Goal: Task Accomplishment & Management: Manage account settings

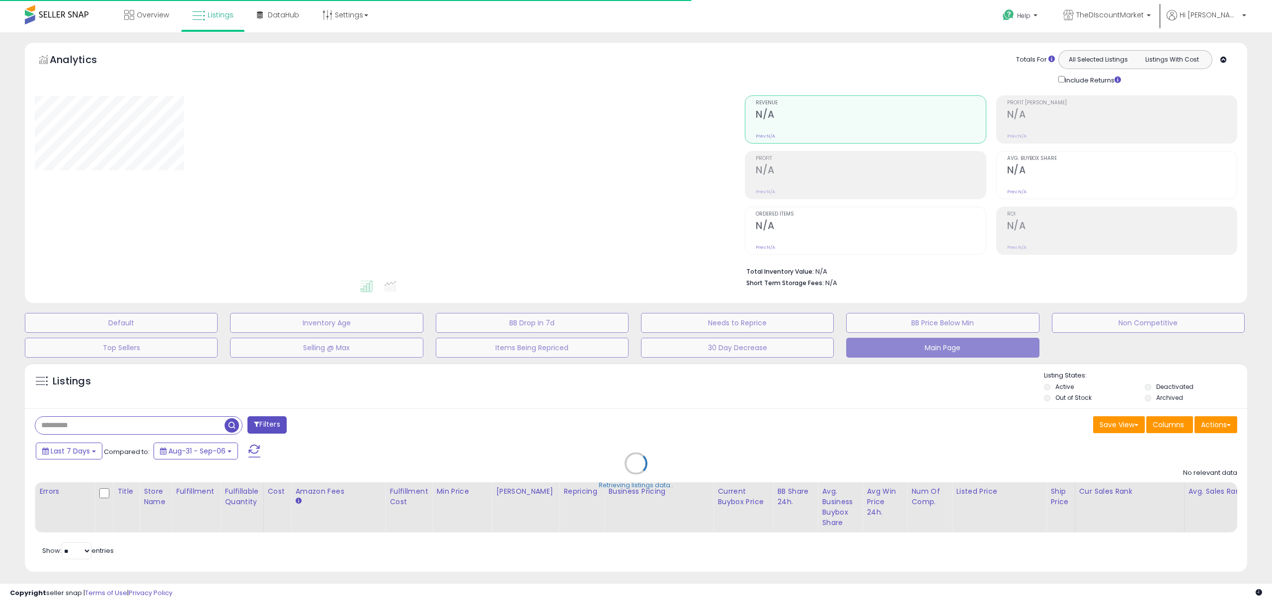
type input "**********"
select select "**"
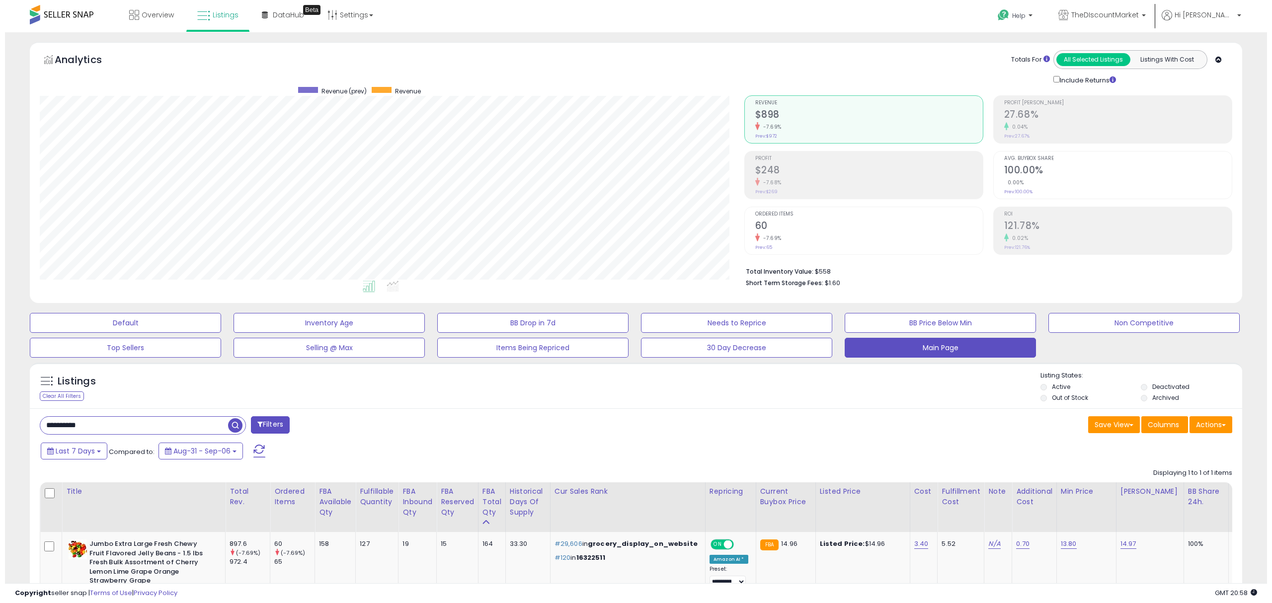
scroll to position [203, 704]
click at [70, 395] on div "Clear All Filters" at bounding box center [57, 396] width 44 height 9
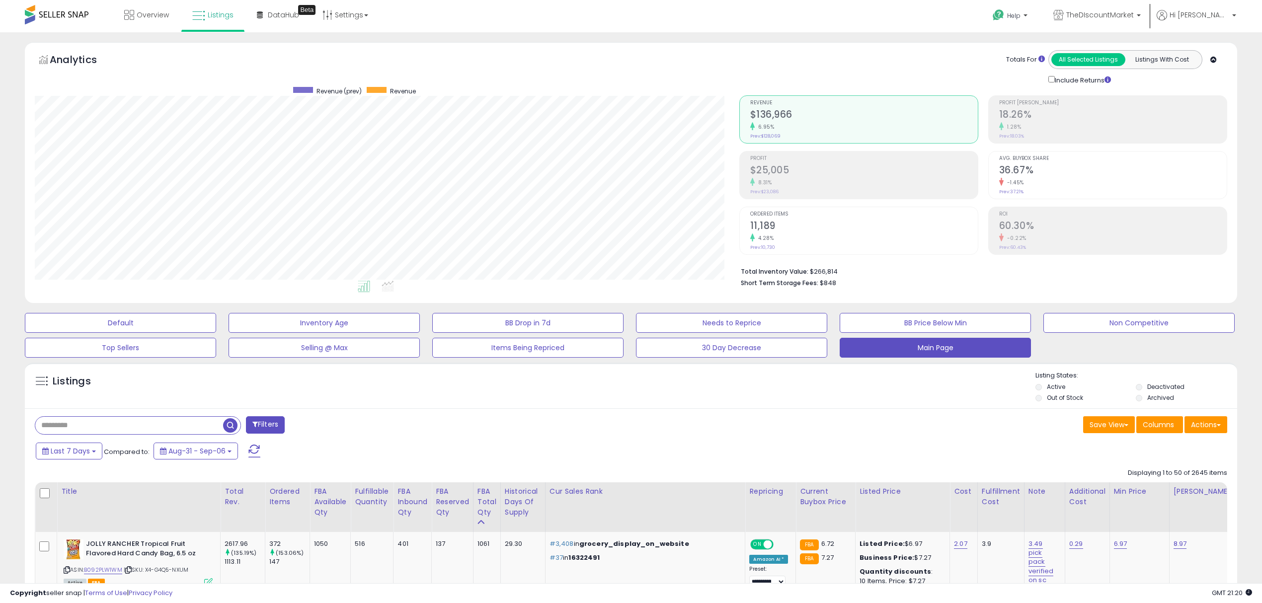
drag, startPoint x: 565, startPoint y: 418, endPoint x: 565, endPoint y: 427, distance: 8.9
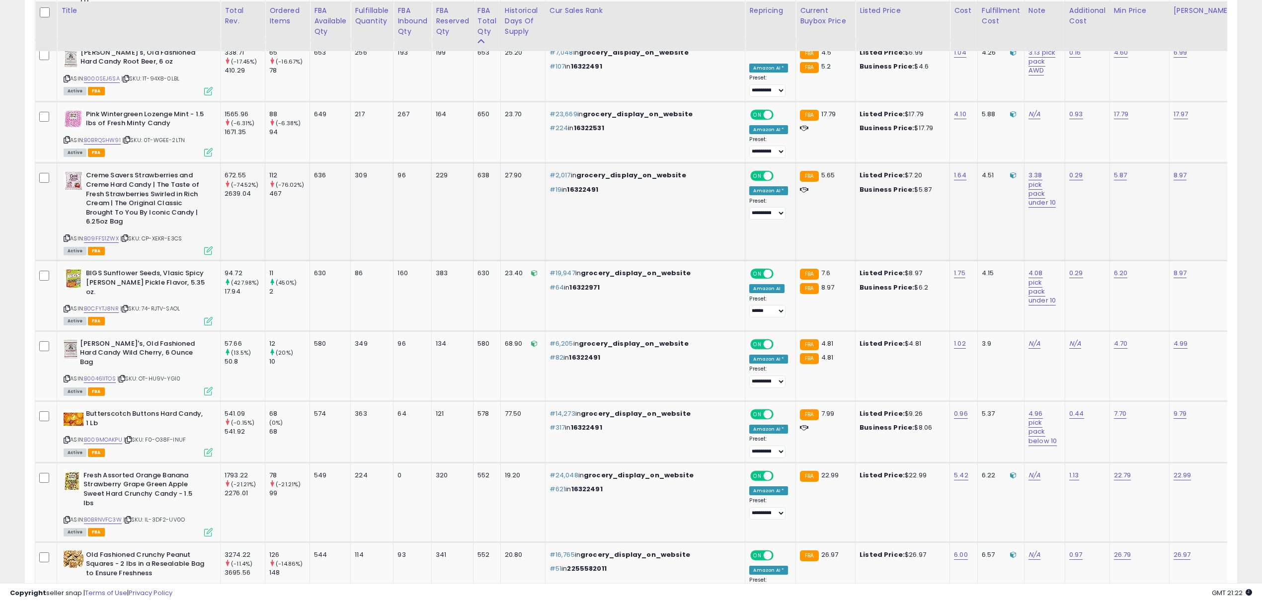
scroll to position [1543, 0]
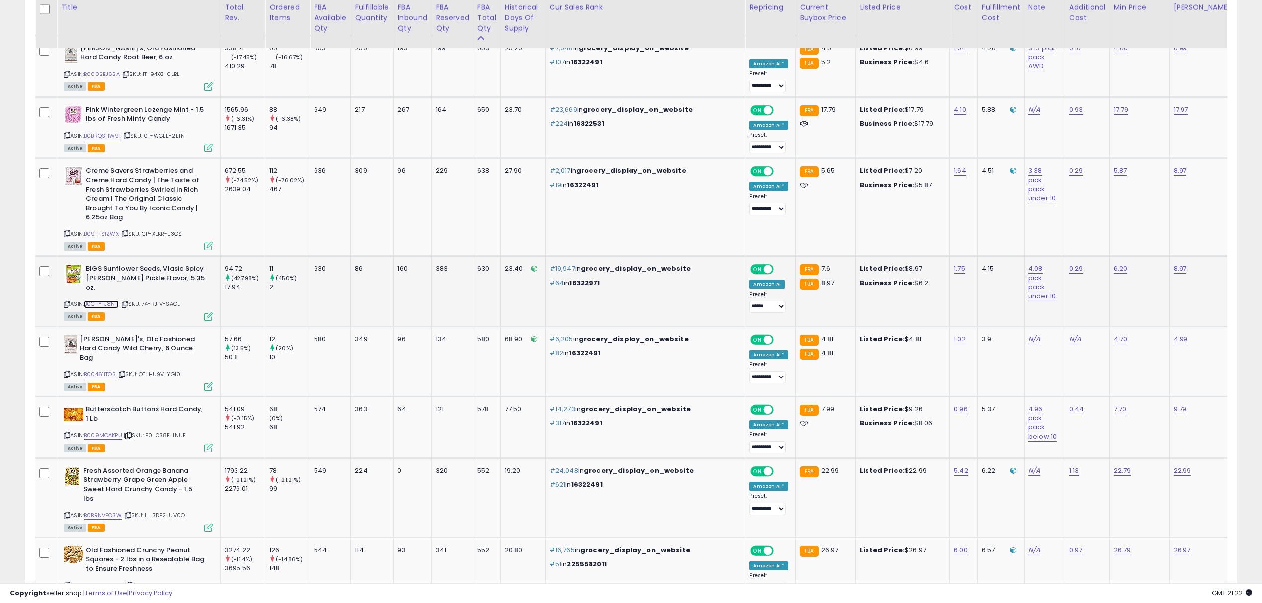
drag, startPoint x: 110, startPoint y: 287, endPoint x: 116, endPoint y: 275, distance: 12.9
click at [1174, 264] on link "8.97" at bounding box center [1180, 269] width 13 height 10
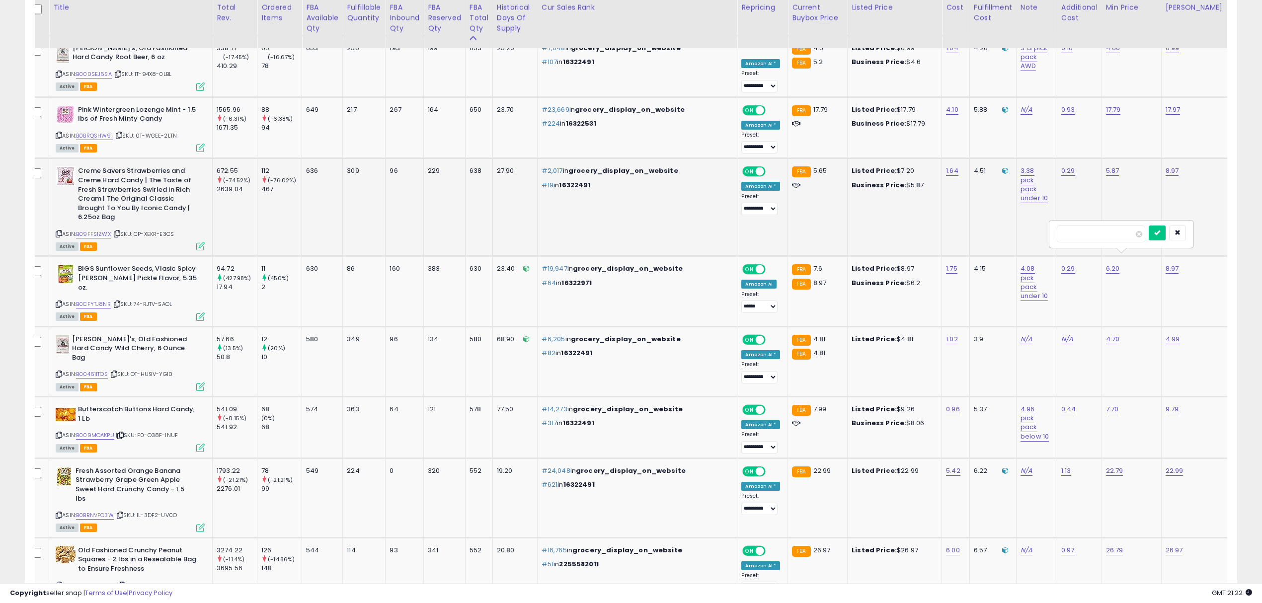
drag, startPoint x: 1100, startPoint y: 234, endPoint x: 1045, endPoint y: 235, distance: 54.7
type input "****"
click button "submit" at bounding box center [1157, 233] width 17 height 15
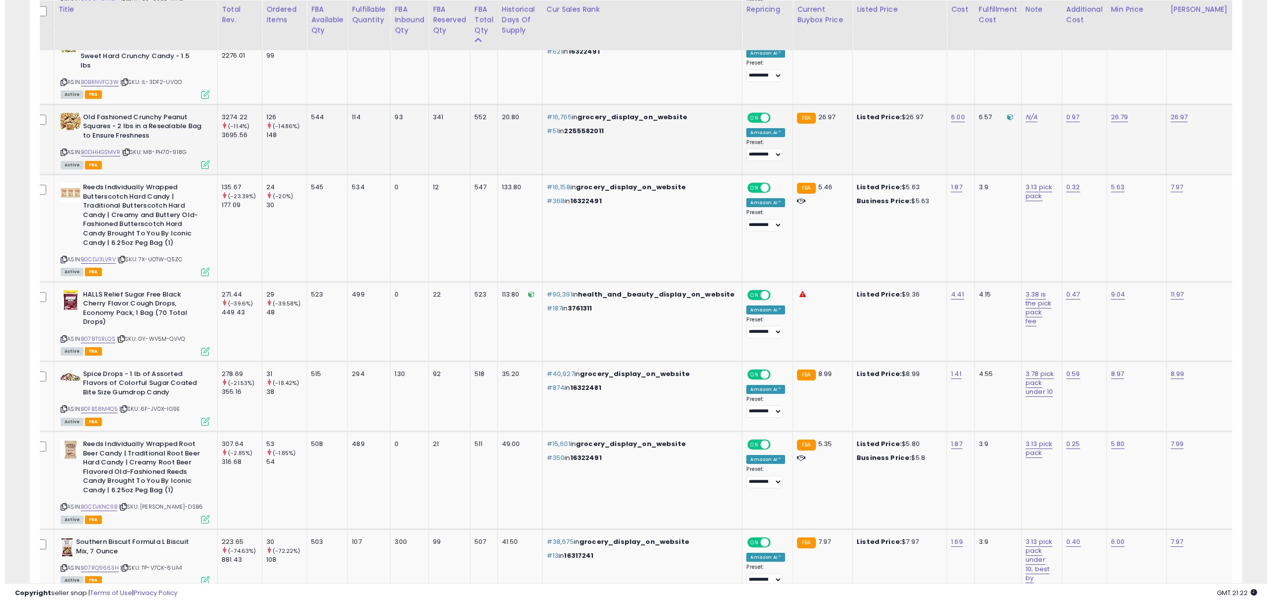
scroll to position [1984, 0]
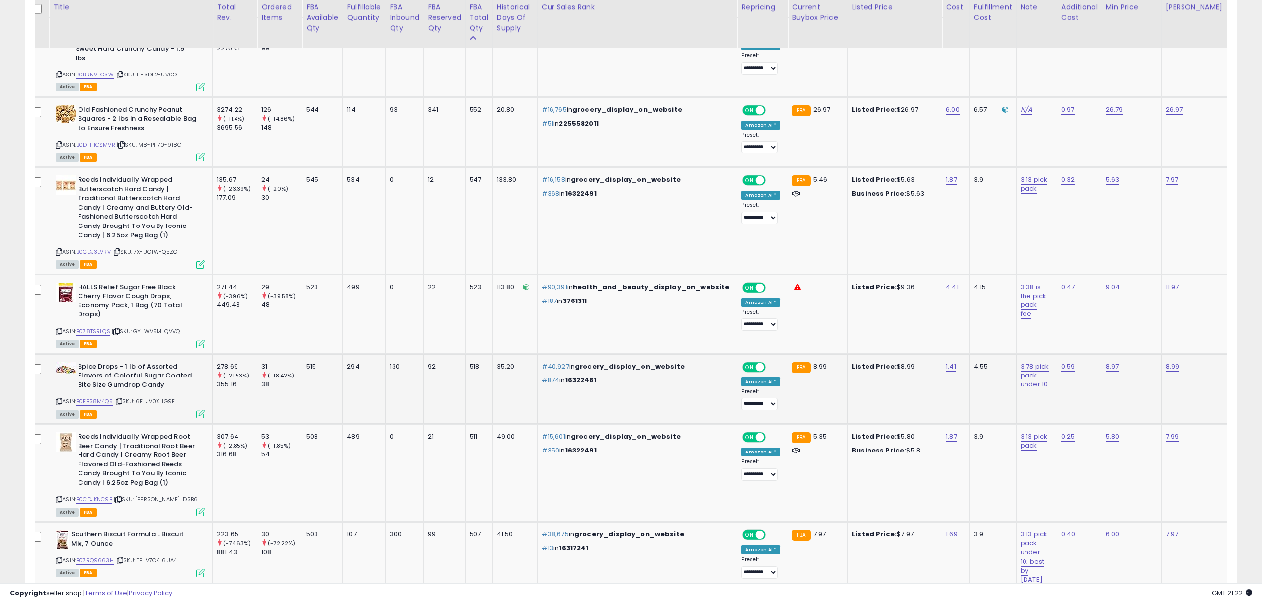
click at [196, 410] on icon at bounding box center [200, 414] width 8 height 8
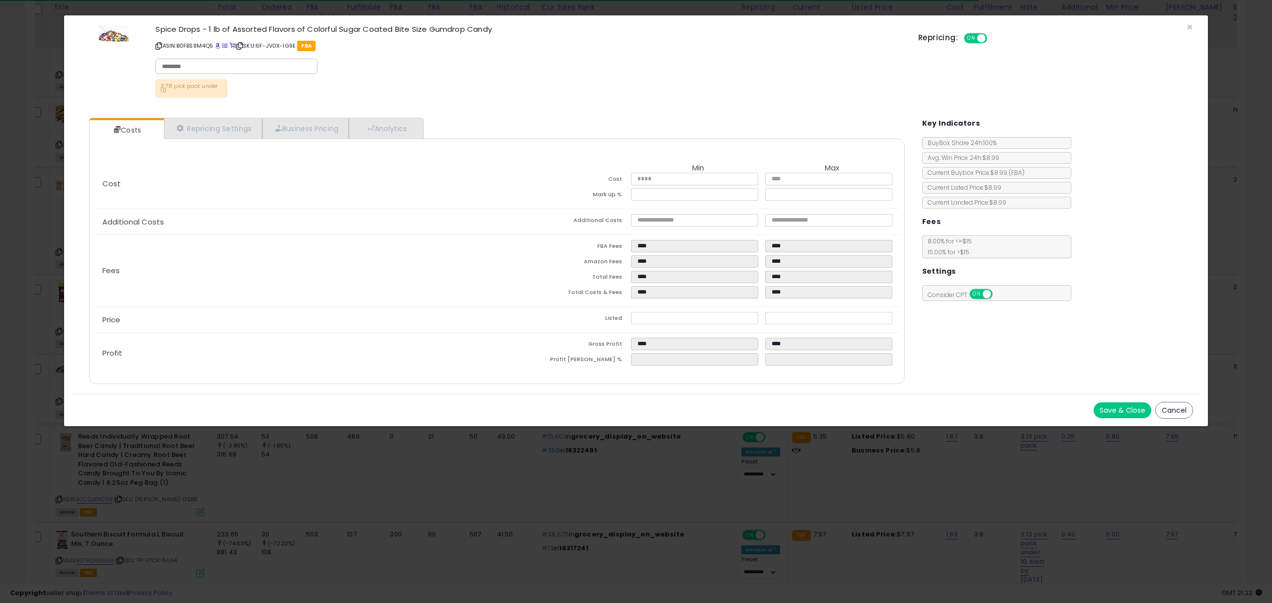
click at [1181, 416] on button "Cancel" at bounding box center [1174, 410] width 38 height 17
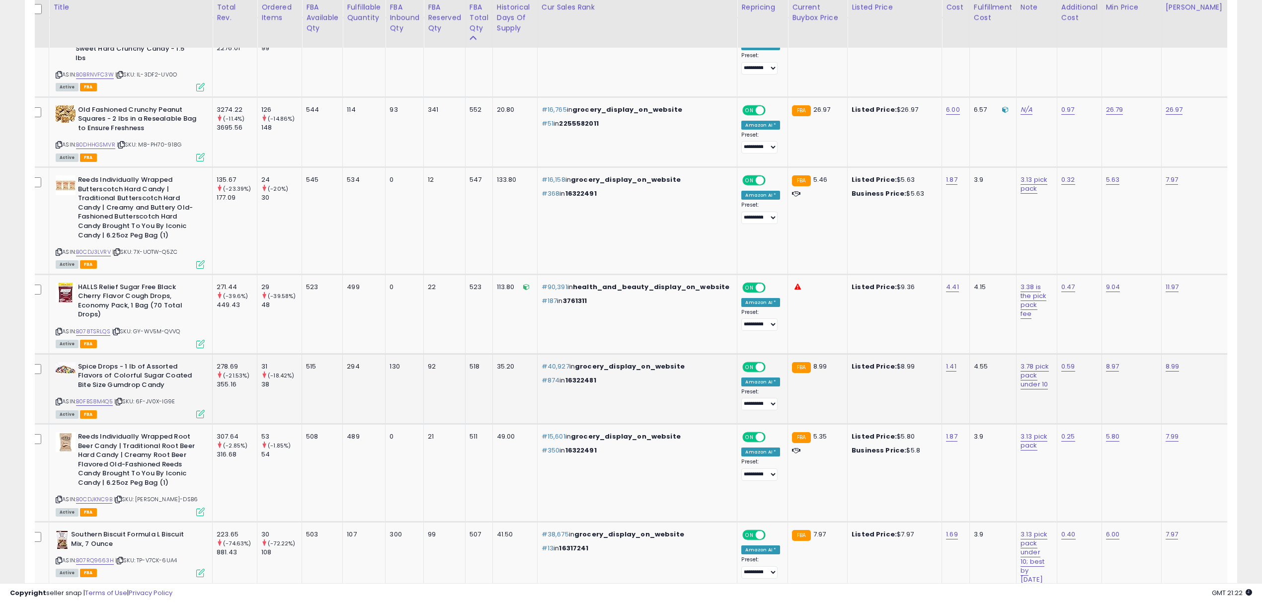
scroll to position [496657, 496157]
click at [1106, 362] on link "8.97" at bounding box center [1112, 367] width 13 height 10
drag, startPoint x: 988, startPoint y: 301, endPoint x: 950, endPoint y: 301, distance: 37.3
click at [950, 301] on tbody "JOLLY RANCHER Tropical Fruit Flavored Hard Candy Bag, 6.5 oz ASIN: B092PLW1WM |…" at bounding box center [776, 457] width 1499 height 3819
type input "****"
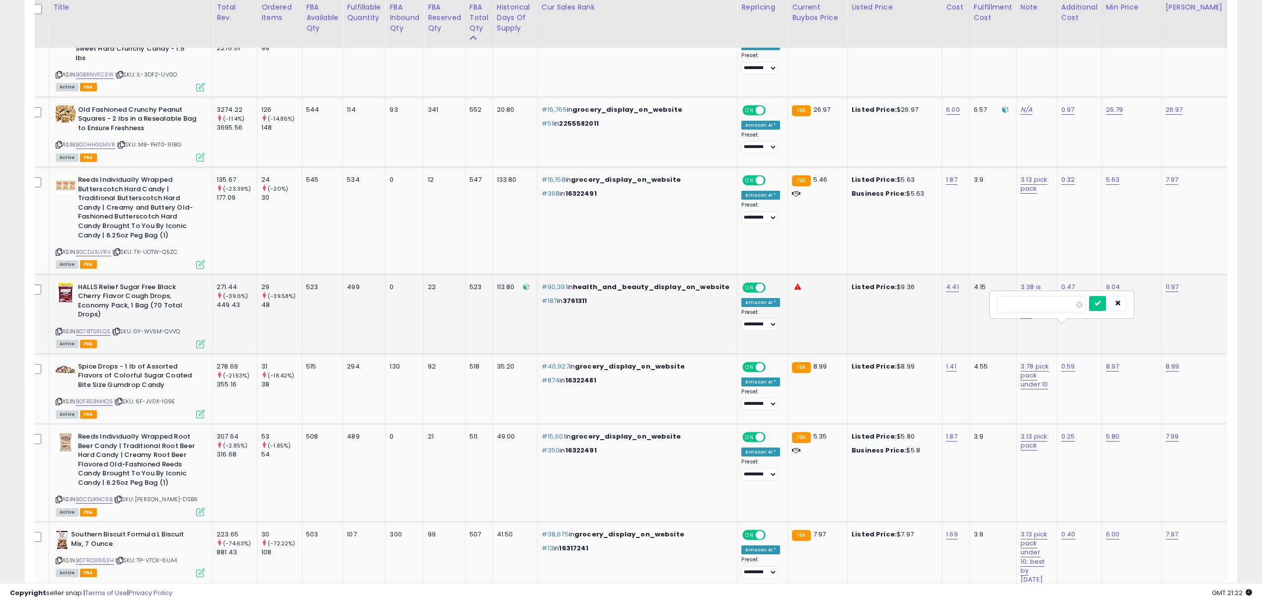
click button "submit" at bounding box center [1097, 303] width 17 height 15
click at [1166, 362] on link "8.99" at bounding box center [1173, 367] width 14 height 10
drag, startPoint x: 1108, startPoint y: 309, endPoint x: 1032, endPoint y: 309, distance: 75.5
click at [1032, 309] on tbody "JOLLY RANCHER Tropical Fruit Flavored Hard Candy Bag, 6.5 oz ASIN: B092PLW1WM |…" at bounding box center [776, 457] width 1499 height 3819
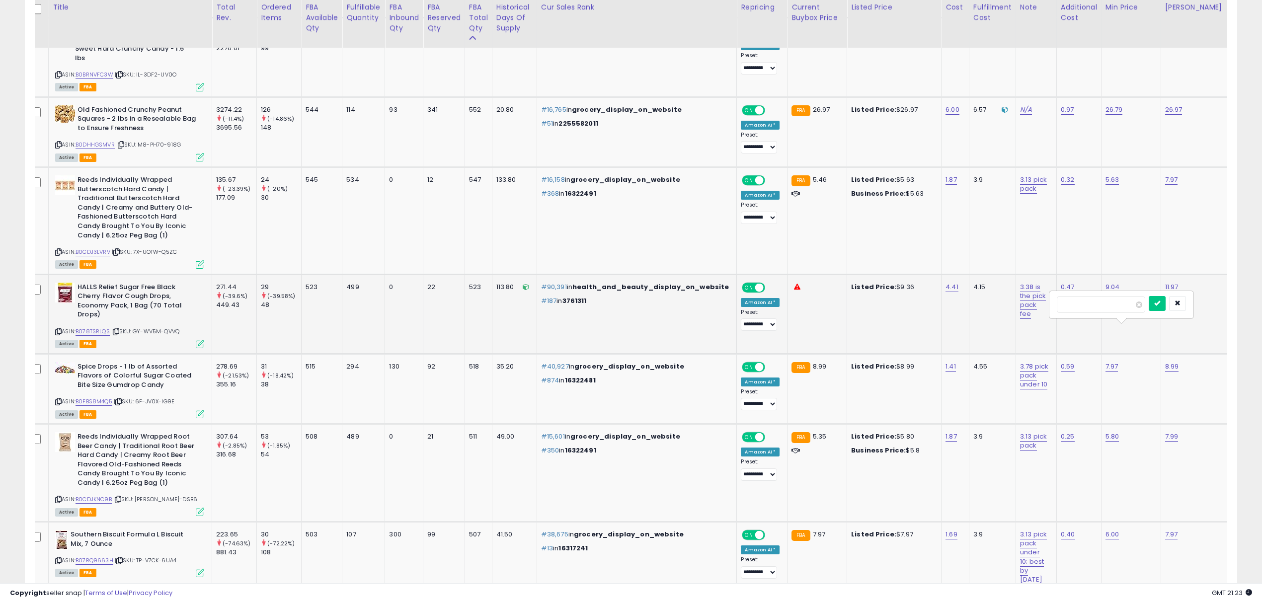
type input "****"
click button "submit" at bounding box center [1157, 303] width 17 height 15
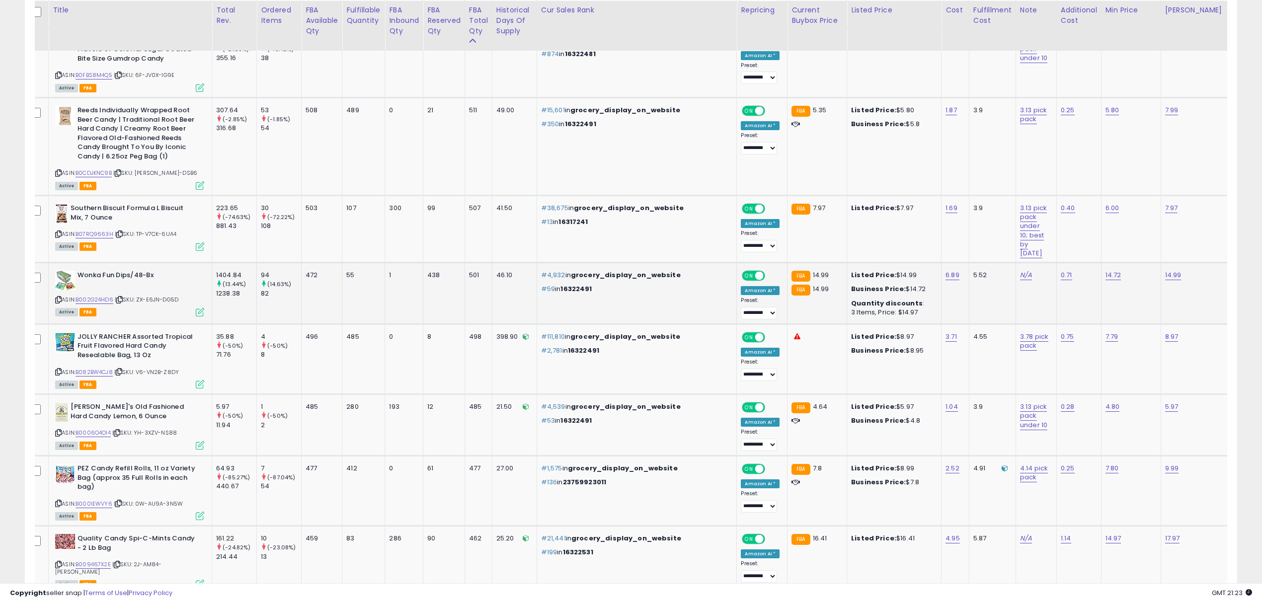
scroll to position [2318, 0]
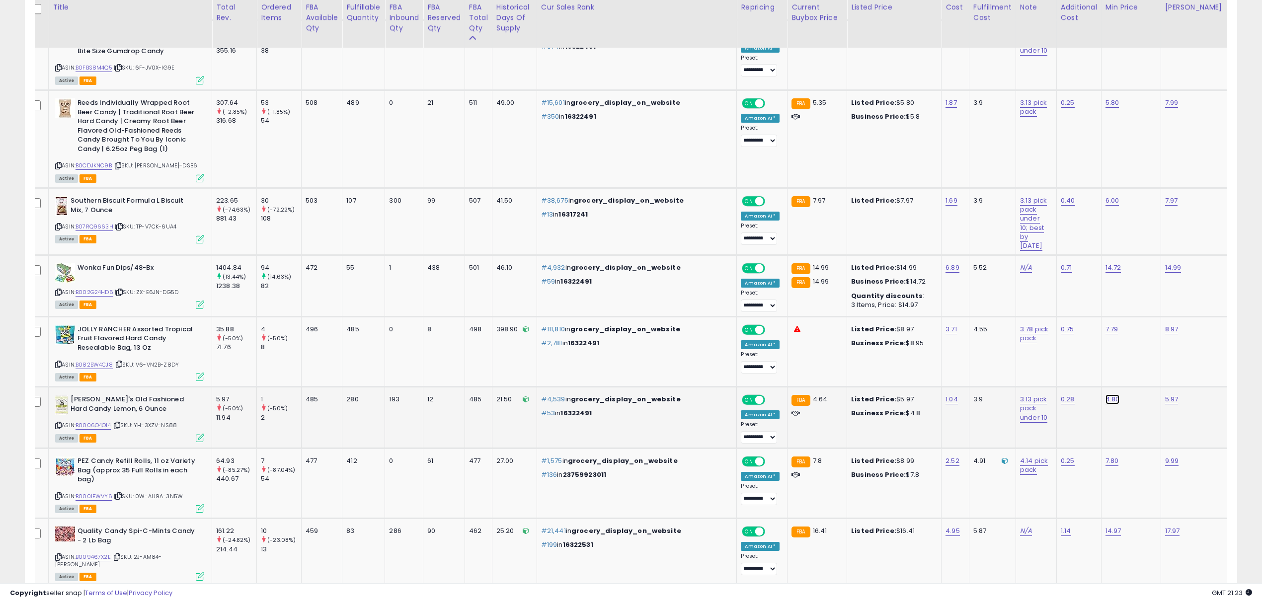
click at [1106, 395] on link "4.80" at bounding box center [1113, 400] width 14 height 10
drag, startPoint x: 1038, startPoint y: 334, endPoint x: 988, endPoint y: 334, distance: 49.7
click at [989, 334] on div "****" at bounding box center [1061, 337] width 145 height 28
type input "****"
click button "submit" at bounding box center [1097, 335] width 17 height 15
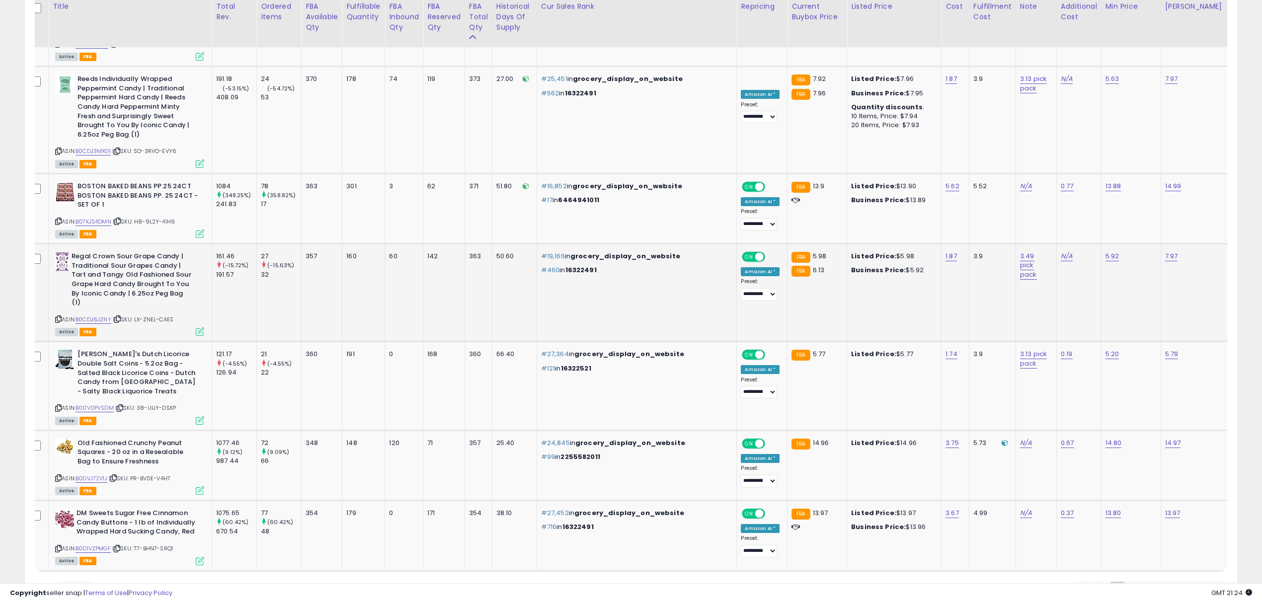
scroll to position [3783, 0]
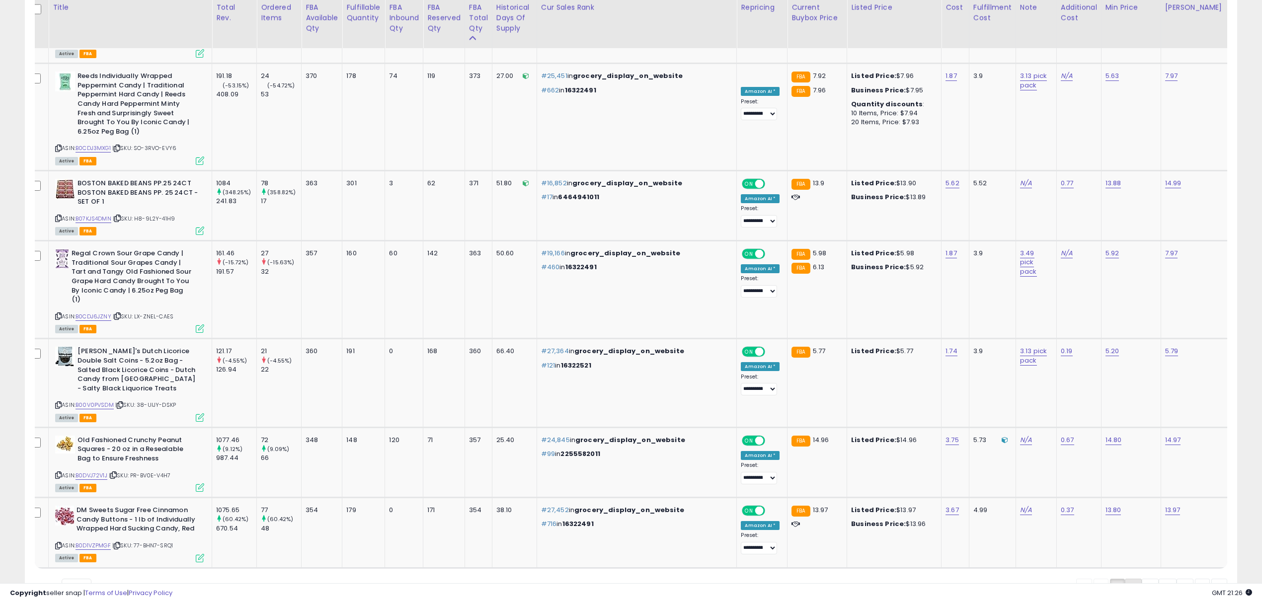
click at [1133, 579] on link "2" at bounding box center [1133, 587] width 17 height 17
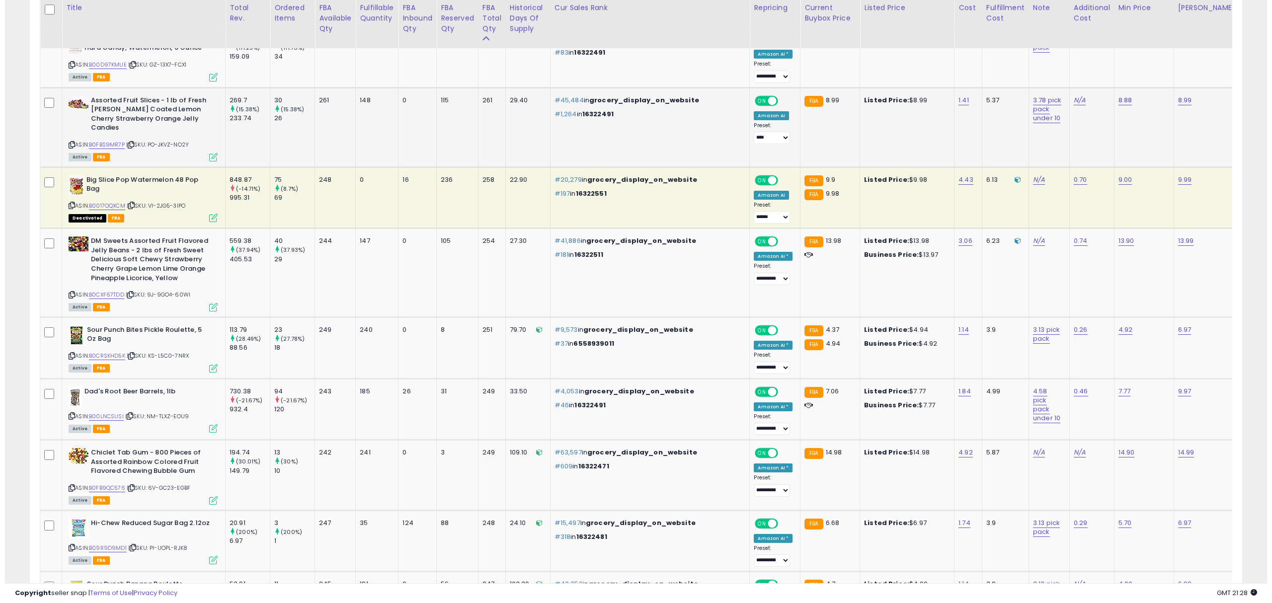
scroll to position [2246, 0]
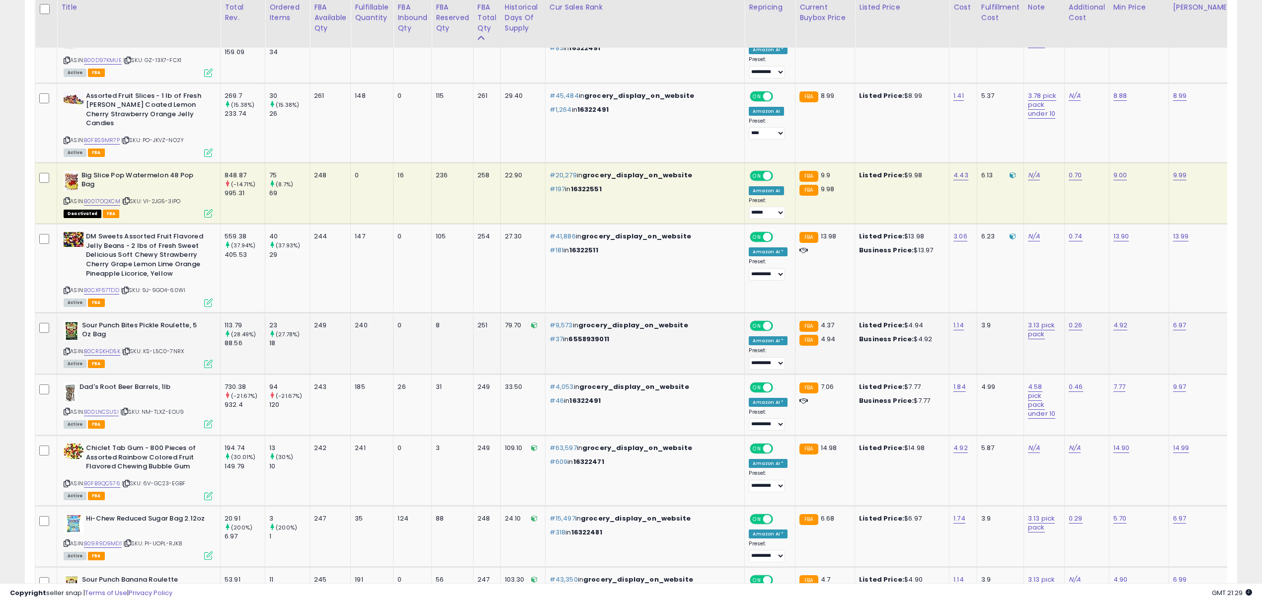
click at [210, 360] on icon at bounding box center [208, 364] width 8 height 8
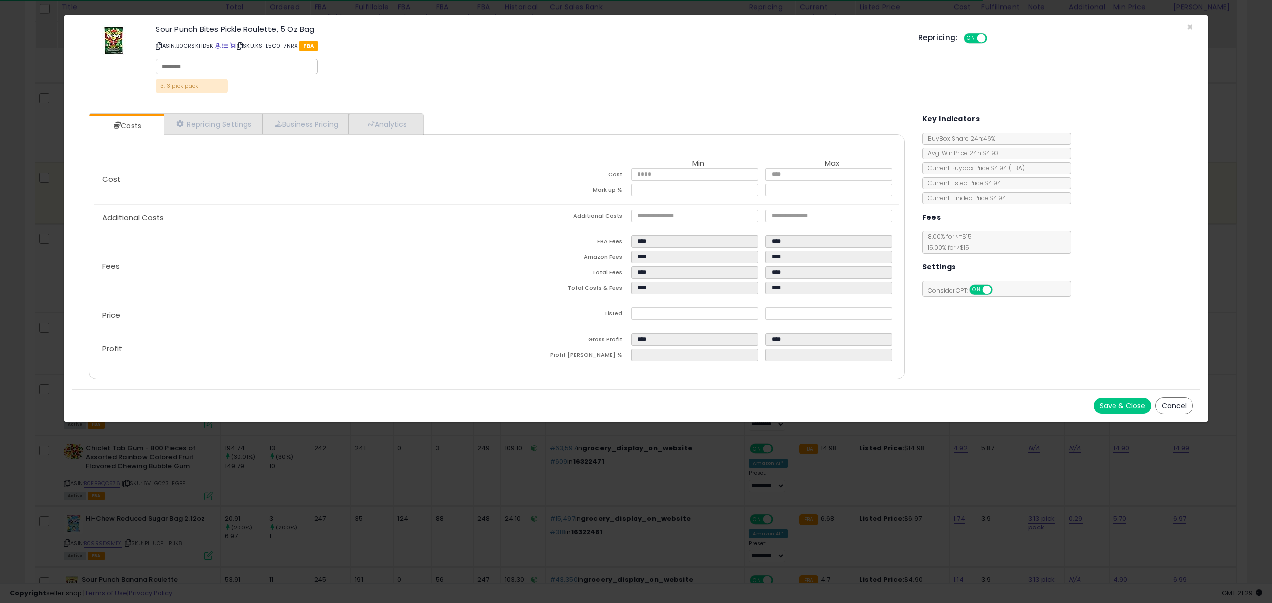
click at [1169, 404] on button "Cancel" at bounding box center [1174, 405] width 38 height 17
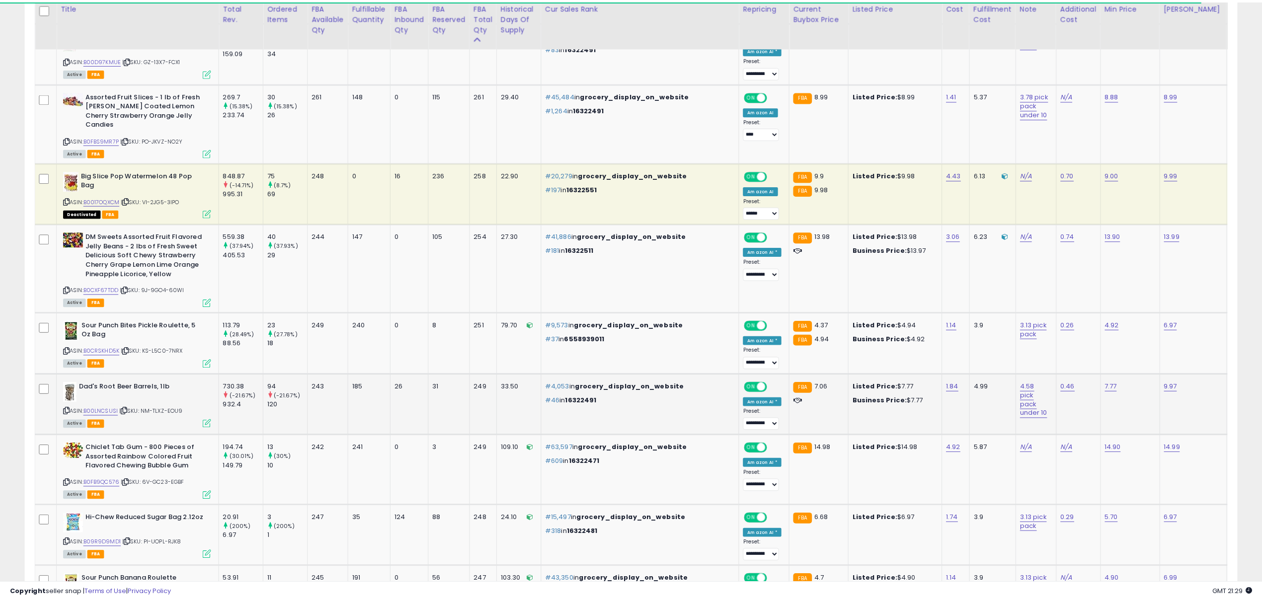
scroll to position [496657, 496157]
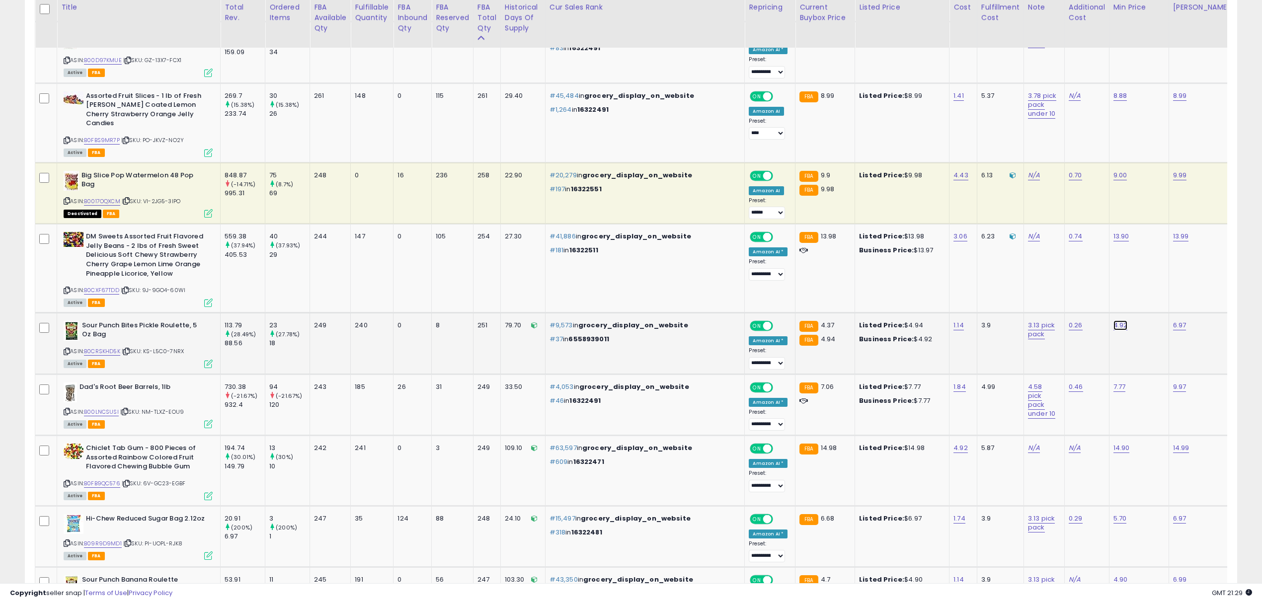
click at [1113, 320] on link "4.92" at bounding box center [1120, 325] width 14 height 10
drag, startPoint x: 1038, startPoint y: 287, endPoint x: 983, endPoint y: 287, distance: 55.7
click at [984, 285] on tbody "Alberts Marpoles Marshmallow Candy Twists (10 Pack) ASIN: B075JNYWCD | SKU: XM-…" at bounding box center [782, 108] width 1495 height 3645
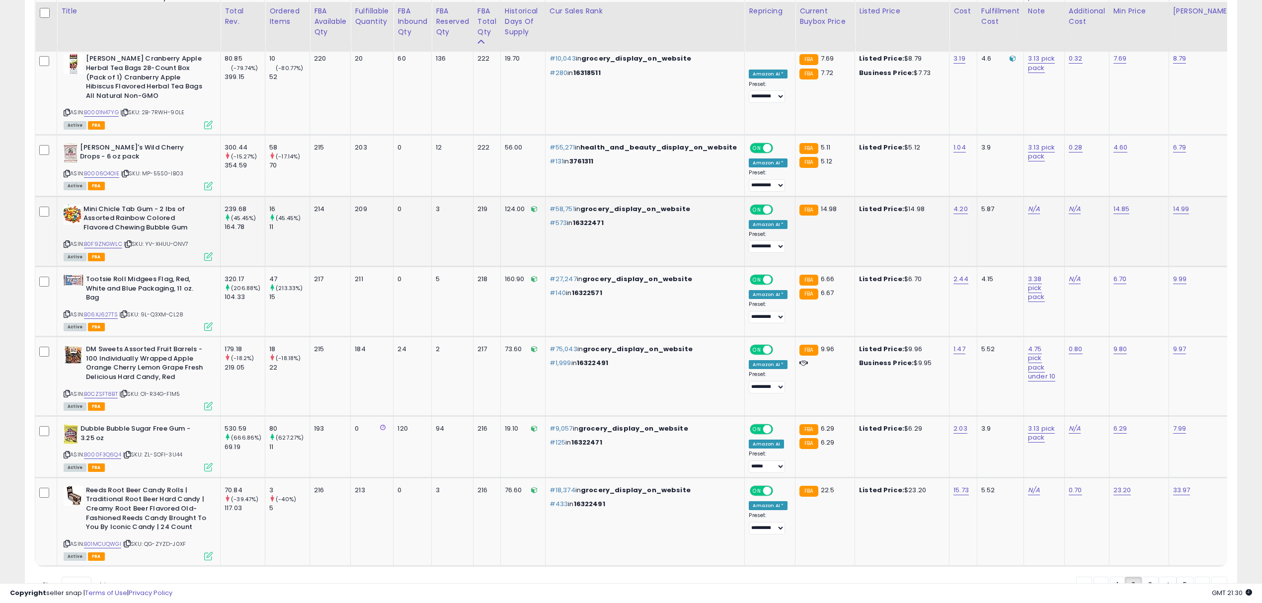
scroll to position [3616, 0]
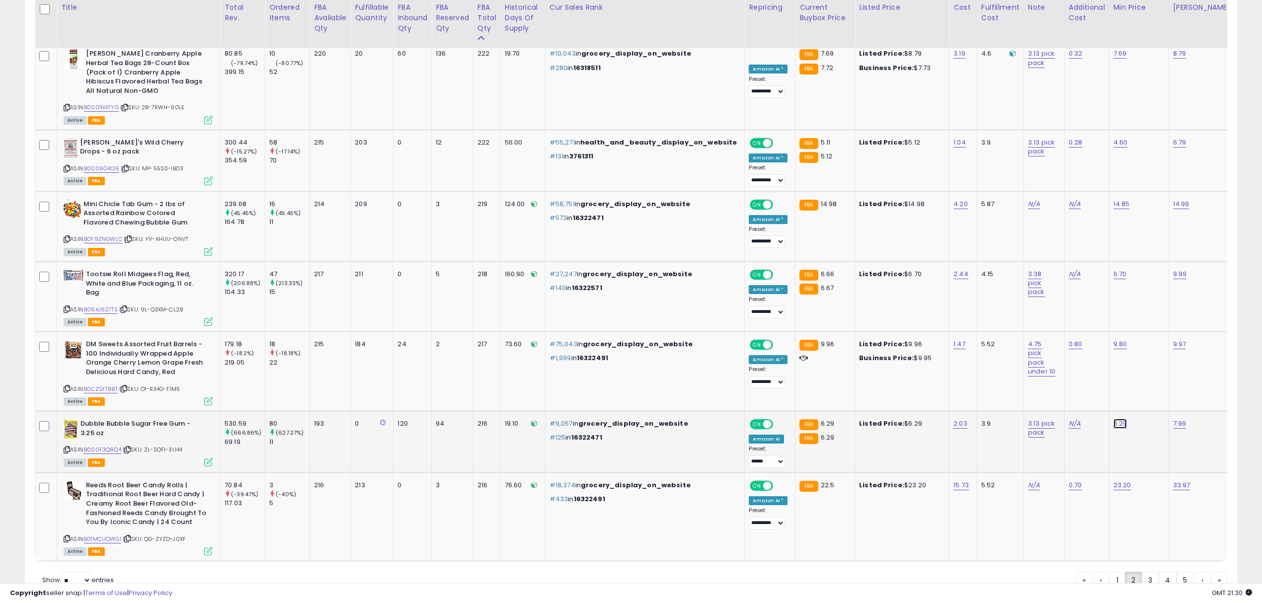
click at [1113, 419] on link "6.29" at bounding box center [1120, 424] width 14 height 10
drag, startPoint x: 972, startPoint y: 367, endPoint x: 962, endPoint y: 367, distance: 9.9
type input "****"
click button "submit" at bounding box center [1105, 368] width 17 height 15
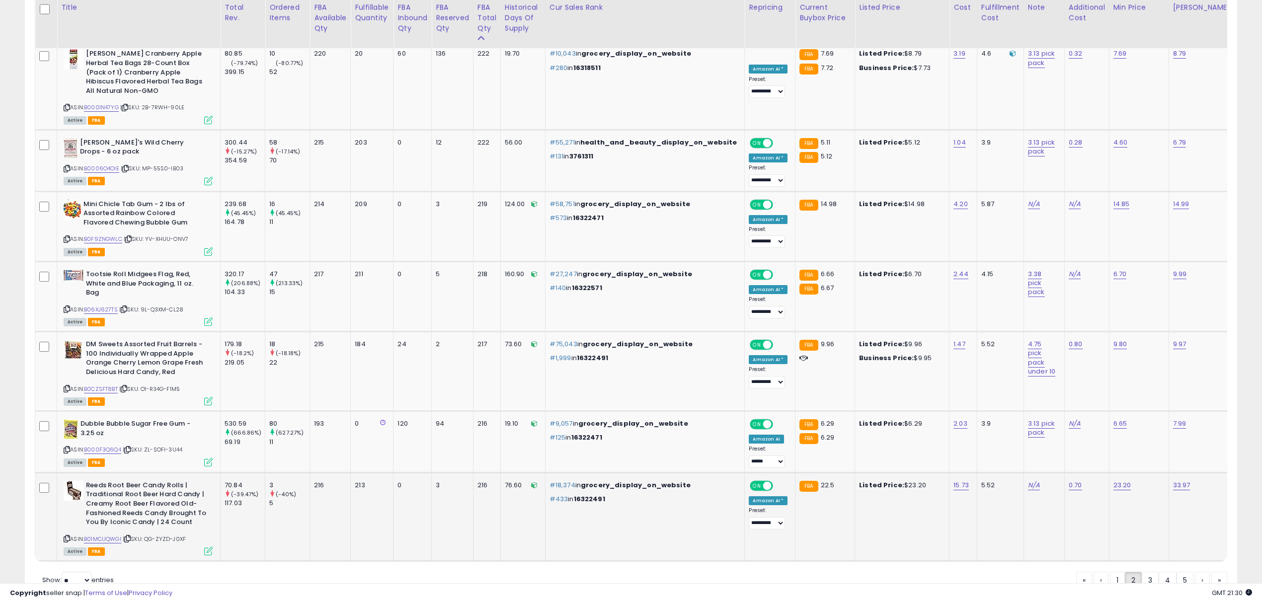
scroll to position [3643, 0]
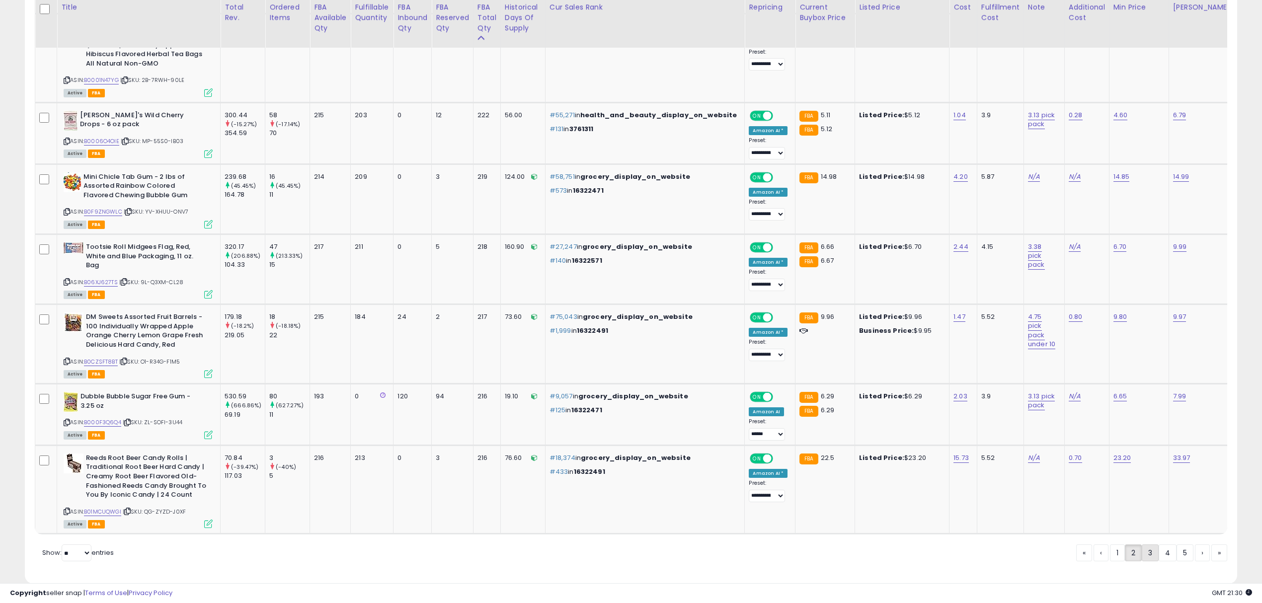
click at [1151, 545] on link "3" at bounding box center [1150, 553] width 17 height 17
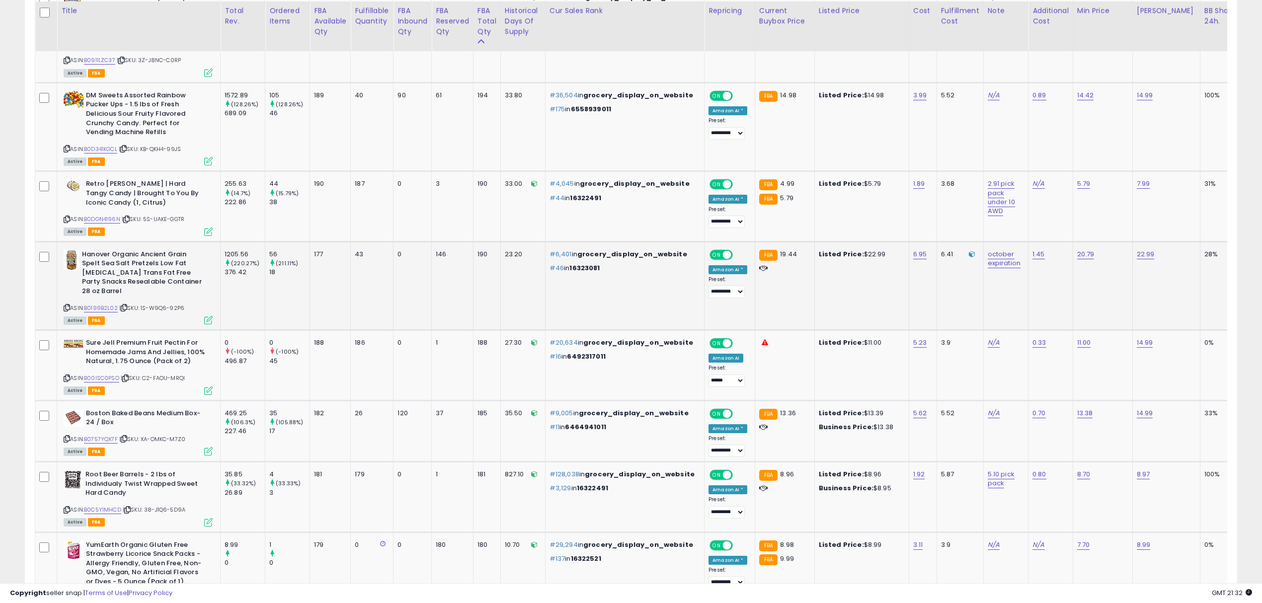
scroll to position [1797, 0]
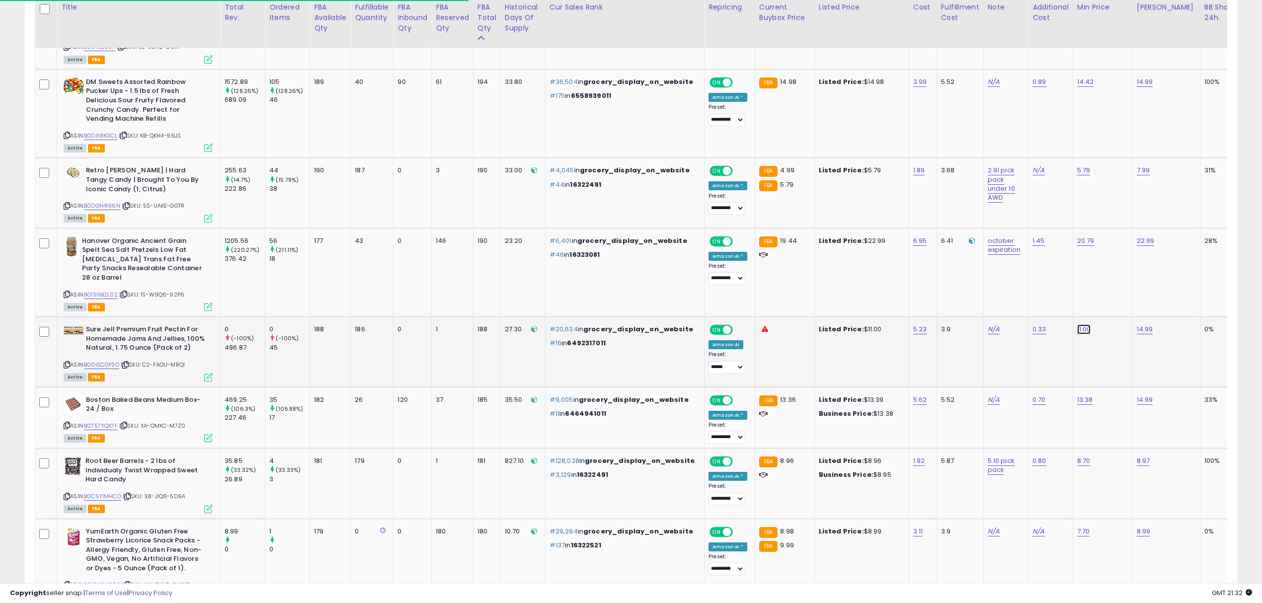
click at [1077, 324] on link "11.00" at bounding box center [1084, 329] width 14 height 10
drag, startPoint x: 1012, startPoint y: 277, endPoint x: 935, endPoint y: 277, distance: 76.5
click at [928, 273] on tbody "Dubble Bubble Sugar Free Gum - 3.25 oz ASIN: B000F3Q6Q4 | SKU: ZL-SOFI-3U44 Act…" at bounding box center [764, 612] width 1459 height 3754
type input "****"
click button "submit" at bounding box center [1068, 271] width 17 height 15
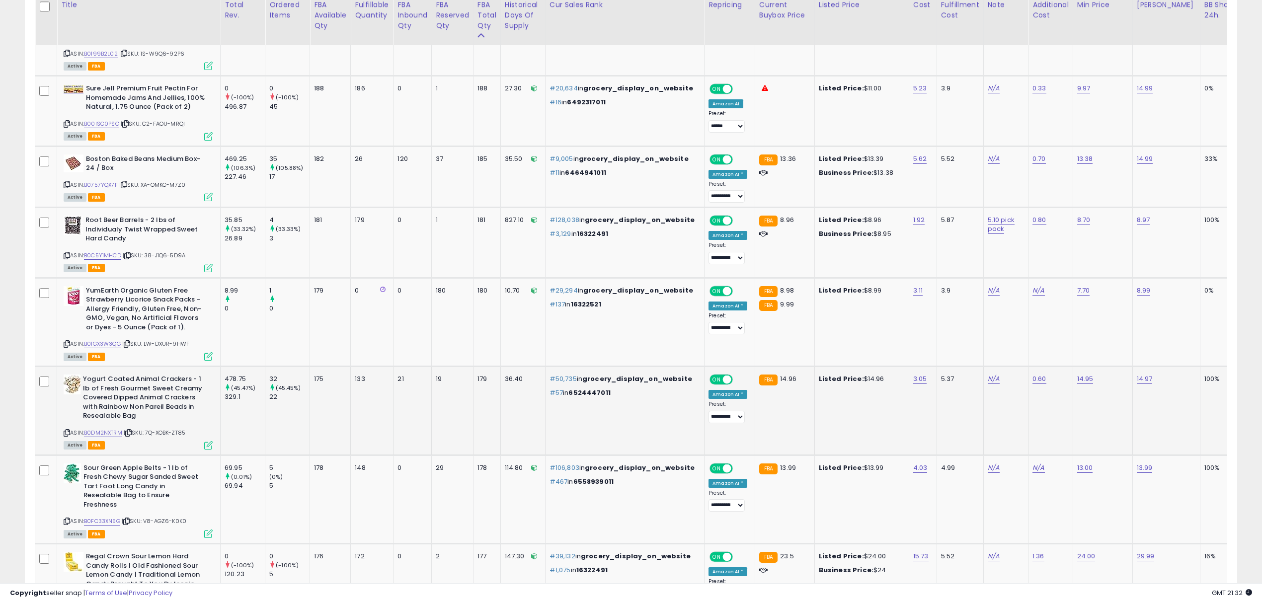
scroll to position [2043, 0]
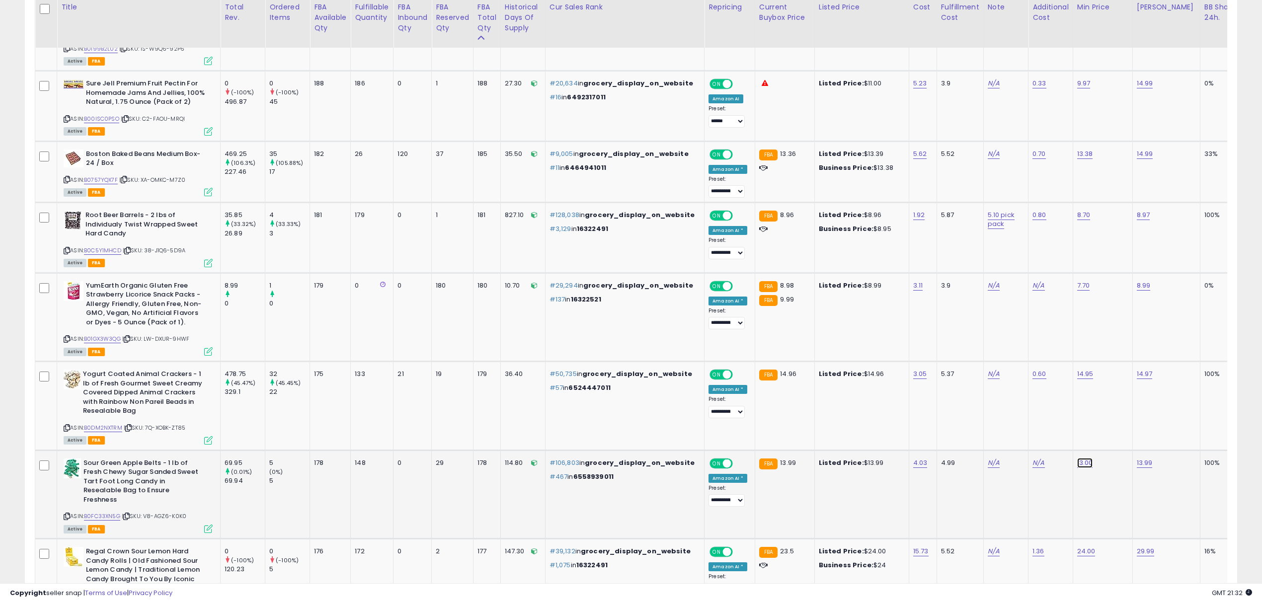
click at [1077, 458] on link "13.00" at bounding box center [1085, 463] width 16 height 10
drag, startPoint x: 1019, startPoint y: 410, endPoint x: 927, endPoint y: 413, distance: 92.0
click at [927, 413] on tbody "Dubble Bubble Sugar Free Gum - 3.25 oz ASIN: B000F3Q6Q4 | SKU: ZL-SOFI-3U44 Act…" at bounding box center [764, 366] width 1459 height 3754
type input "**"
click button "submit" at bounding box center [1069, 403] width 17 height 15
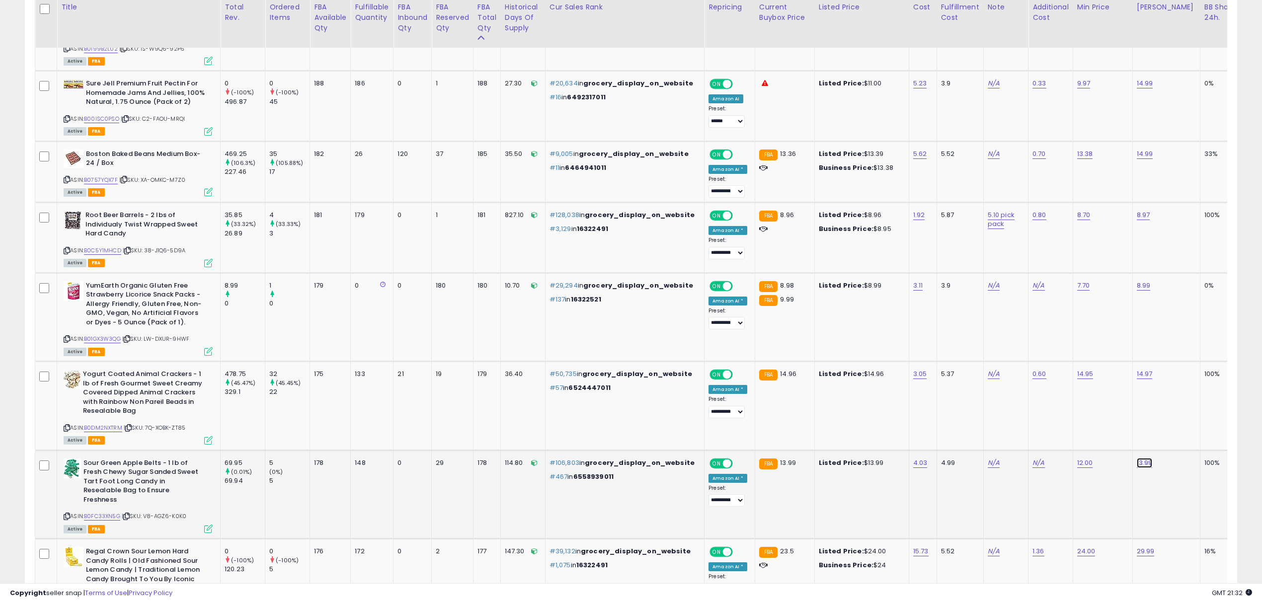
click at [1137, 458] on link "13.99" at bounding box center [1145, 463] width 16 height 10
drag, startPoint x: 1086, startPoint y: 407, endPoint x: 1018, endPoint y: 406, distance: 68.1
click at [1018, 406] on tbody "Dubble Bubble Sugar Free Gum - 3.25 oz ASIN: B000F3Q6Q4 | SKU: ZL-SOFI-3U44 Act…" at bounding box center [764, 366] width 1459 height 3754
type input "*****"
click button "submit" at bounding box center [1128, 403] width 17 height 15
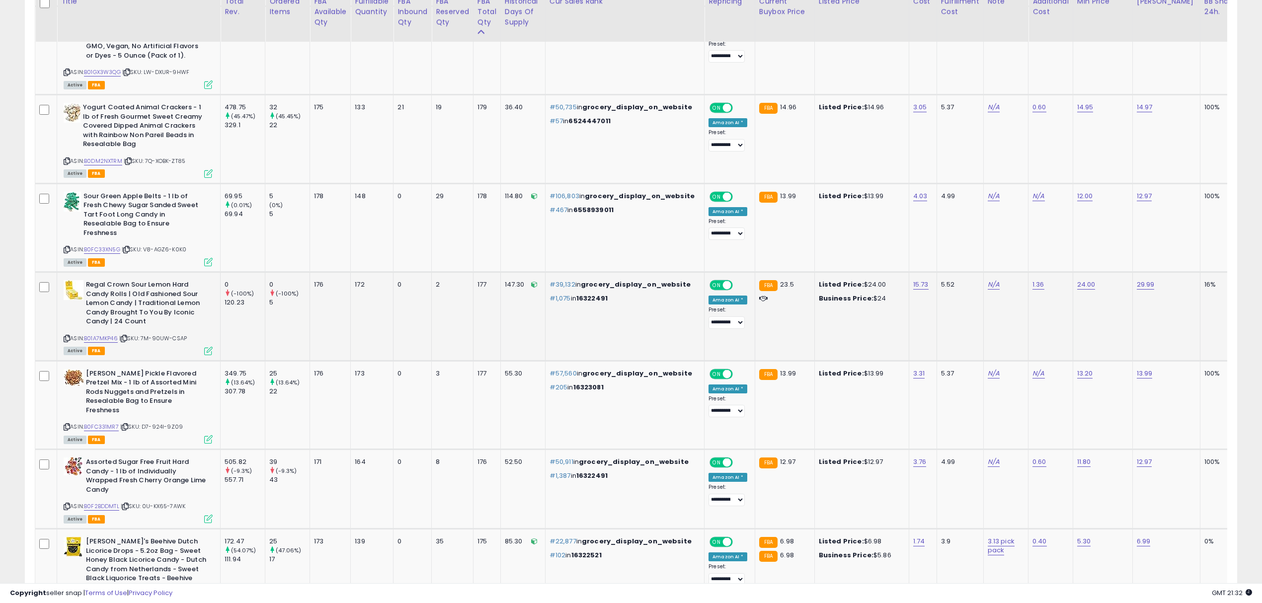
scroll to position [2312, 0]
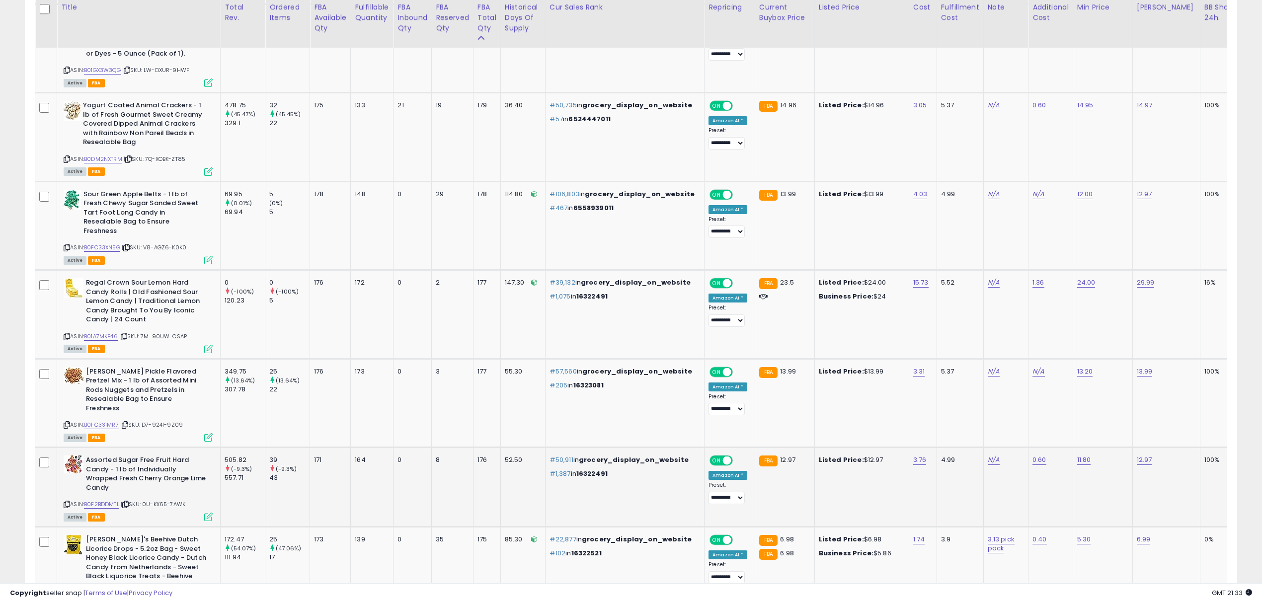
click at [440, 448] on td "8" at bounding box center [453, 487] width 42 height 79
click at [1137, 455] on link "12.97" at bounding box center [1144, 460] width 15 height 10
drag, startPoint x: 1074, startPoint y: 382, endPoint x: 983, endPoint y: 383, distance: 90.9
click at [983, 383] on tbody "Dubble Bubble Sugar Free Gum - 3.25 oz ASIN: B000F3Q6Q4 | SKU: ZL-SOFI-3U44 Act…" at bounding box center [764, 97] width 1459 height 3754
type input "*****"
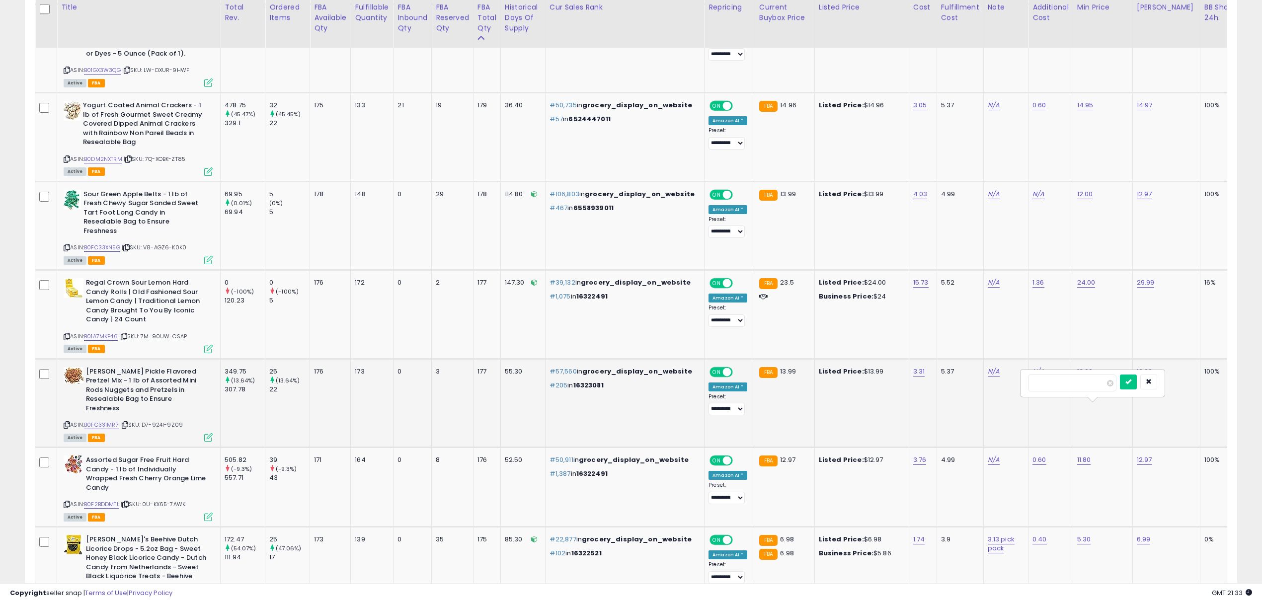
click button "submit" at bounding box center [1128, 382] width 17 height 15
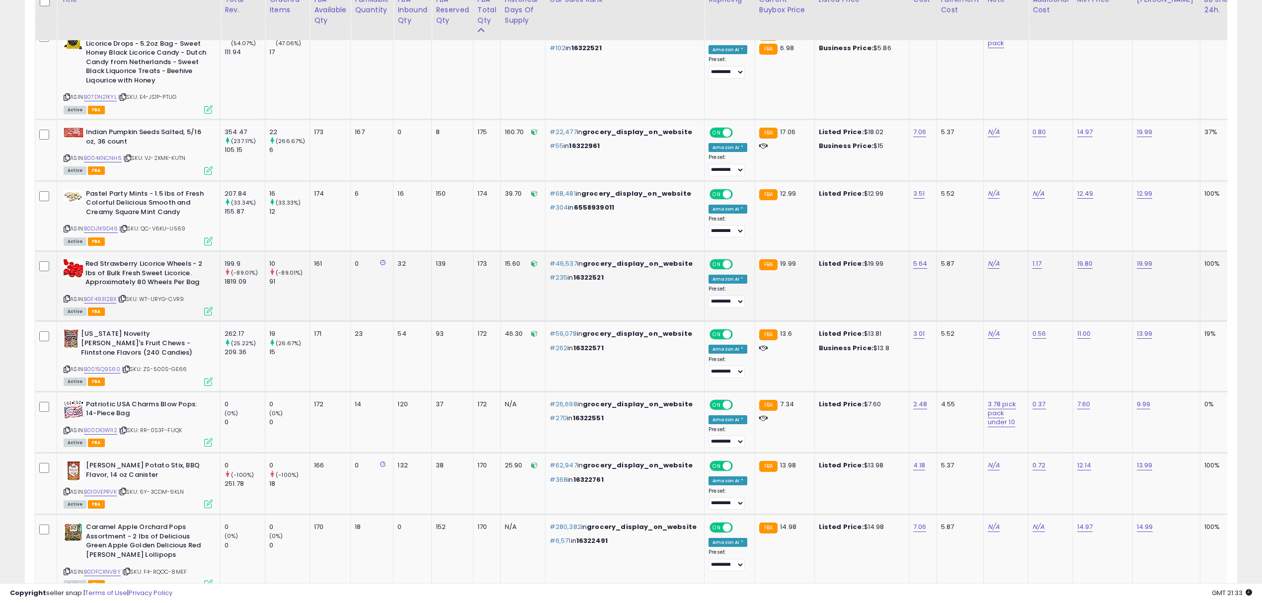
scroll to position [2825, 0]
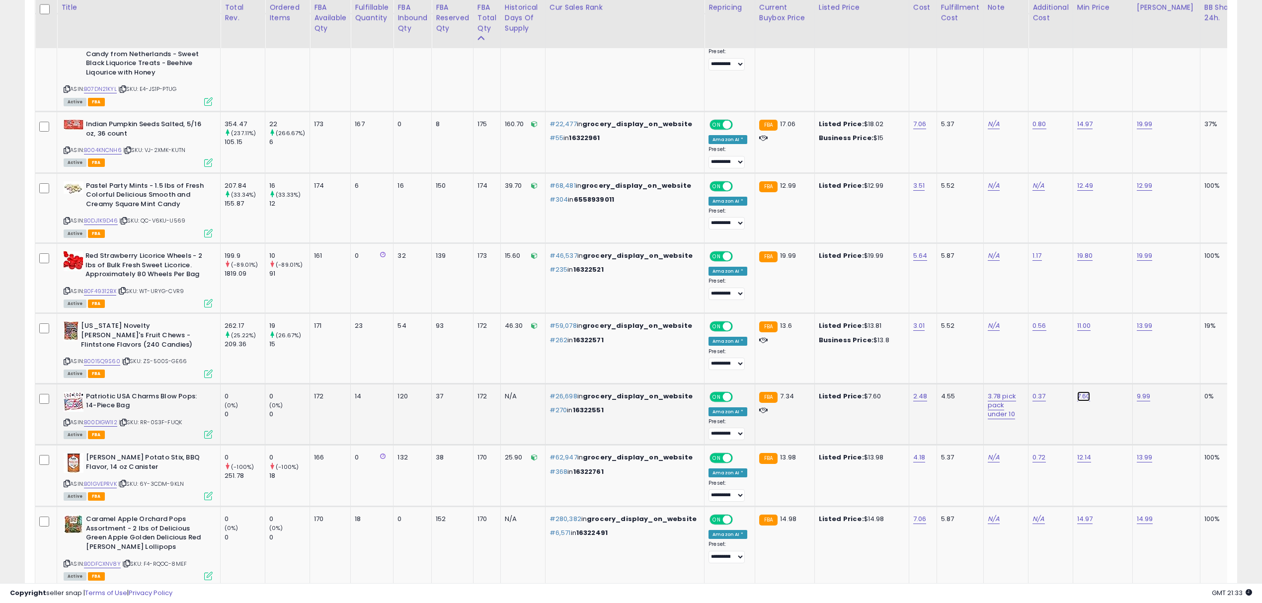
click at [1077, 392] on link "7.60" at bounding box center [1083, 397] width 13 height 10
drag, startPoint x: 1002, startPoint y: 322, endPoint x: 915, endPoint y: 322, distance: 86.5
type input "***"
click button "submit" at bounding box center [1068, 318] width 17 height 15
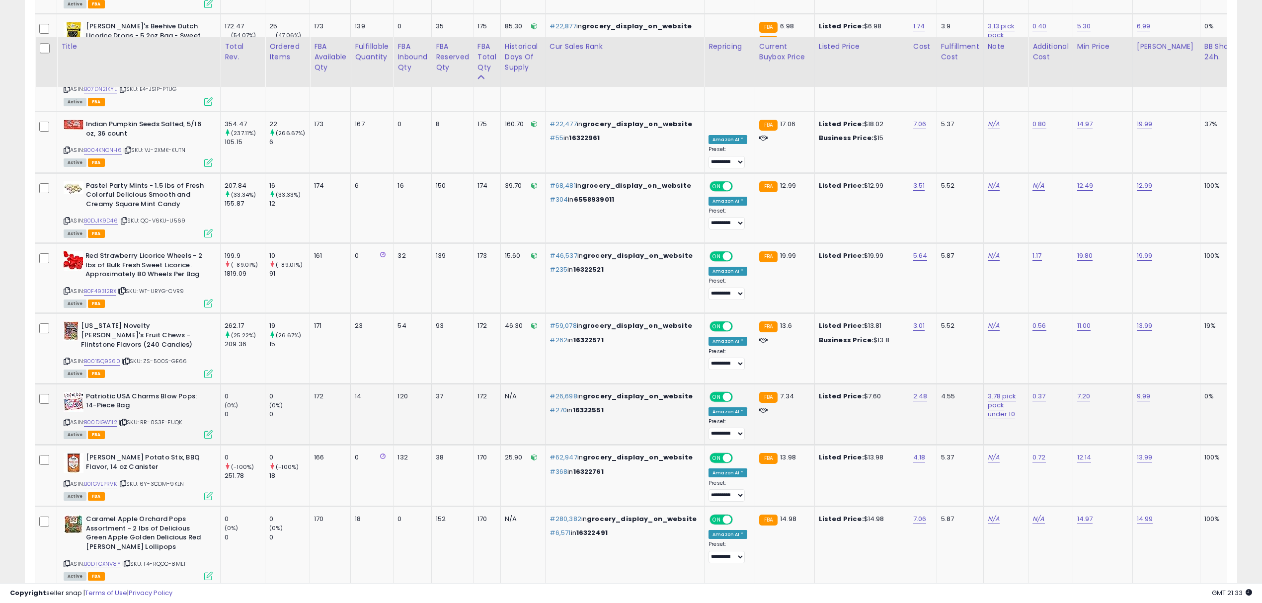
scroll to position [2958, 0]
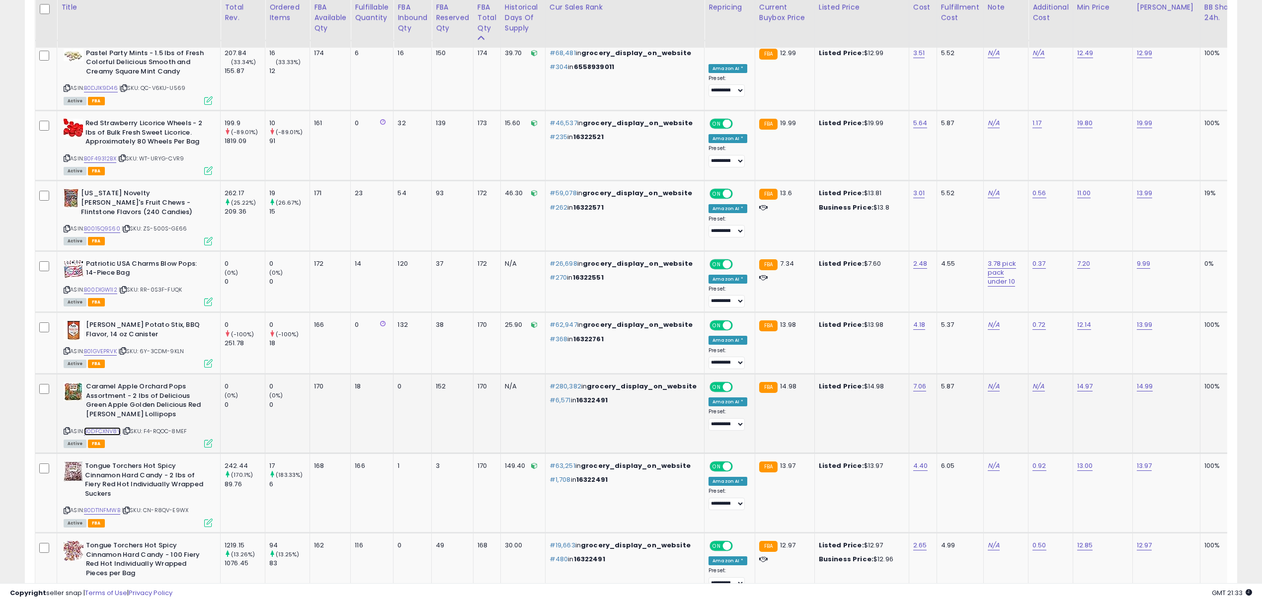
drag, startPoint x: 112, startPoint y: 379, endPoint x: 120, endPoint y: 364, distance: 16.5
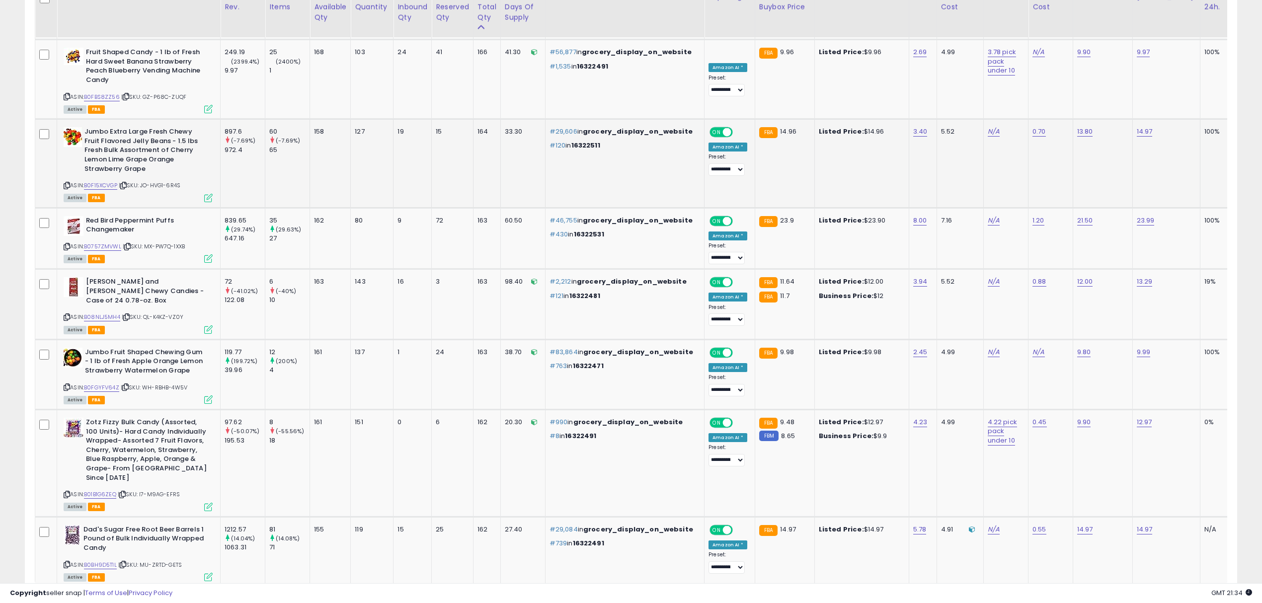
scroll to position [3700, 0]
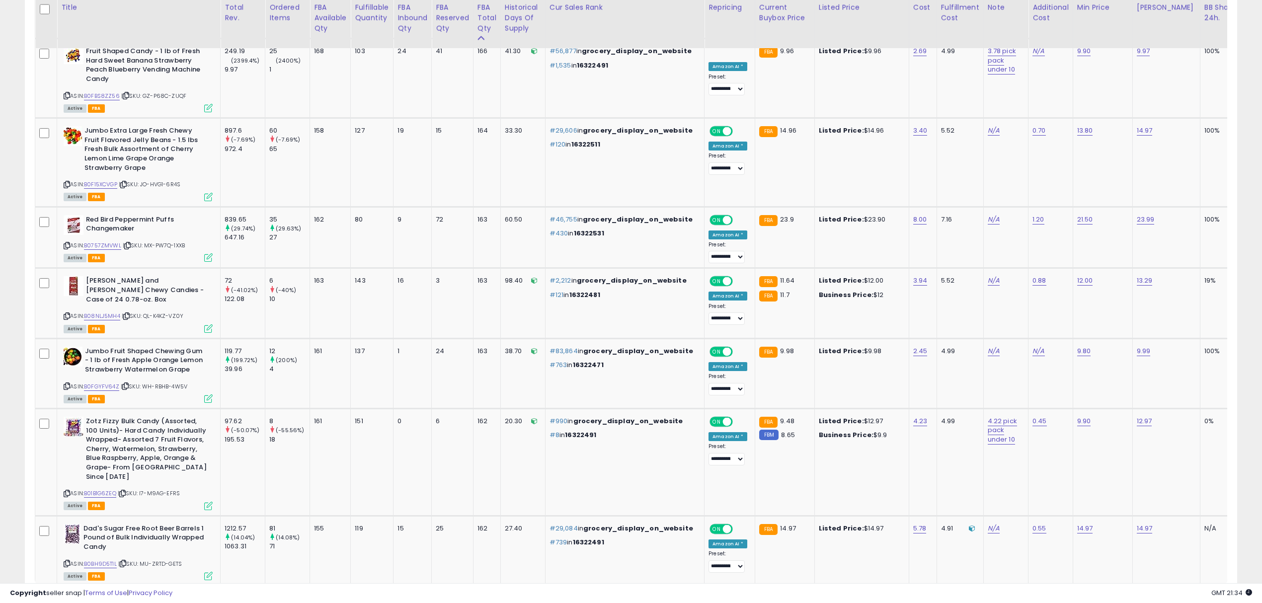
drag, startPoint x: 1163, startPoint y: 533, endPoint x: 1071, endPoint y: 505, distance: 96.0
click at [1163, 597] on link "4" at bounding box center [1168, 605] width 18 height 17
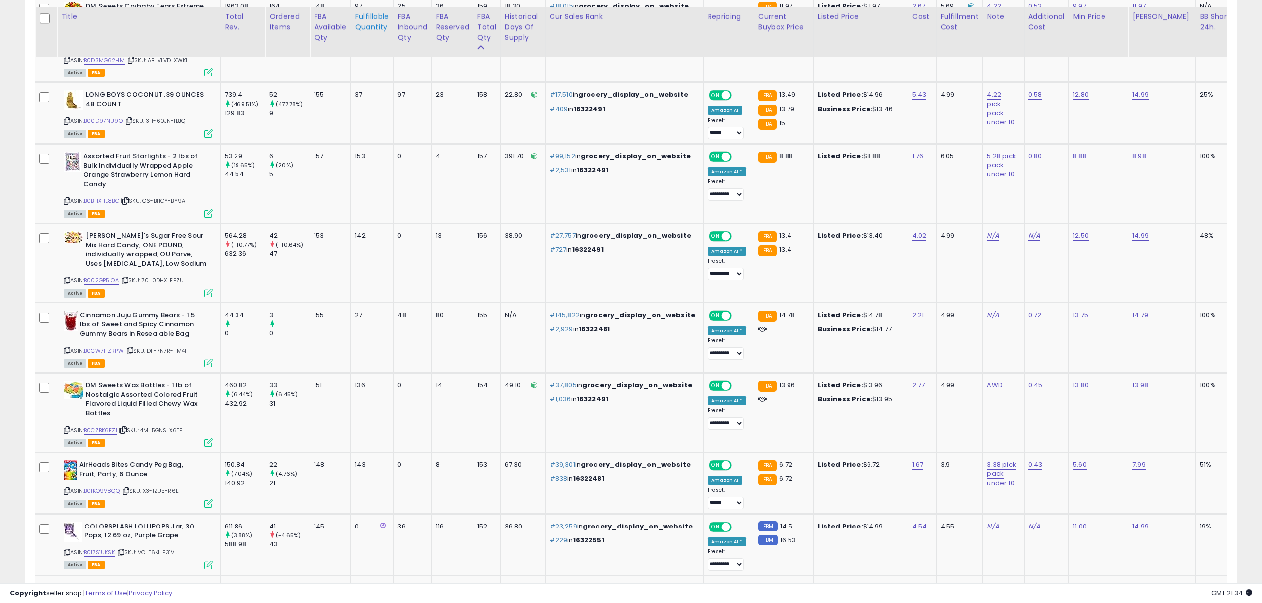
scroll to position [619, 0]
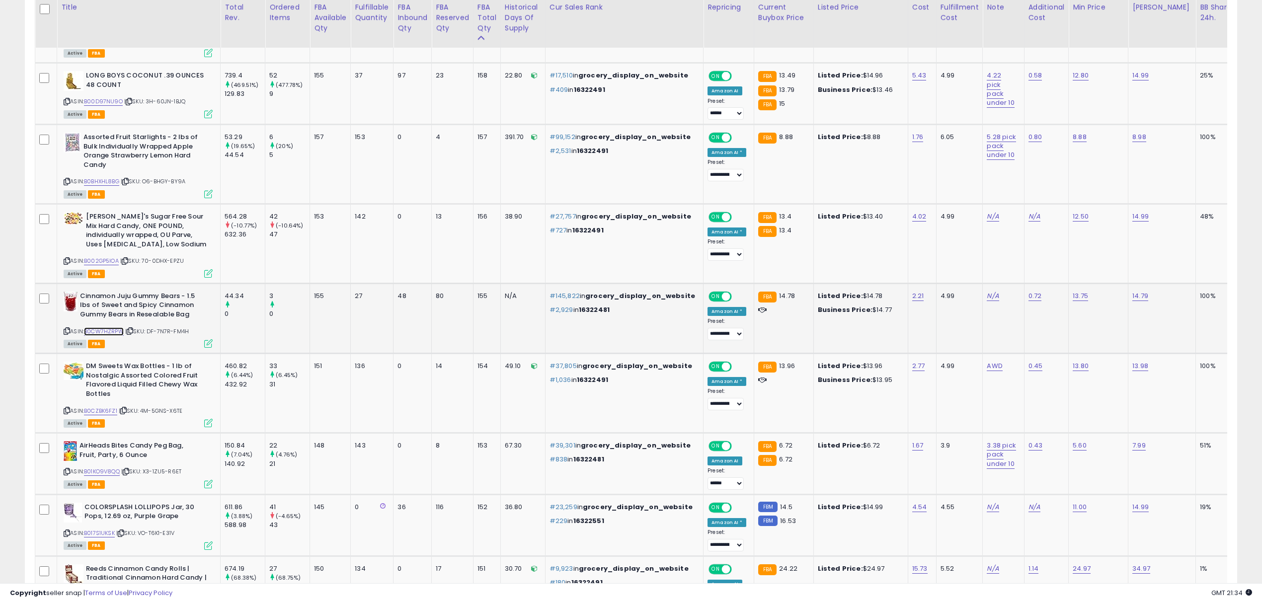
drag, startPoint x: 120, startPoint y: 330, endPoint x: 133, endPoint y: 328, distance: 13.5
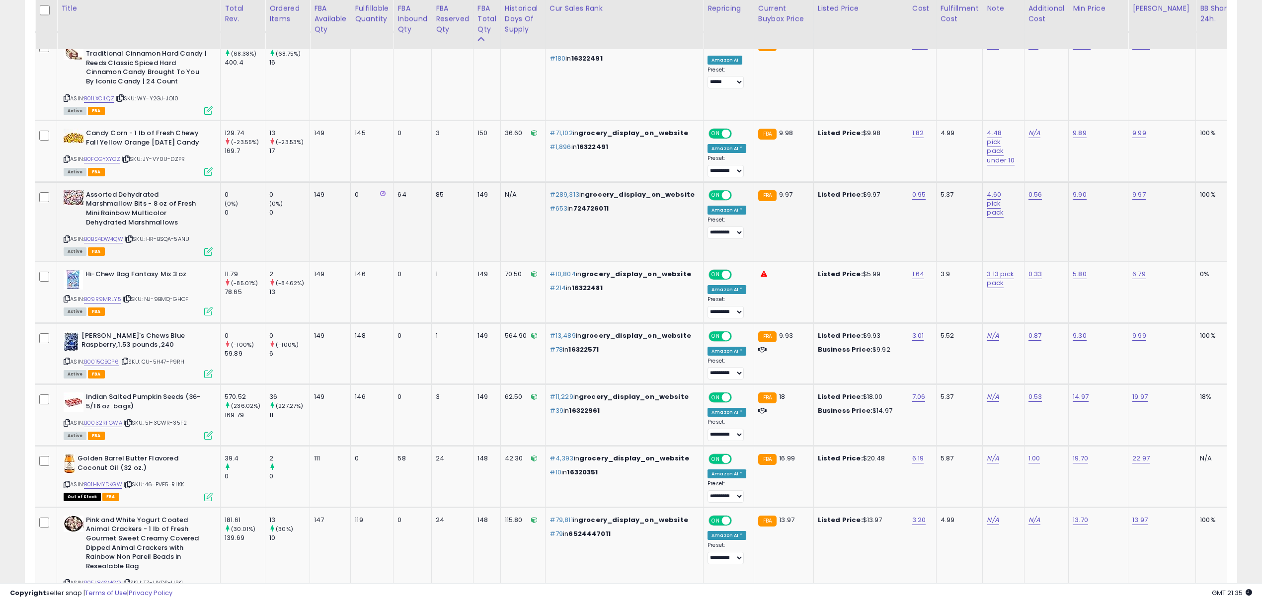
scroll to position [1151, 0]
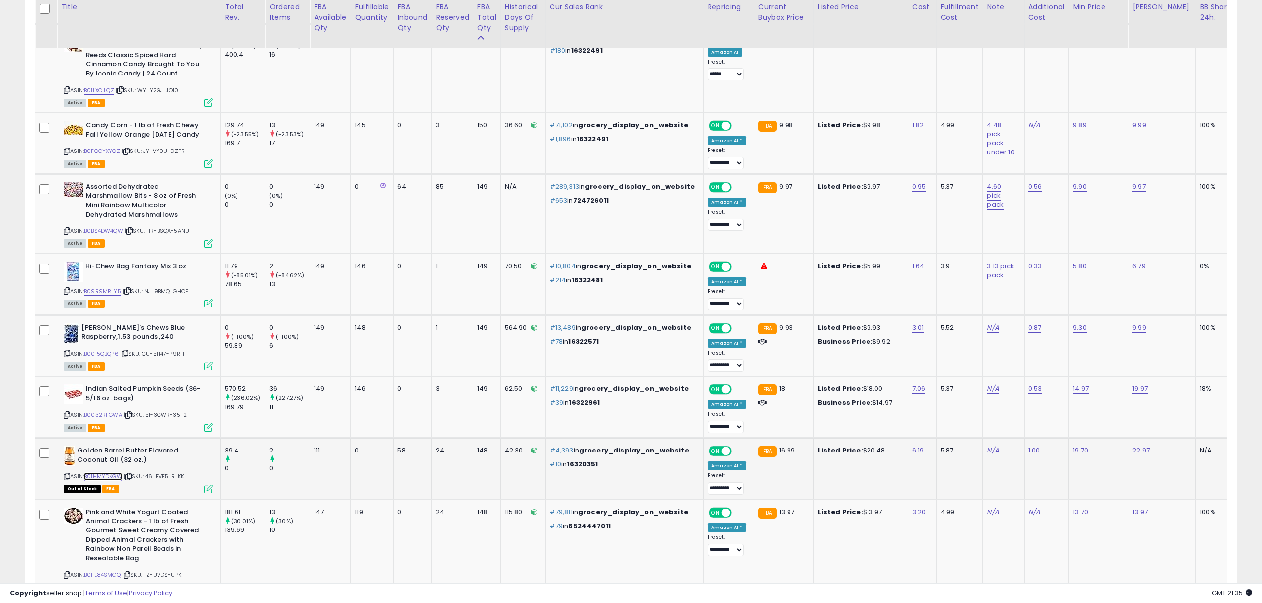
click at [117, 481] on link "B01HMYDKGW" at bounding box center [103, 477] width 38 height 8
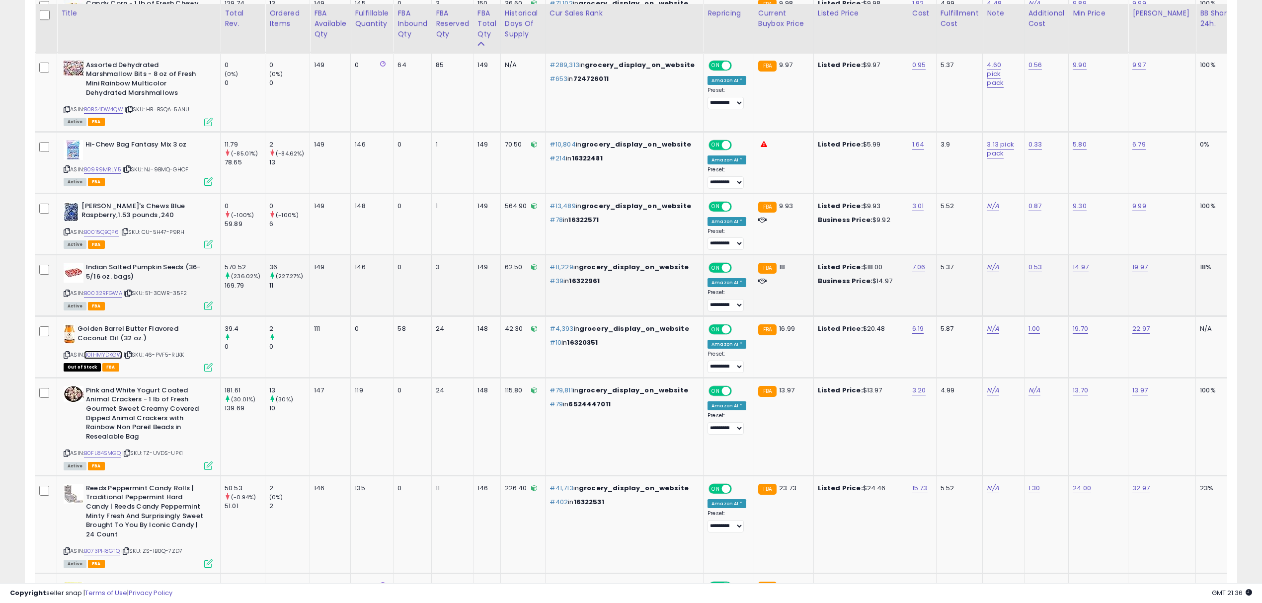
scroll to position [1283, 0]
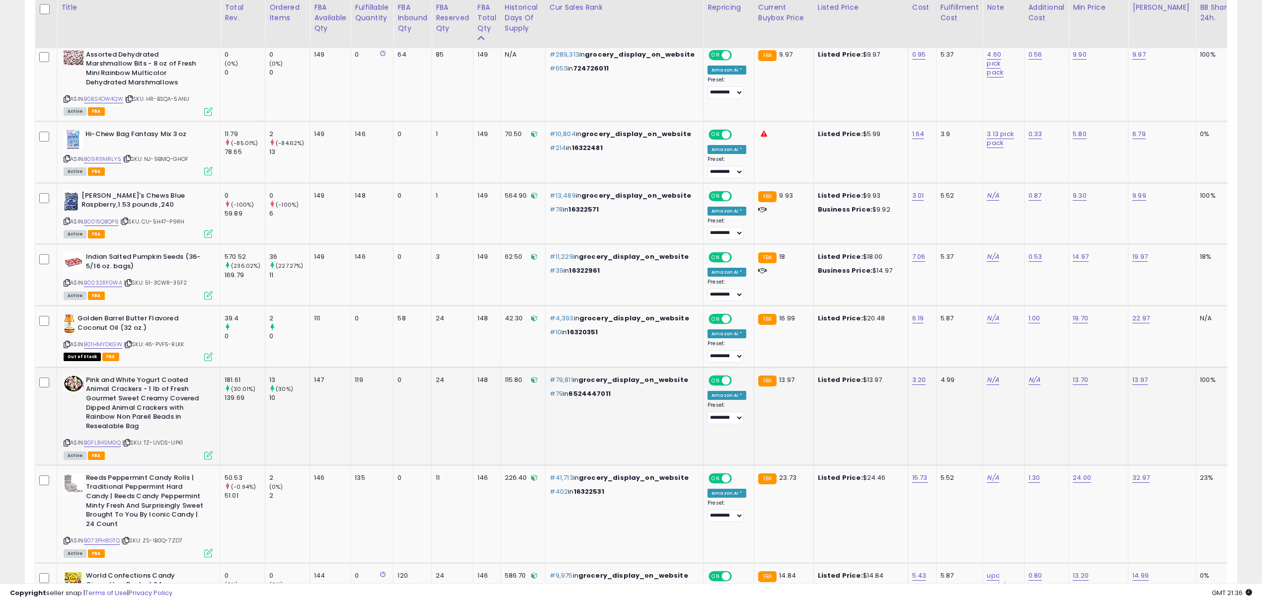
click at [1073, 385] on div "13.70" at bounding box center [1097, 380] width 48 height 9
click at [1073, 385] on link "13.70" at bounding box center [1080, 380] width 15 height 10
drag, startPoint x: 1013, startPoint y: 365, endPoint x: 895, endPoint y: 356, distance: 118.1
type input "****"
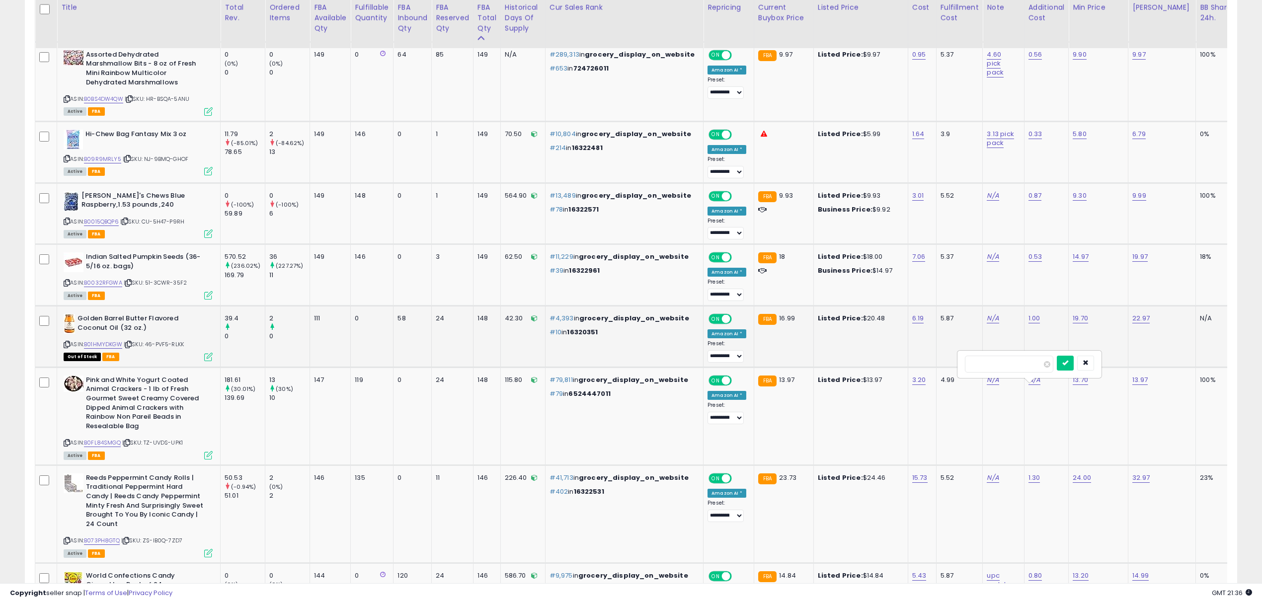
click button "submit" at bounding box center [1065, 363] width 17 height 15
click at [1132, 385] on link "13.97" at bounding box center [1139, 380] width 15 height 10
drag, startPoint x: 1002, startPoint y: 366, endPoint x: 968, endPoint y: 366, distance: 33.8
type input "*****"
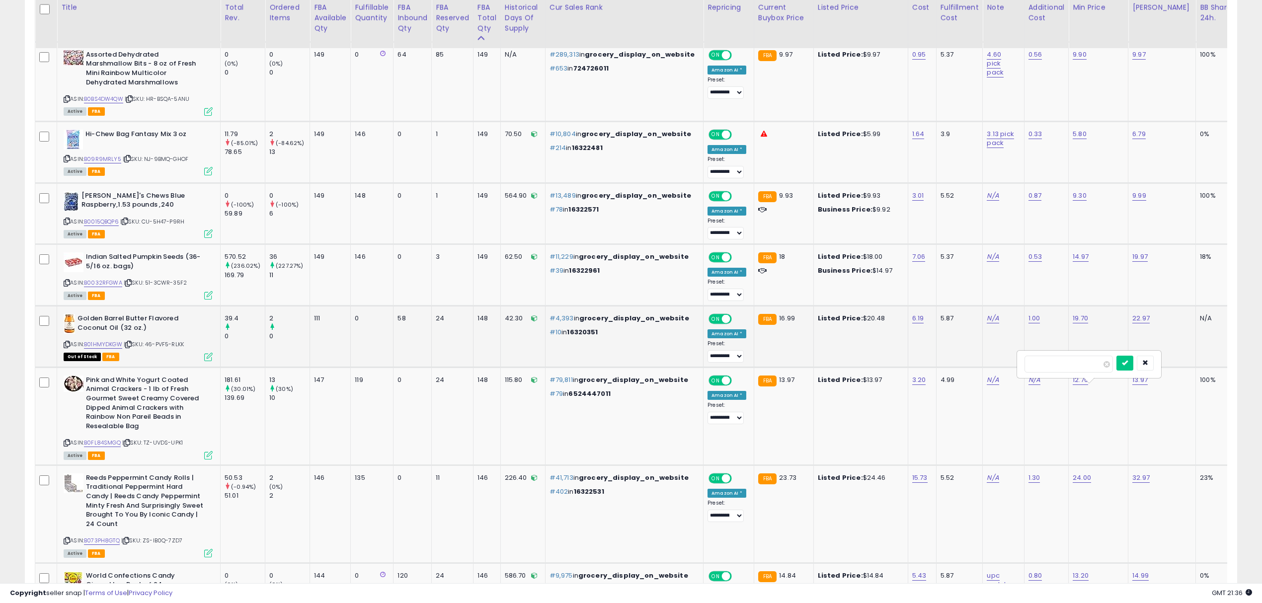
click button "submit" at bounding box center [1124, 363] width 17 height 15
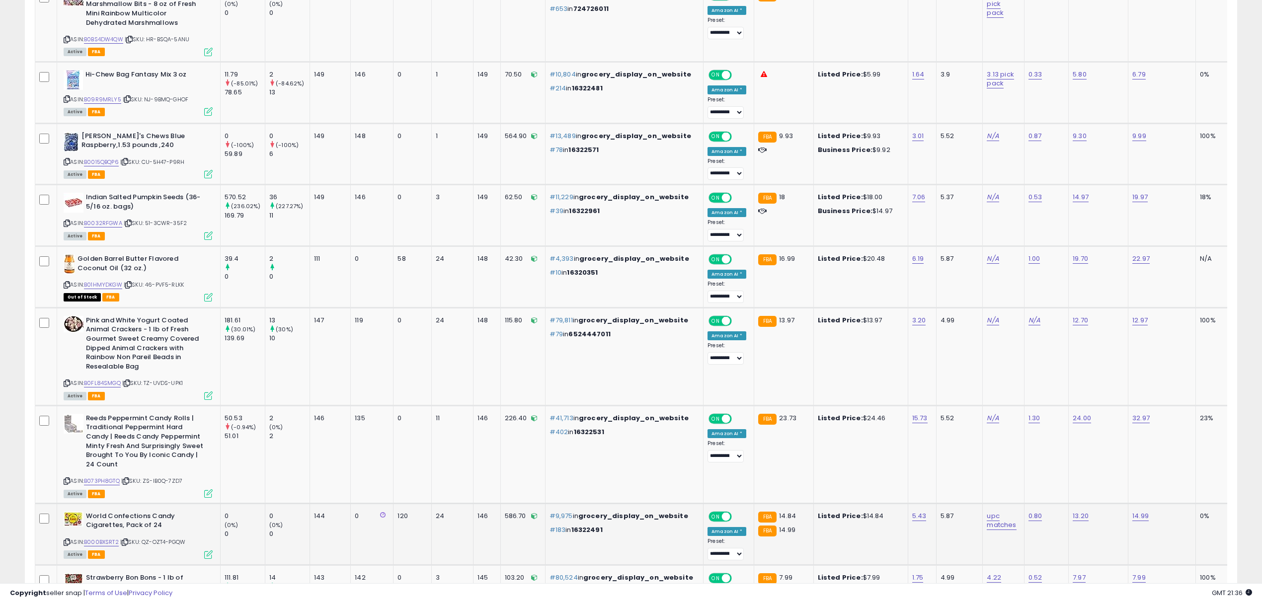
scroll to position [1482, 0]
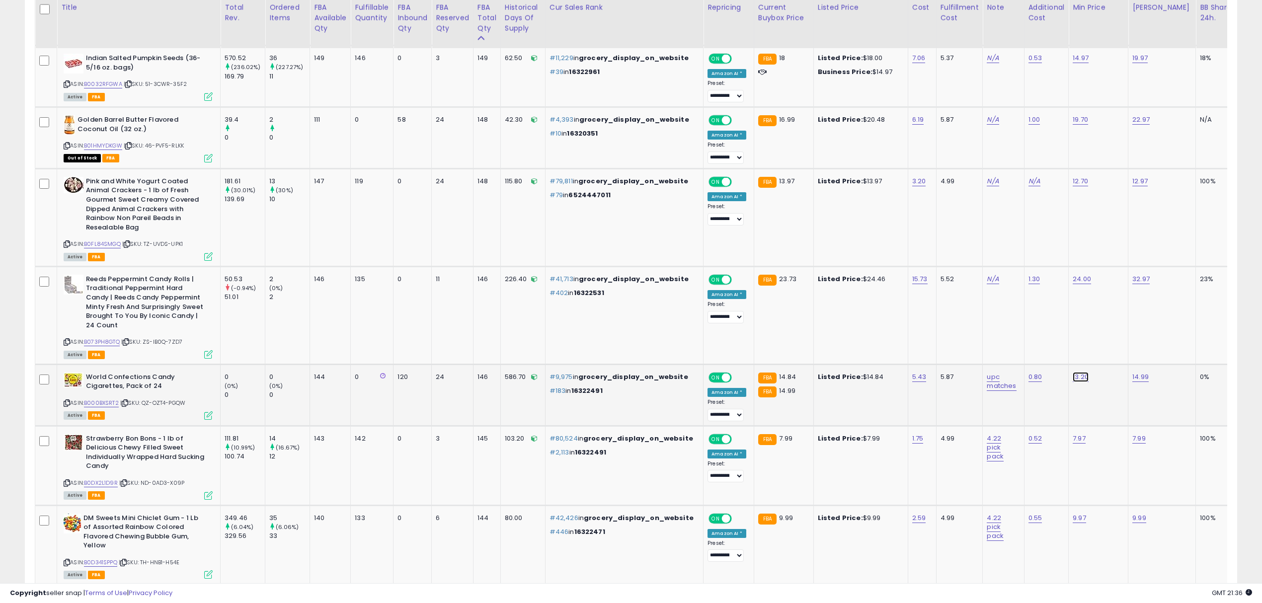
click at [1073, 382] on link "13.20" at bounding box center [1081, 377] width 16 height 10
drag, startPoint x: 914, startPoint y: 362, endPoint x: 908, endPoint y: 362, distance: 6.0
type input "****"
click button "submit" at bounding box center [1065, 360] width 17 height 15
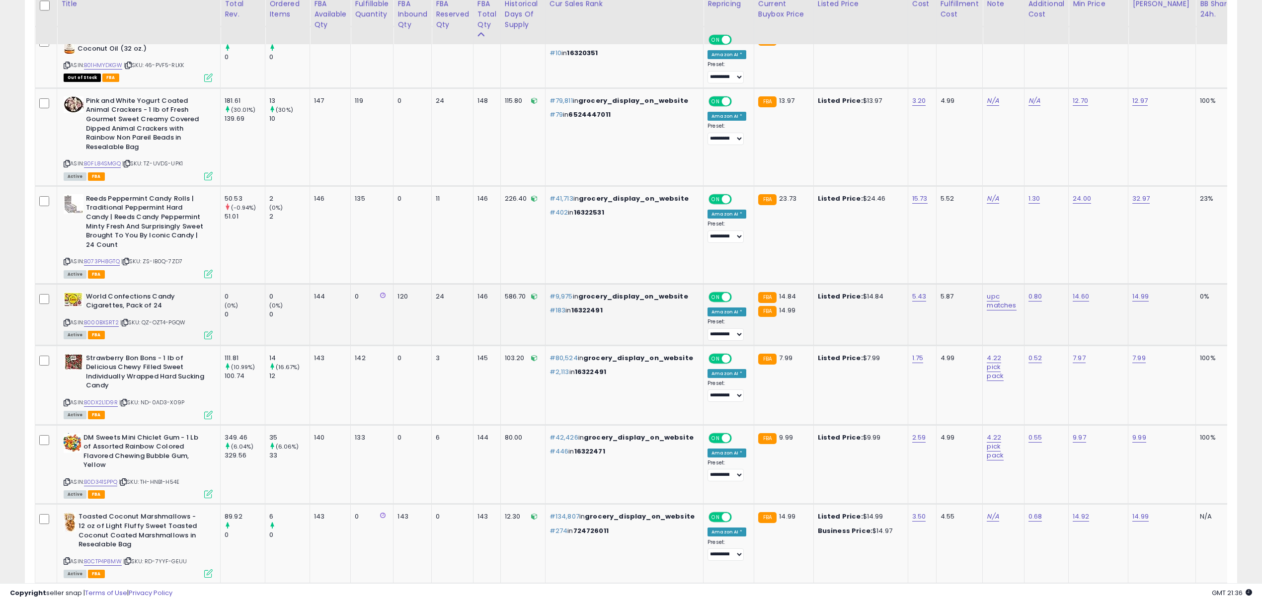
scroll to position [1565, 0]
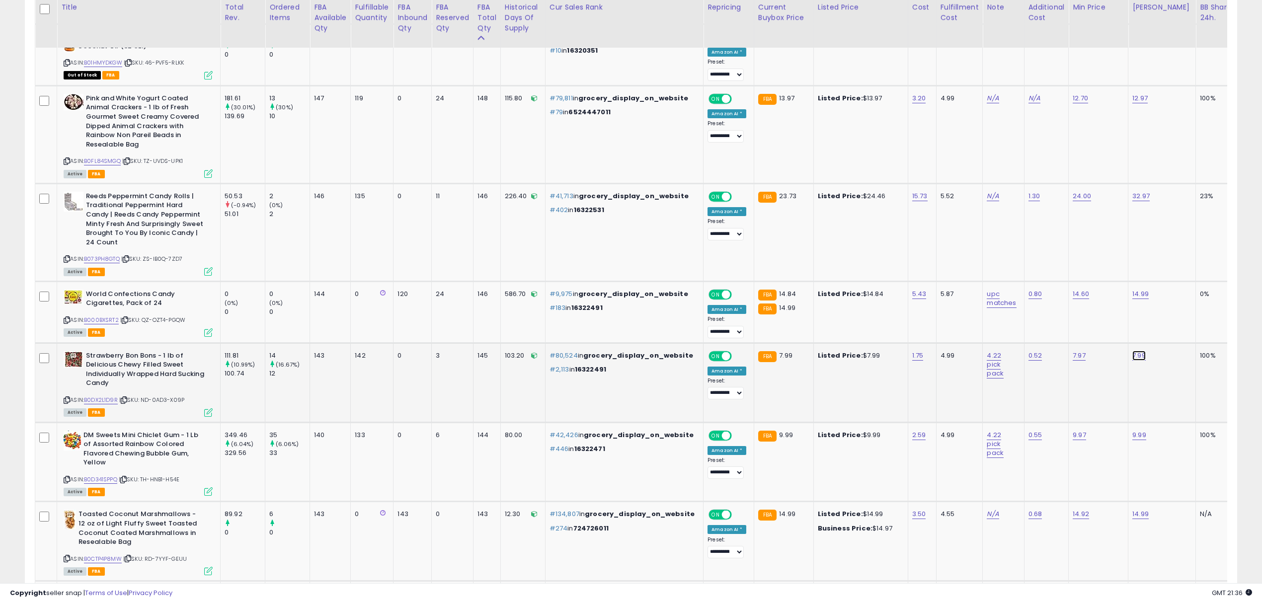
click at [1132, 361] on link "7.99" at bounding box center [1138, 356] width 13 height 10
type input "****"
click button "submit" at bounding box center [1123, 338] width 17 height 15
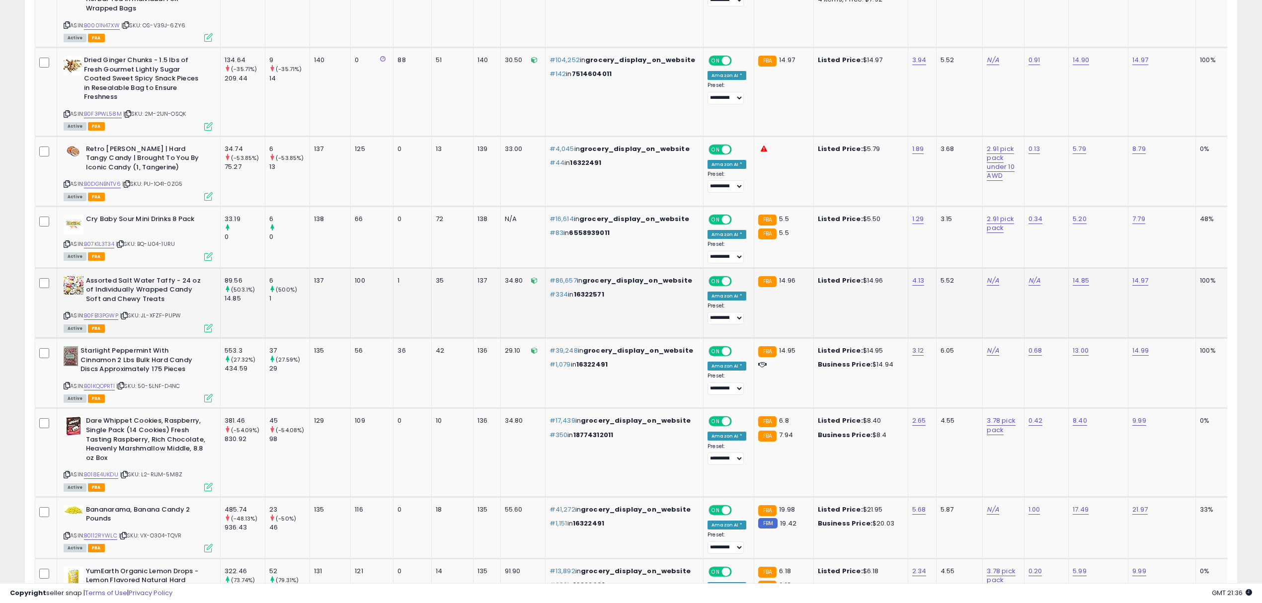
scroll to position [2320, 0]
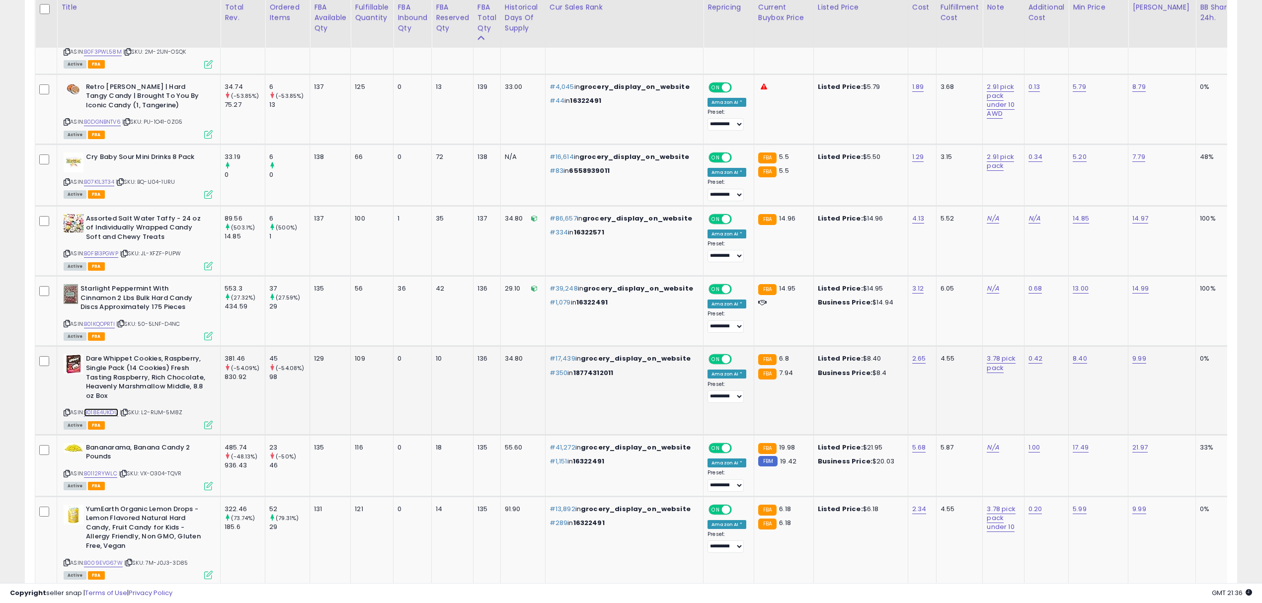
drag, startPoint x: 118, startPoint y: 405, endPoint x: 135, endPoint y: 388, distance: 24.6
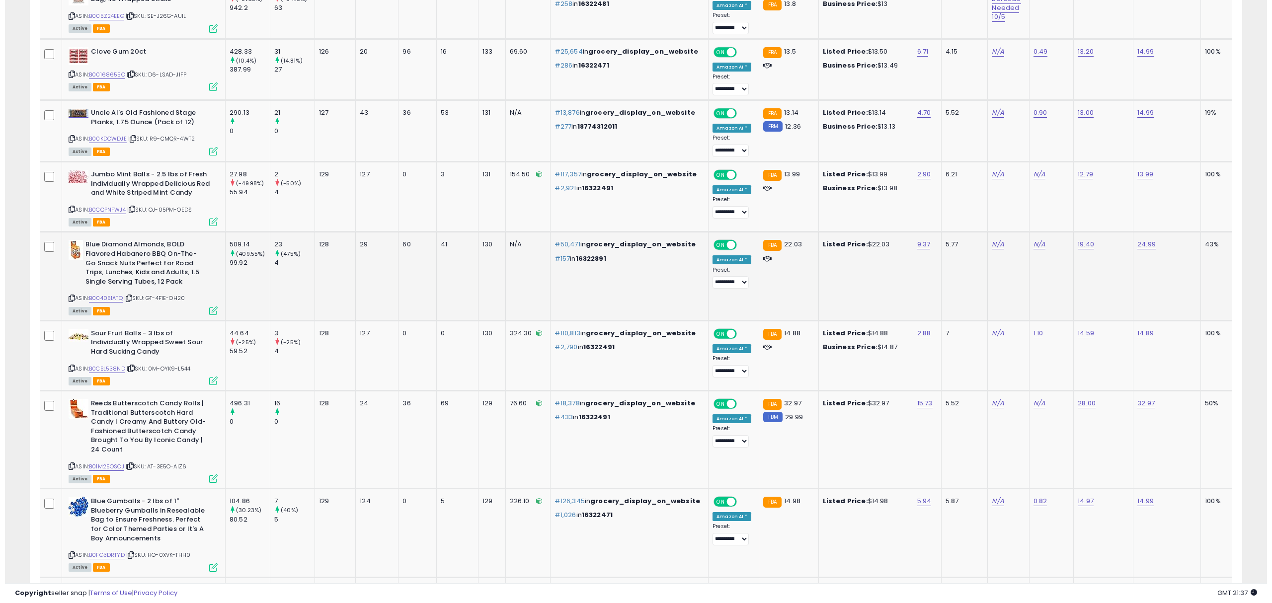
scroll to position [3192, 0]
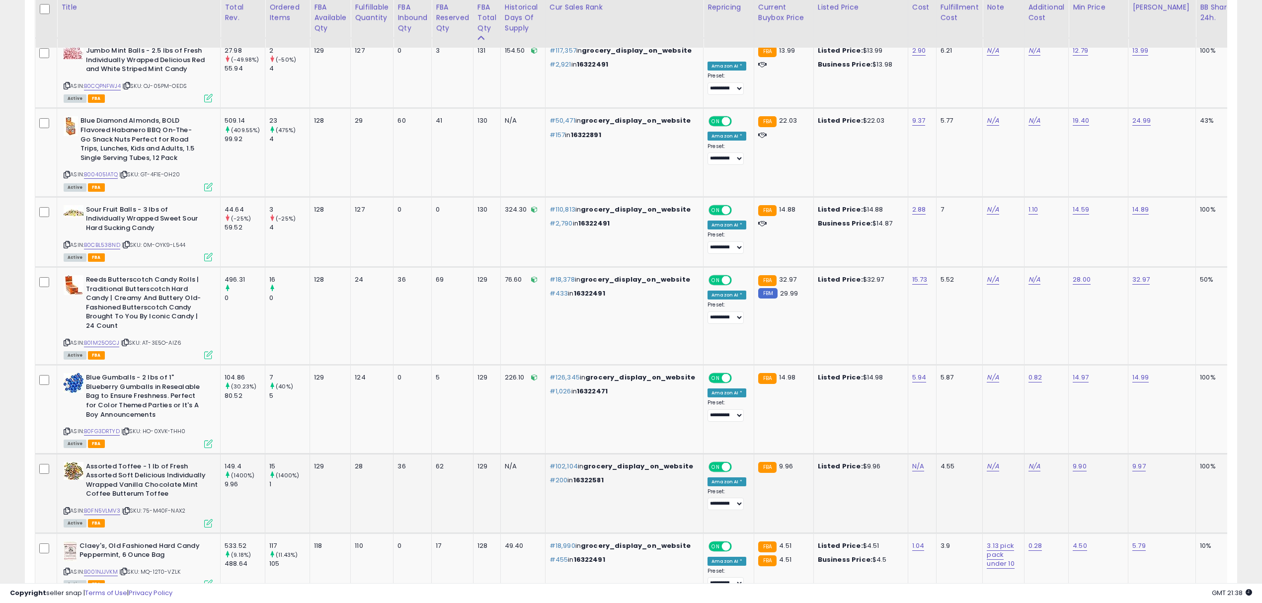
click at [912, 462] on div "N/A" at bounding box center [920, 466] width 16 height 9
click at [912, 462] on link "N/A" at bounding box center [918, 467] width 12 height 10
type input "****"
click button "submit" at bounding box center [902, 429] width 17 height 15
click at [209, 519] on icon at bounding box center [208, 523] width 8 height 8
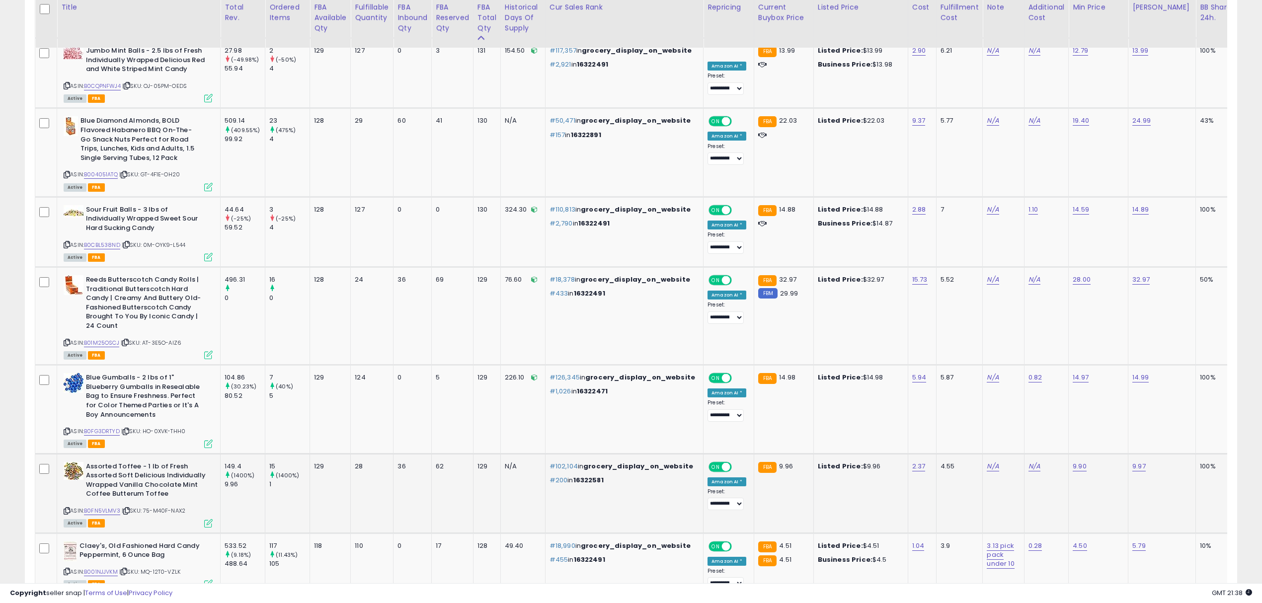
scroll to position [203, 710]
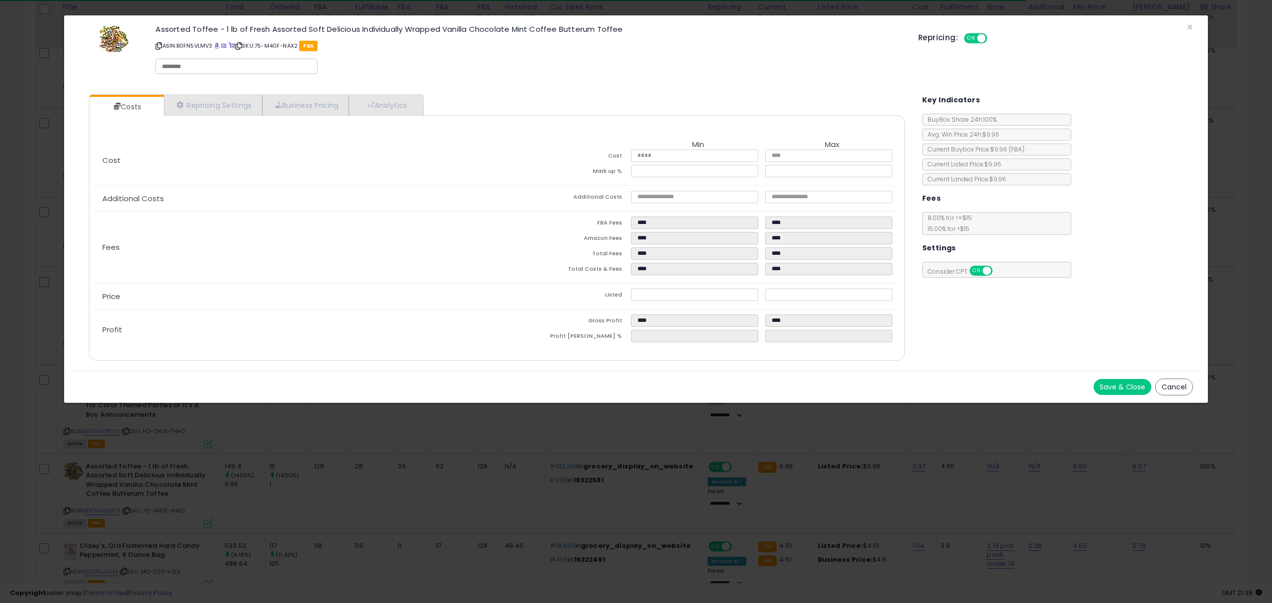
click at [1180, 383] on button "Cancel" at bounding box center [1174, 387] width 38 height 17
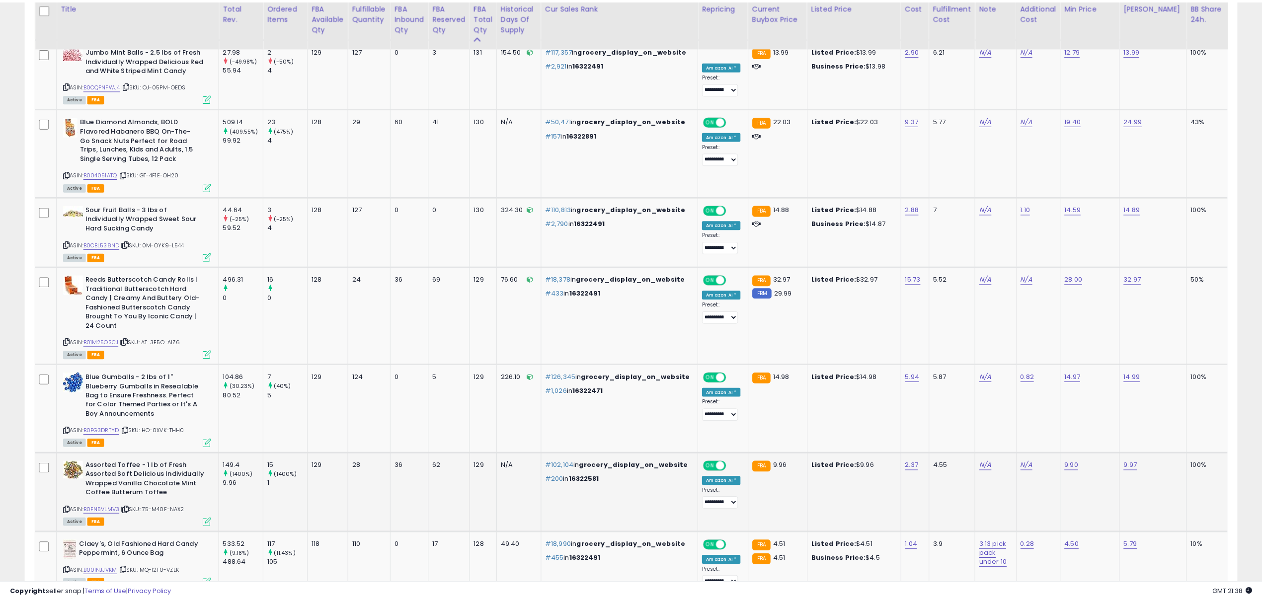
scroll to position [496657, 496157]
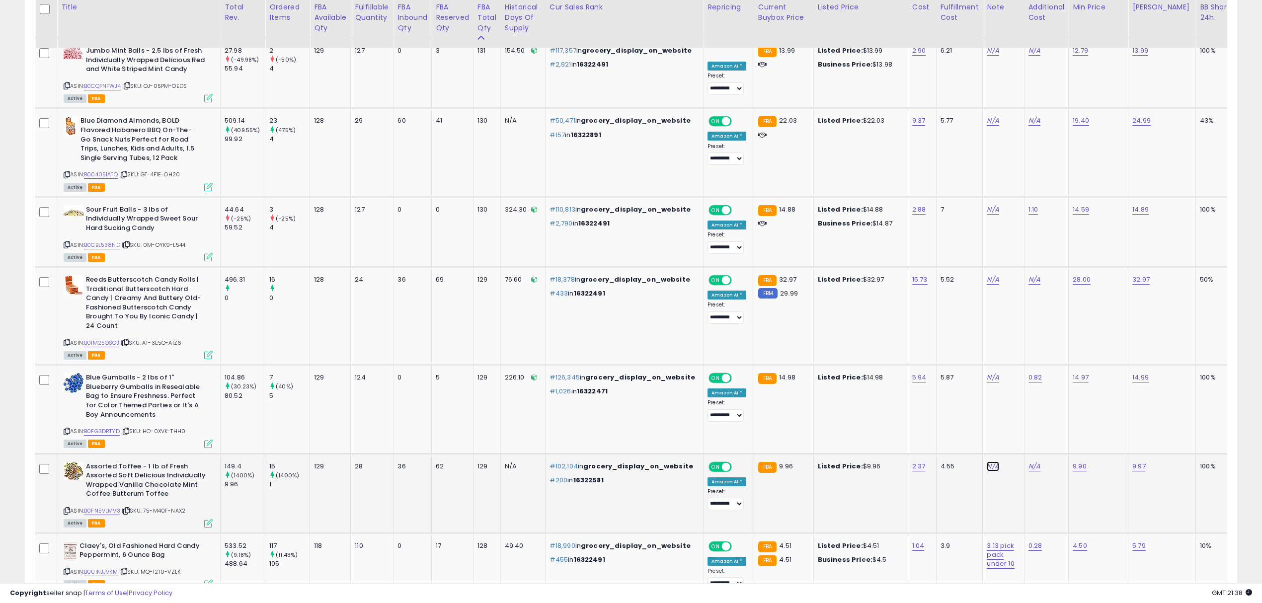
click at [987, 462] on link "N/A" at bounding box center [993, 467] width 12 height 10
type input "**********"
click button "submit" at bounding box center [976, 429] width 17 height 15
click at [1073, 462] on div "9.90" at bounding box center [1097, 466] width 48 height 9
click at [1073, 462] on link "9.90" at bounding box center [1080, 467] width 14 height 10
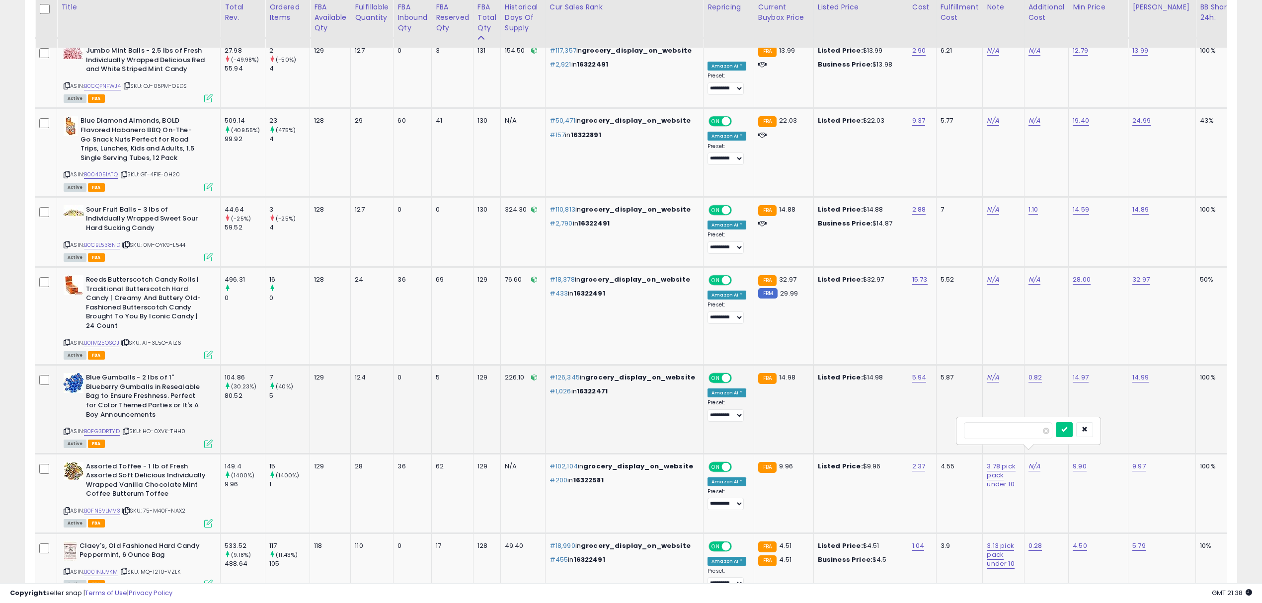
drag, startPoint x: 1018, startPoint y: 437, endPoint x: 917, endPoint y: 432, distance: 101.0
type input "****"
click button "submit" at bounding box center [1064, 429] width 17 height 15
click at [1132, 462] on link "9.97" at bounding box center [1138, 467] width 13 height 10
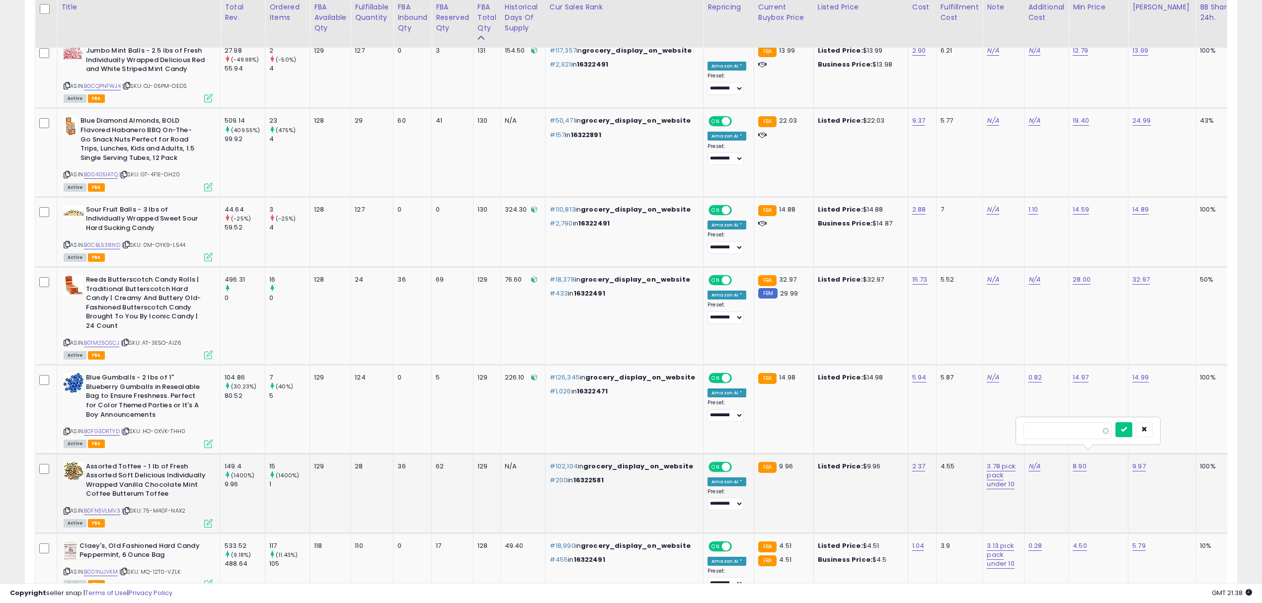
drag, startPoint x: 1022, startPoint y: 434, endPoint x: 1015, endPoint y: 434, distance: 7.0
click at [1017, 434] on div "****" at bounding box center [1088, 431] width 143 height 26
type input "****"
click button "submit" at bounding box center [1123, 429] width 17 height 15
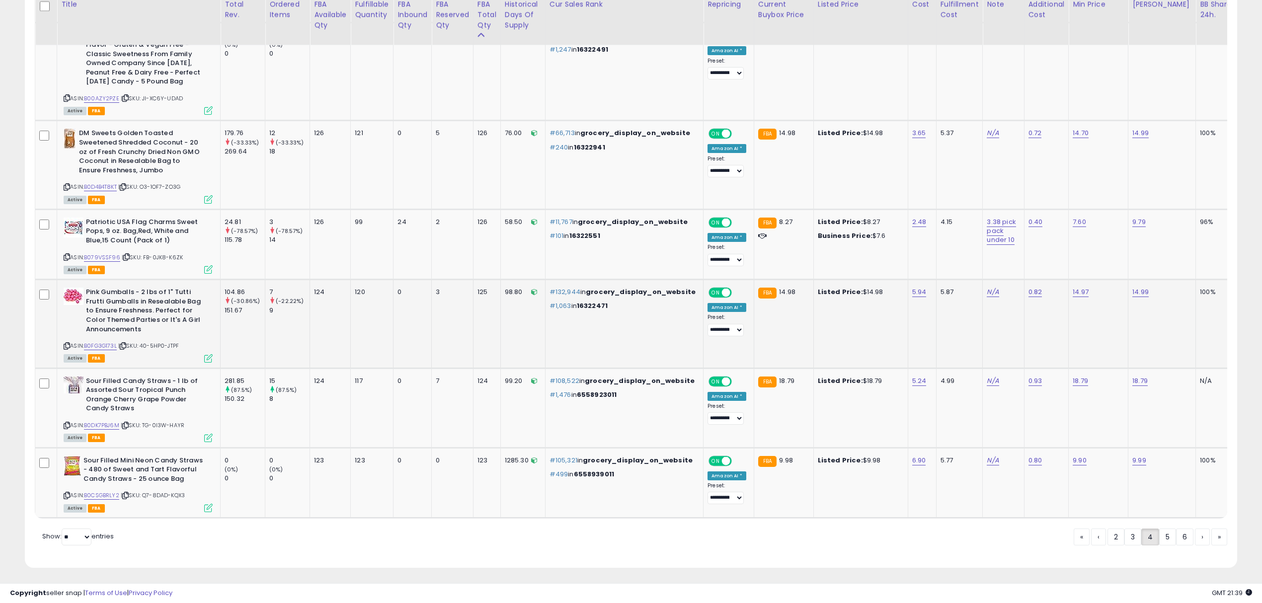
scroll to position [3765, 0]
click at [1164, 538] on link "5" at bounding box center [1167, 536] width 17 height 17
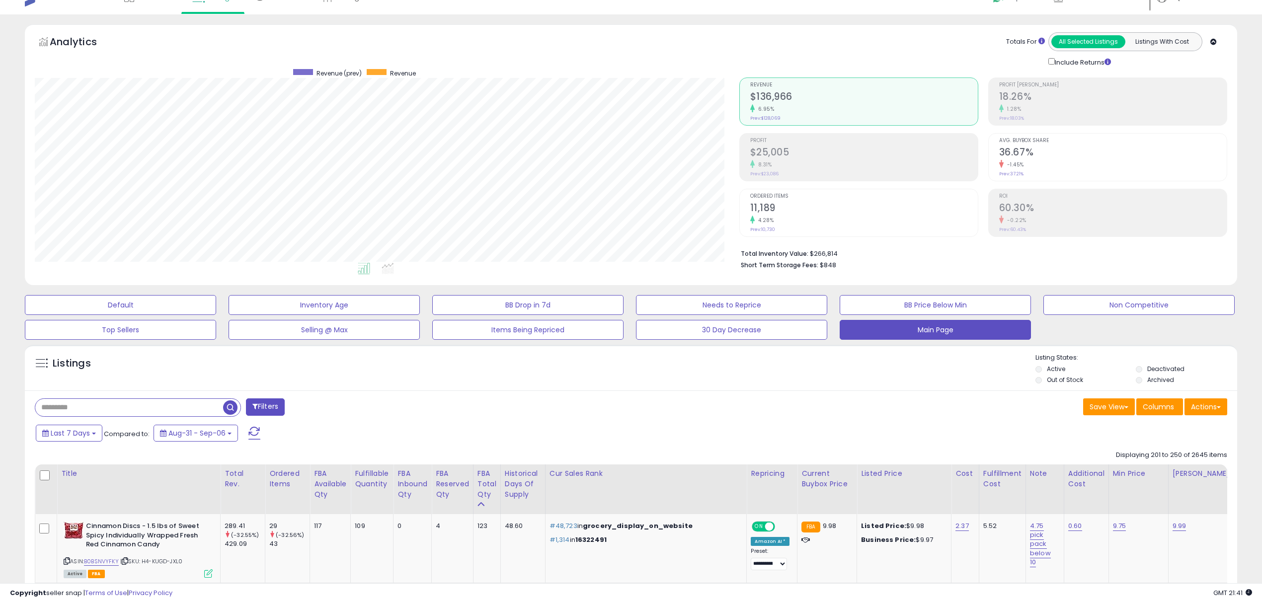
scroll to position [217, 0]
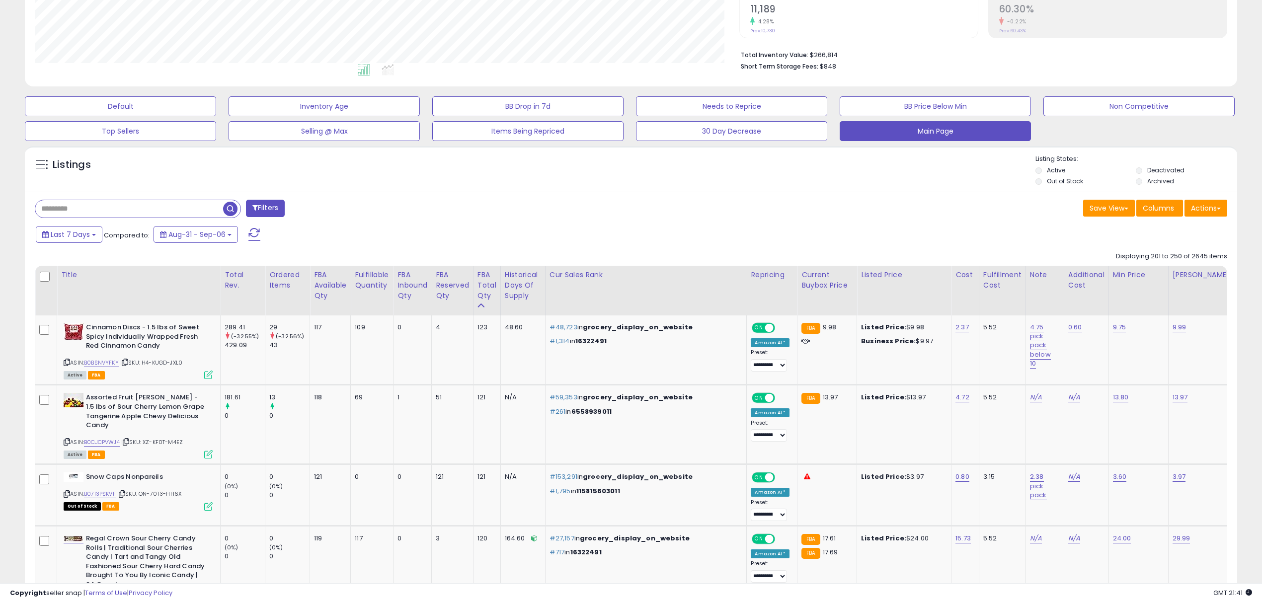
click at [535, 188] on div "Listings" at bounding box center [631, 172] width 1212 height 34
click at [1173, 402] on link "13.97" at bounding box center [1180, 398] width 15 height 10
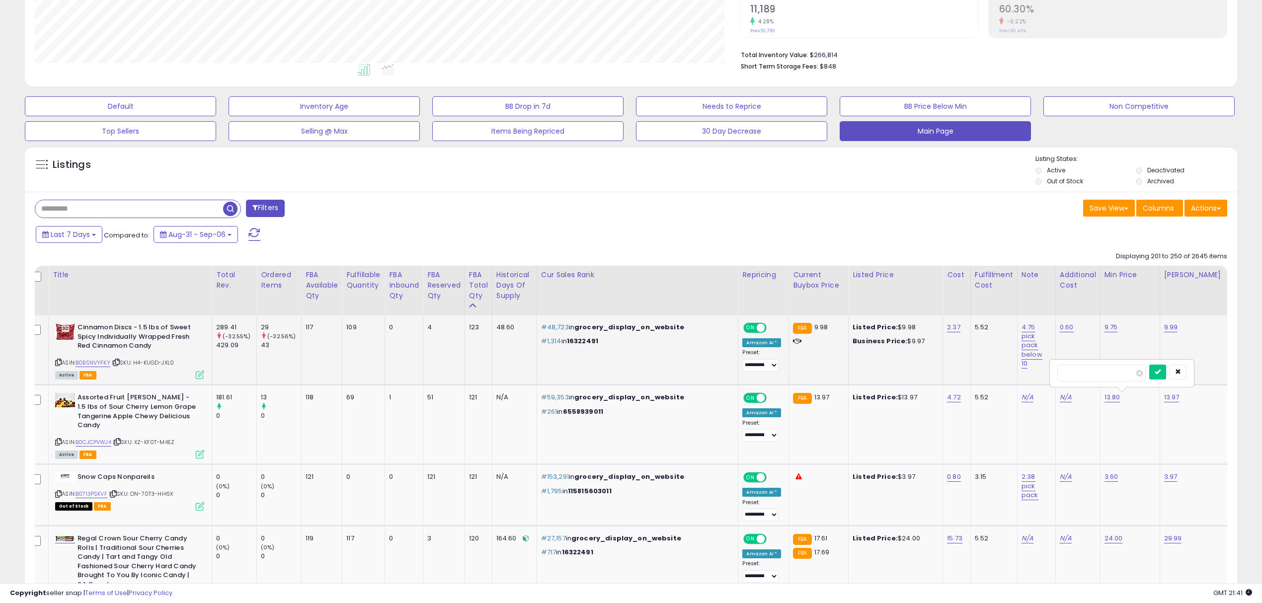
type input "*****"
click button "submit" at bounding box center [1157, 372] width 17 height 15
click at [1105, 400] on link "13.80" at bounding box center [1113, 398] width 16 height 10
drag, startPoint x: 956, startPoint y: 377, endPoint x: 923, endPoint y: 370, distance: 33.5
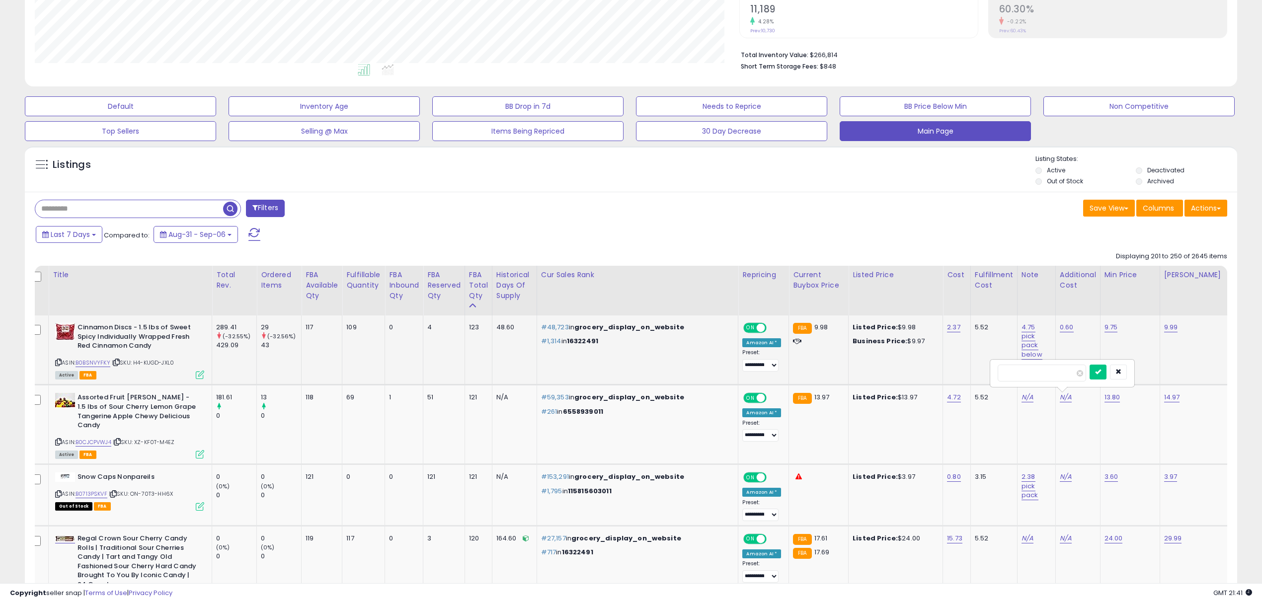
type input "*****"
click button "submit" at bounding box center [1098, 372] width 17 height 15
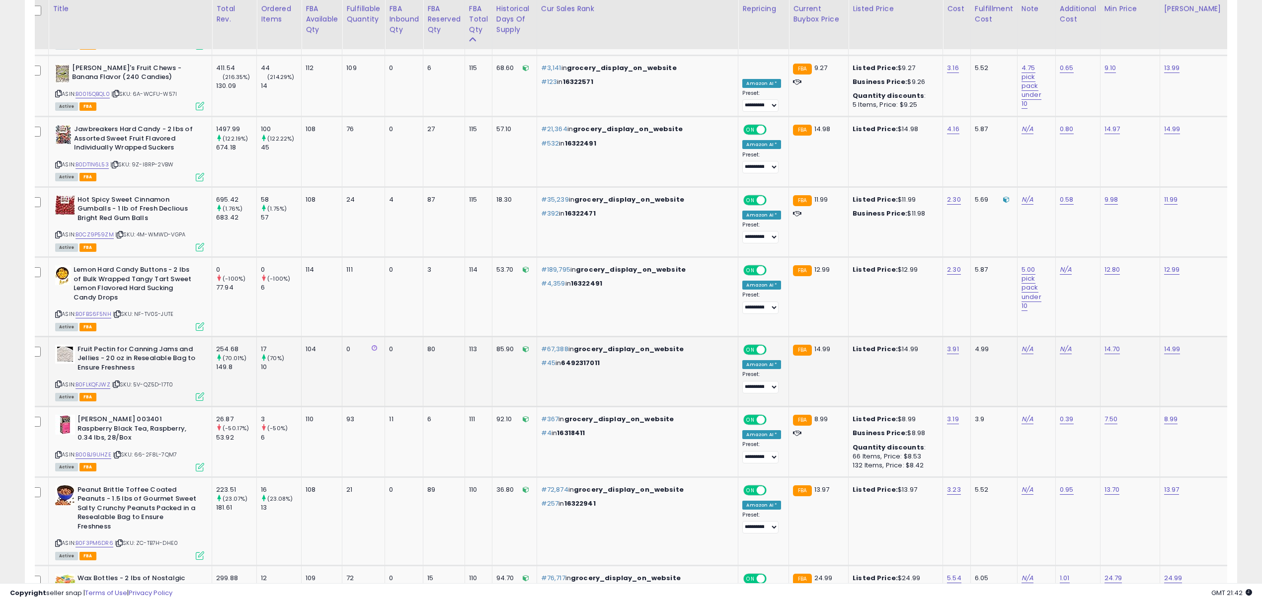
scroll to position [1475, 0]
click at [1105, 263] on link "12.80" at bounding box center [1113, 268] width 16 height 10
drag, startPoint x: 1040, startPoint y: 203, endPoint x: 947, endPoint y: 203, distance: 92.9
type input "***"
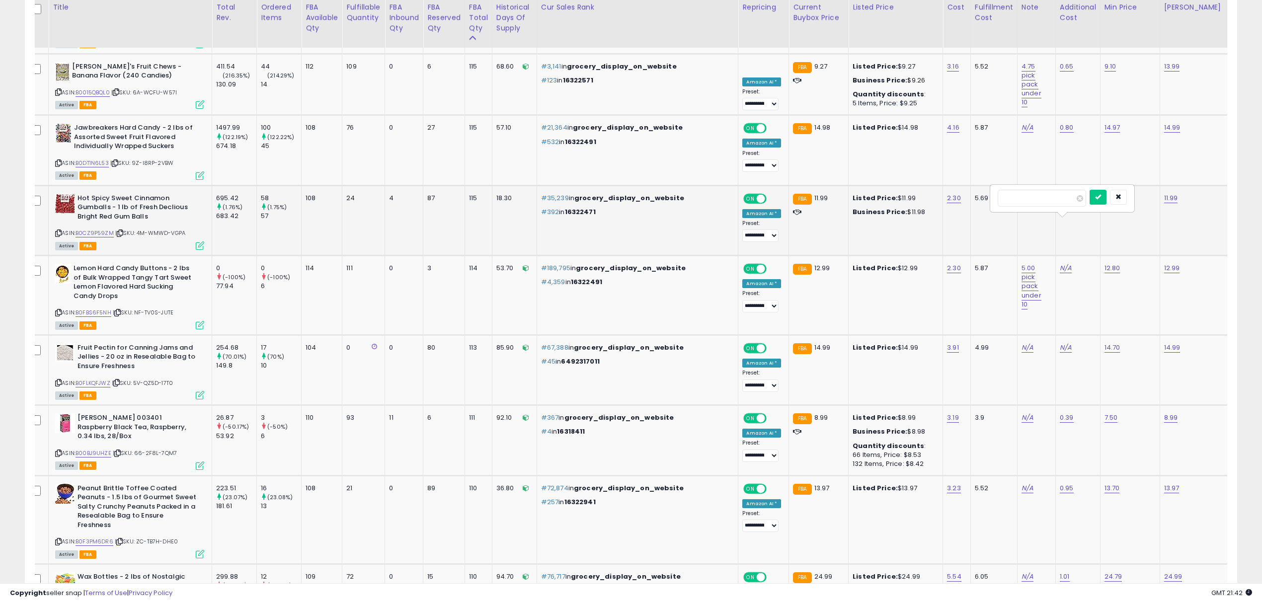
click button "submit" at bounding box center [1098, 197] width 17 height 15
click at [1164, 263] on link "12.99" at bounding box center [1172, 268] width 16 height 10
drag, startPoint x: 1083, startPoint y: 205, endPoint x: 1040, endPoint y: 205, distance: 43.2
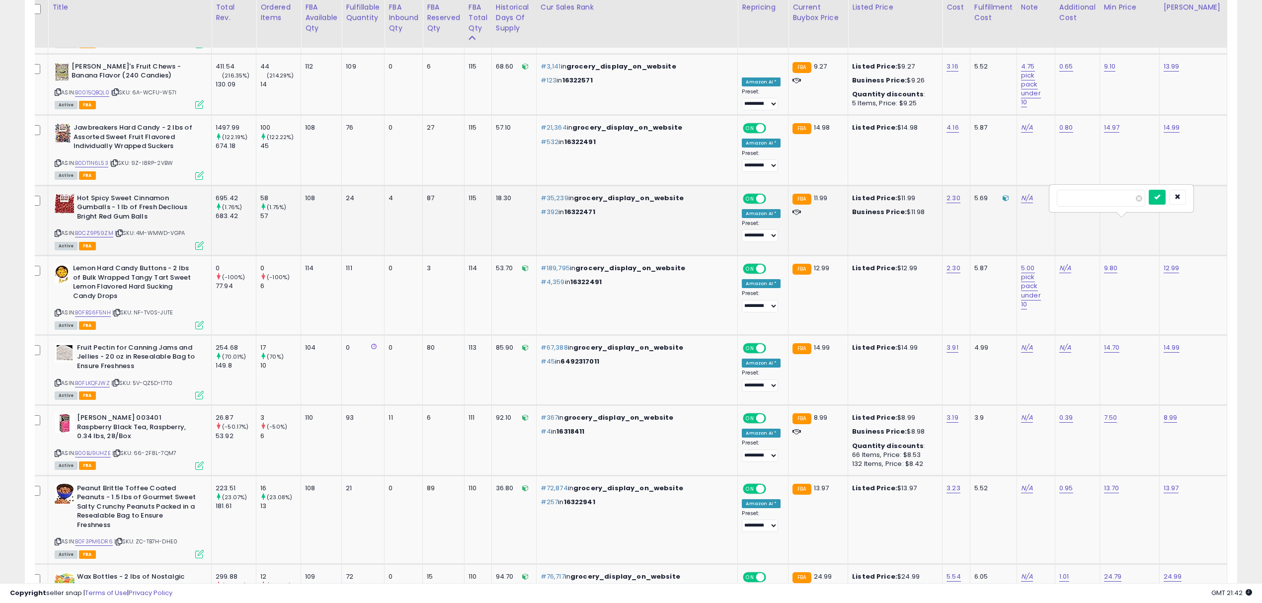
type input "****"
click button "submit" at bounding box center [1157, 197] width 17 height 15
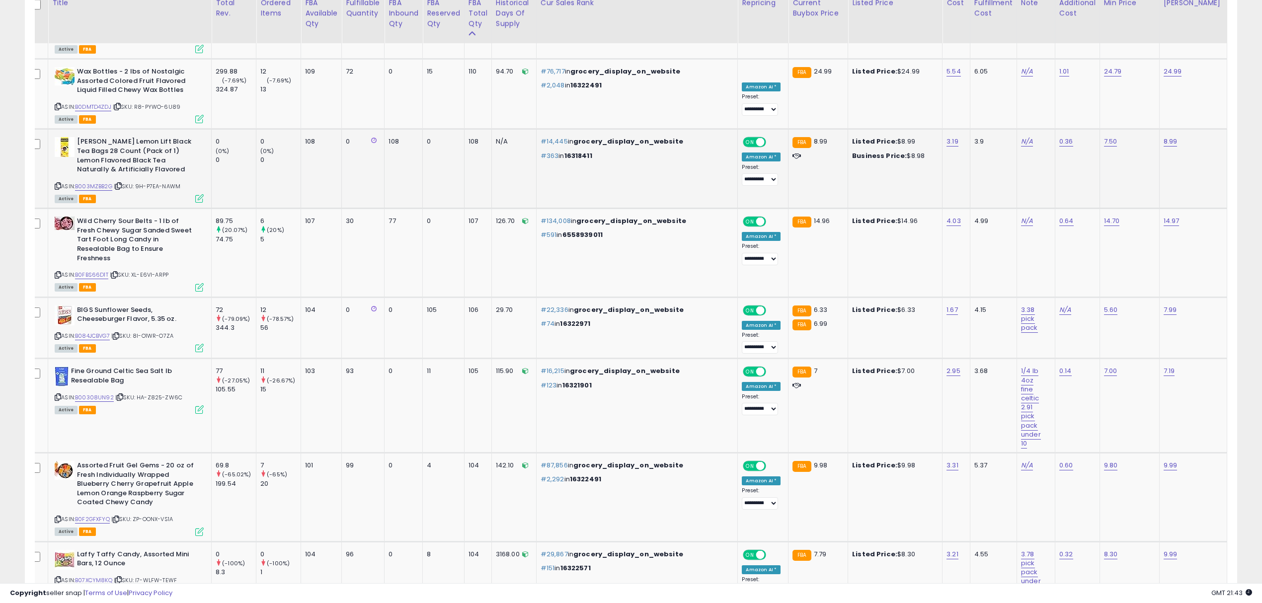
scroll to position [1982, 0]
click at [1104, 365] on link "7.00" at bounding box center [1110, 370] width 13 height 10
drag, startPoint x: 1043, startPoint y: 285, endPoint x: 934, endPoint y: 283, distance: 109.3
click at [934, 283] on tbody "Cinnamon Discs - 1.5 lbs of Sweet Spicy Individually Wrapped Fresh Red Cinnamon…" at bounding box center [773, 403] width 1494 height 3707
type input "***"
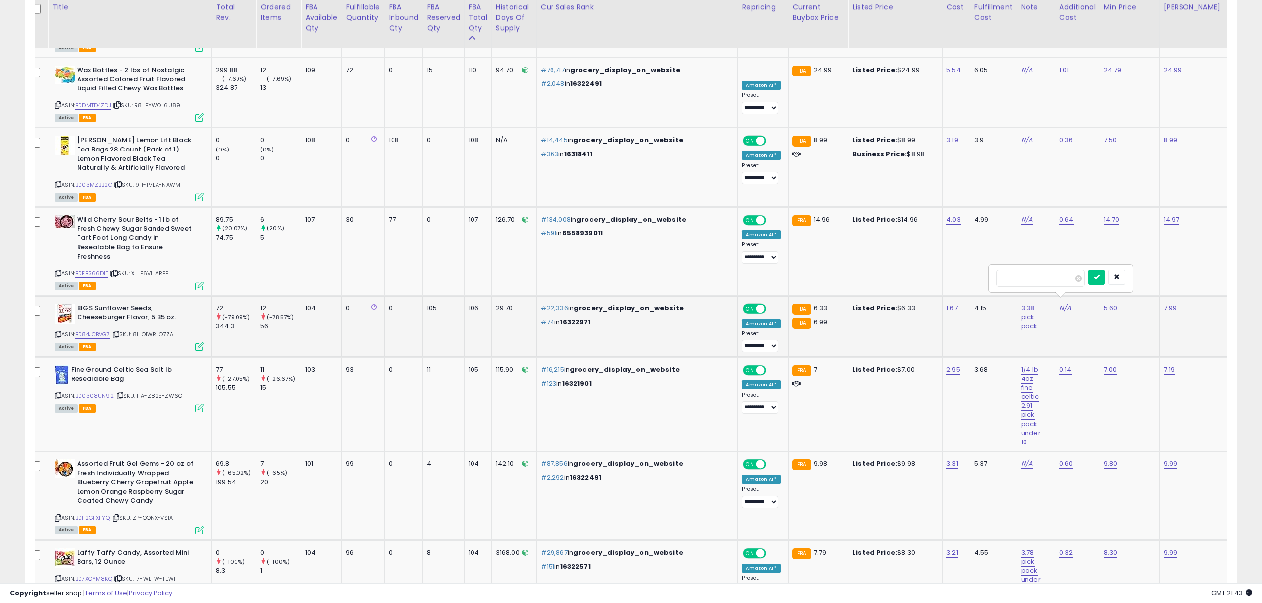
click button "submit" at bounding box center [1096, 277] width 17 height 15
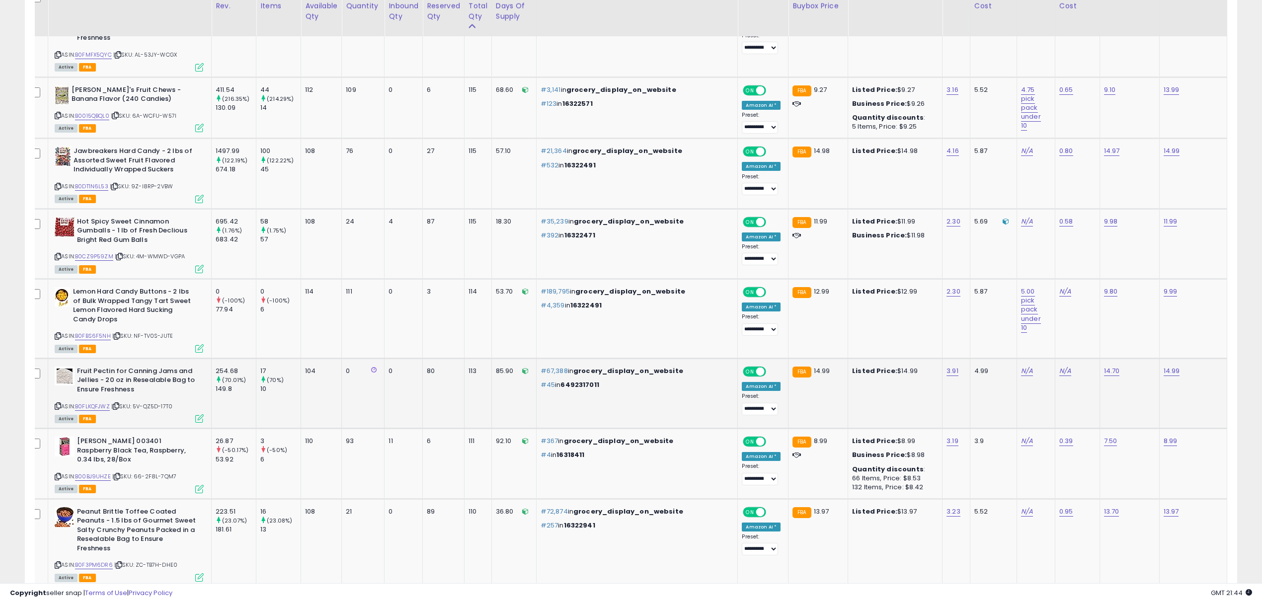
scroll to position [1187, 0]
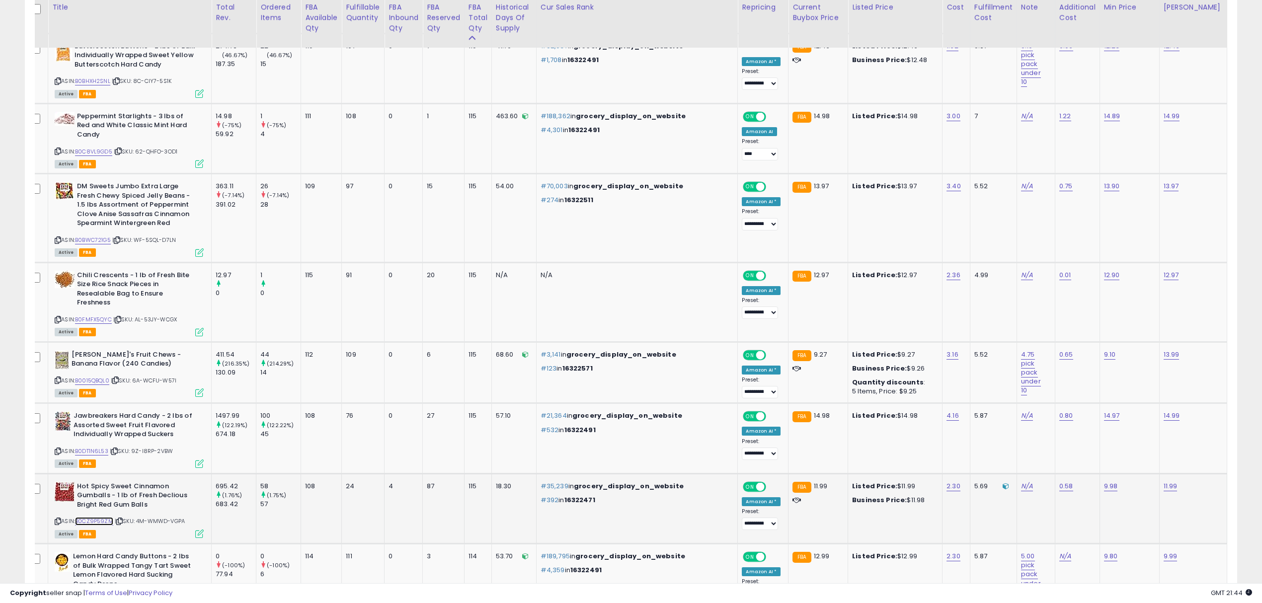
click at [96, 517] on link "B0CZ9P59ZM" at bounding box center [94, 521] width 38 height 8
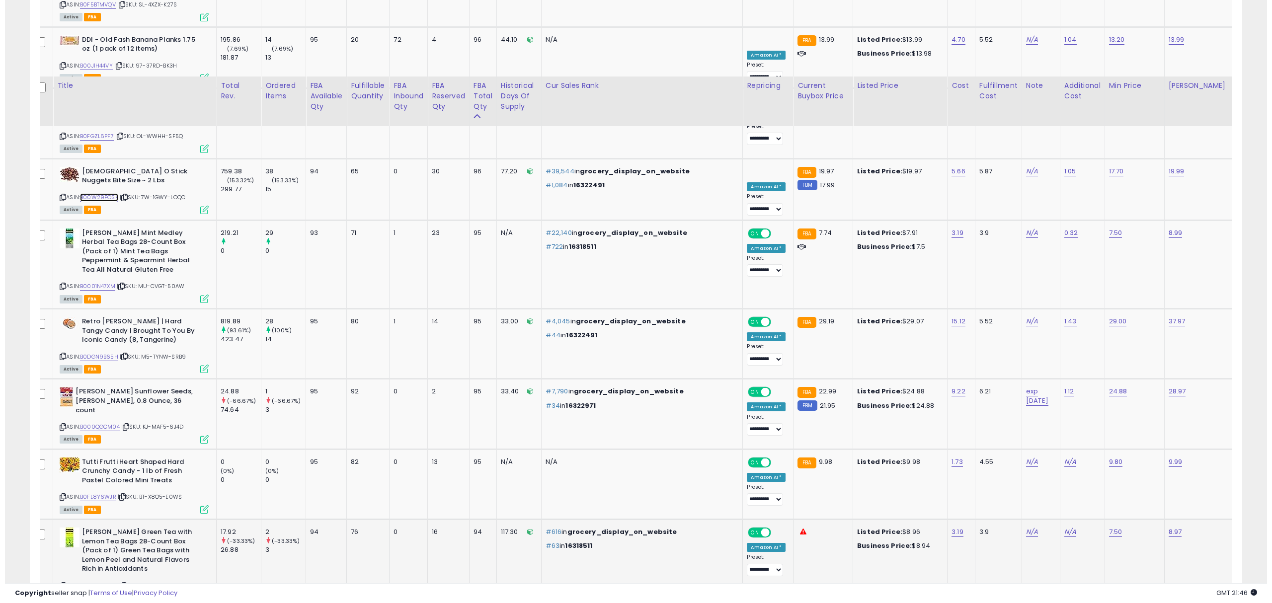
scroll to position [3129, 0]
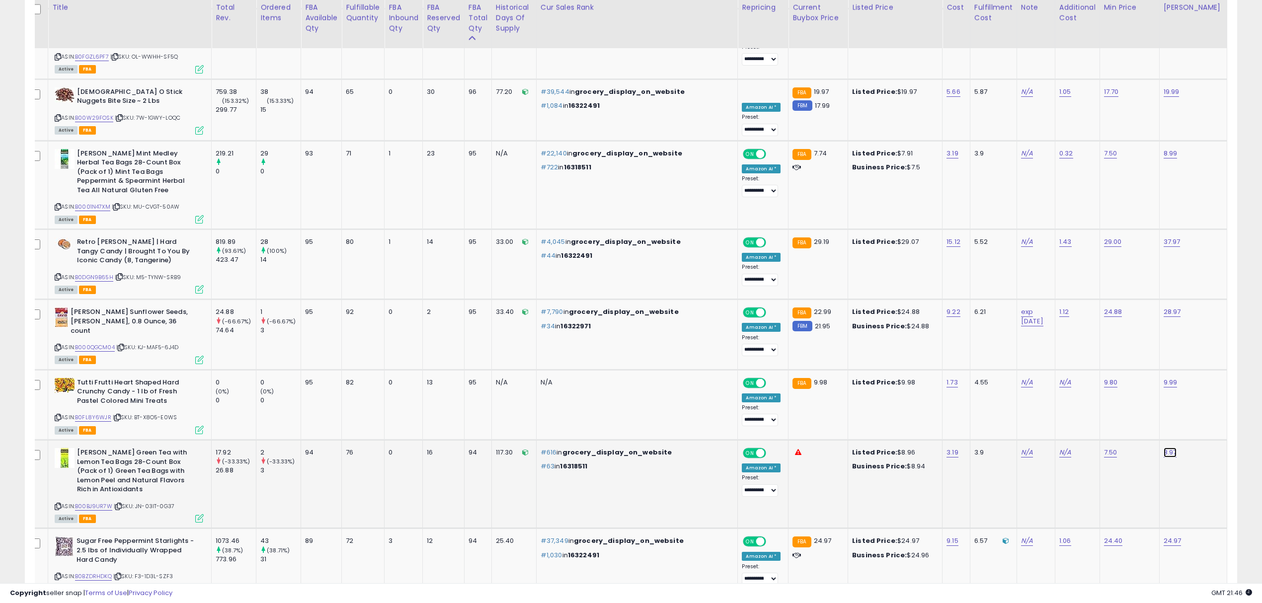
click at [1164, 448] on link "8.97" at bounding box center [1170, 453] width 13 height 10
drag, startPoint x: 1123, startPoint y: 307, endPoint x: 1043, endPoint y: 299, distance: 79.9
type input "****"
click button "submit" at bounding box center [1156, 305] width 17 height 15
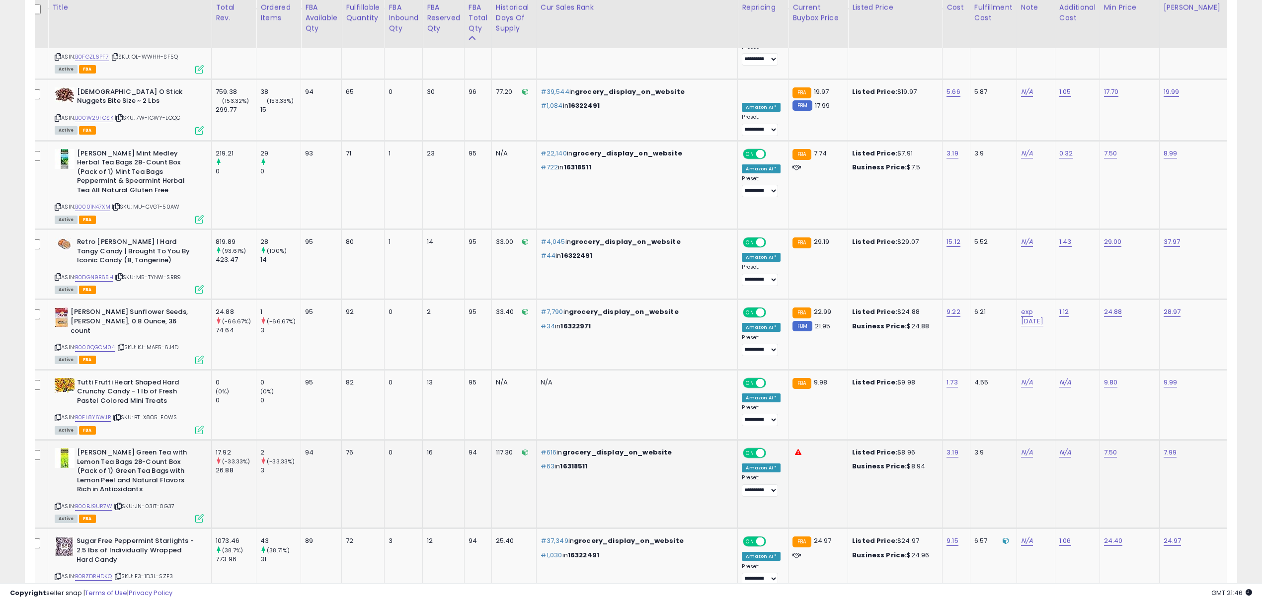
click at [201, 448] on div "ASIN: B00BJ9UR7W | SKU: JN-03IT-0G37 Active FBA" at bounding box center [129, 485] width 149 height 74
click at [201, 514] on icon at bounding box center [199, 518] width 8 height 8
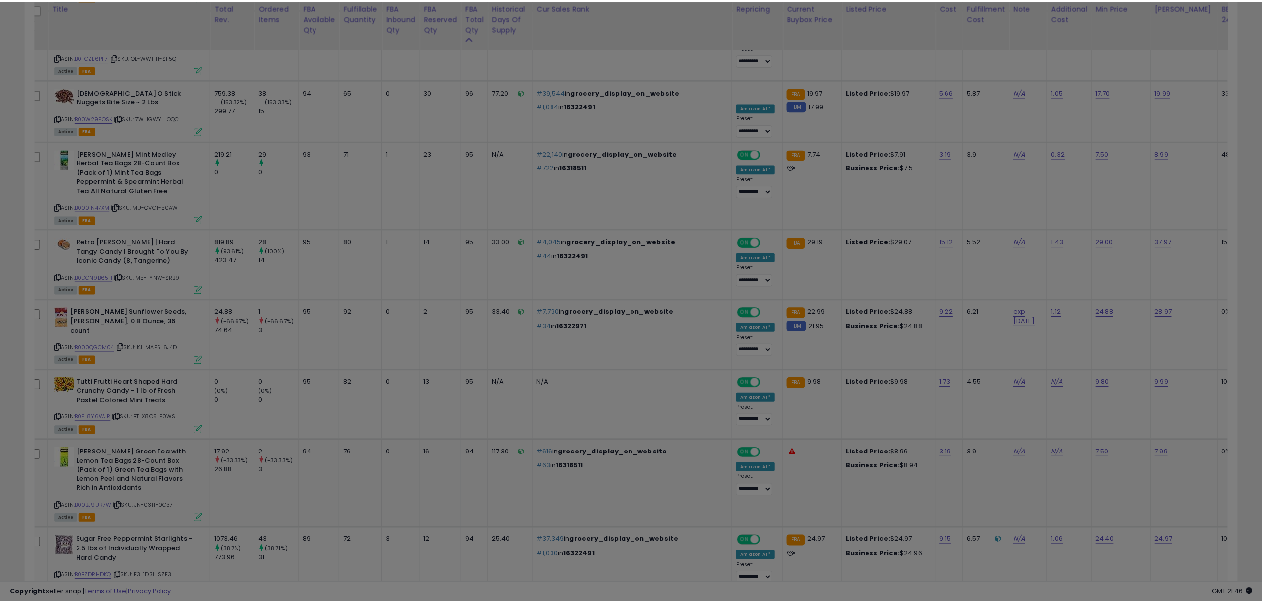
scroll to position [203, 710]
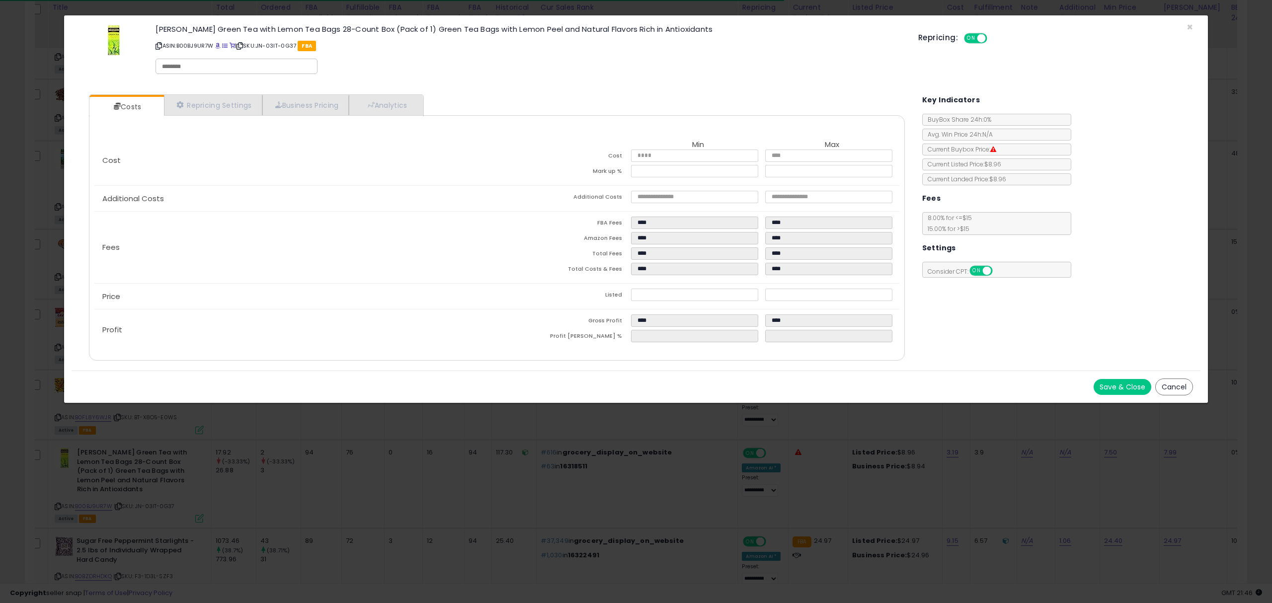
click at [1179, 382] on button "Cancel" at bounding box center [1174, 387] width 38 height 17
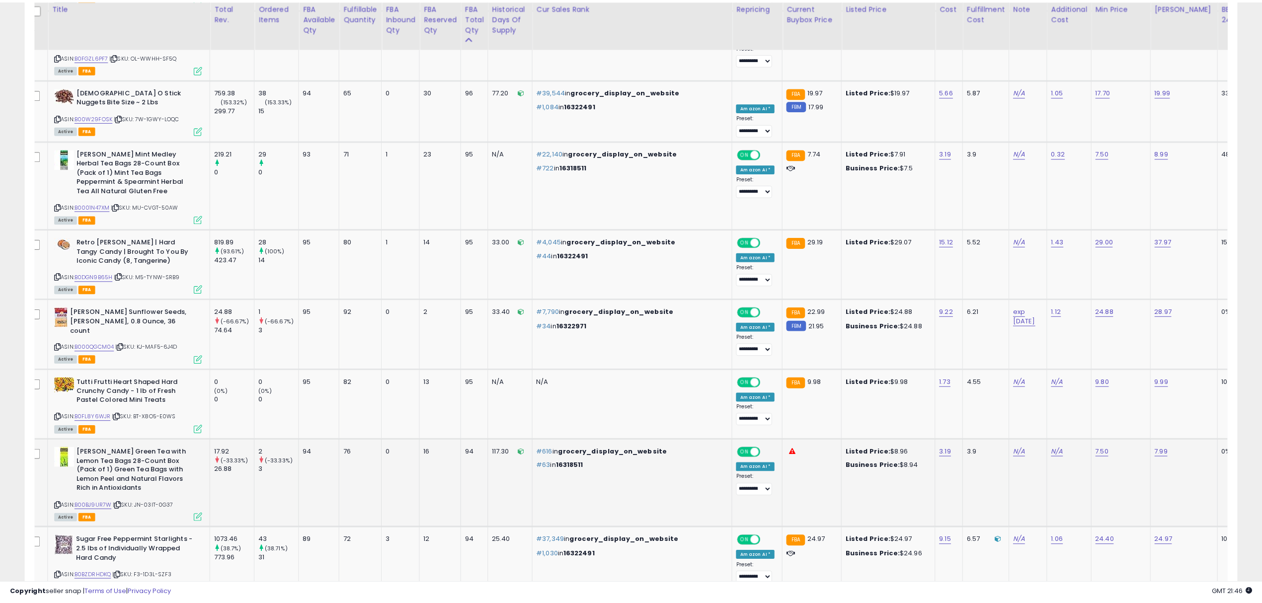
scroll to position [496657, 496157]
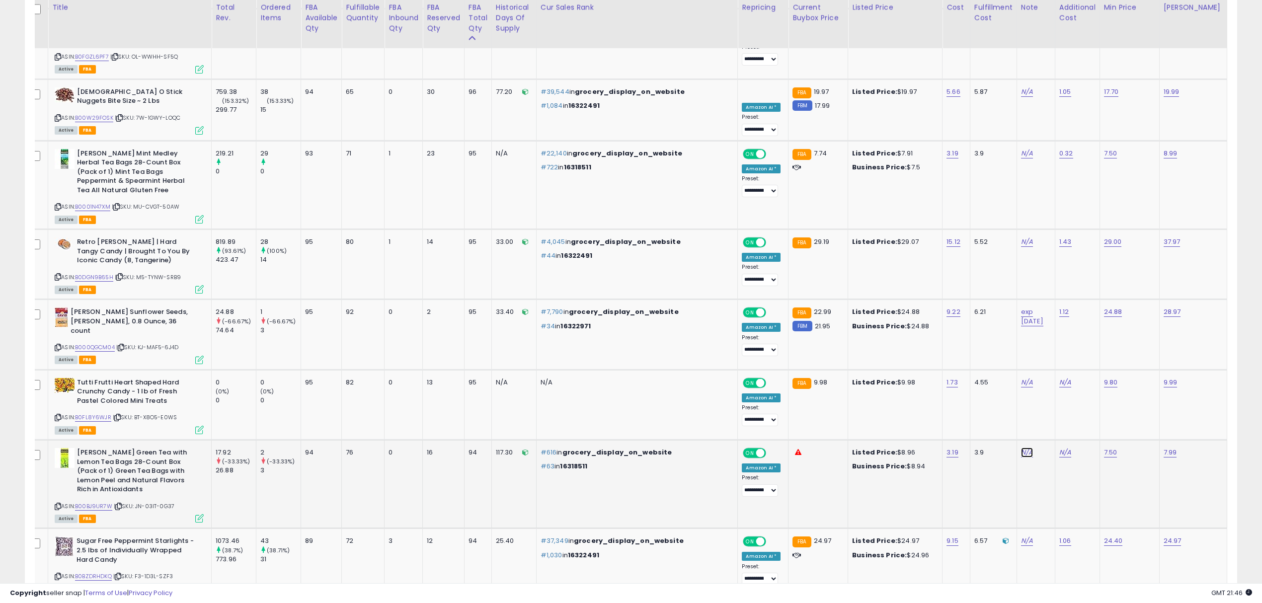
click at [1021, 448] on link "N/A" at bounding box center [1027, 453] width 12 height 10
type input "**********"
click button "submit" at bounding box center [1011, 305] width 17 height 15
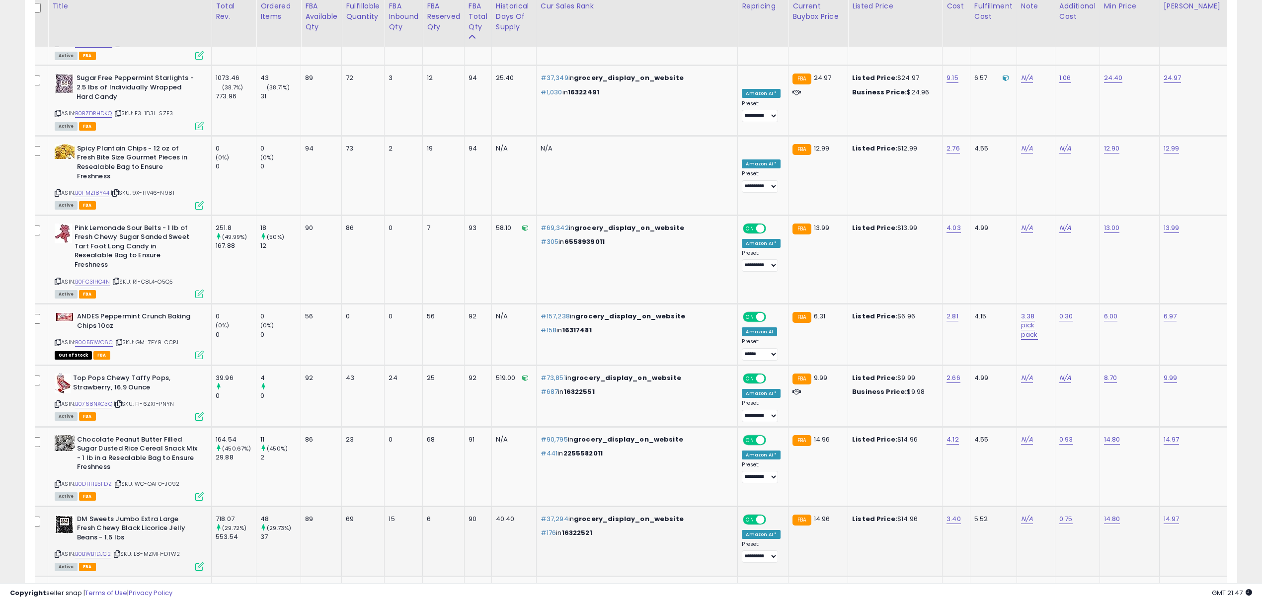
scroll to position [3594, 0]
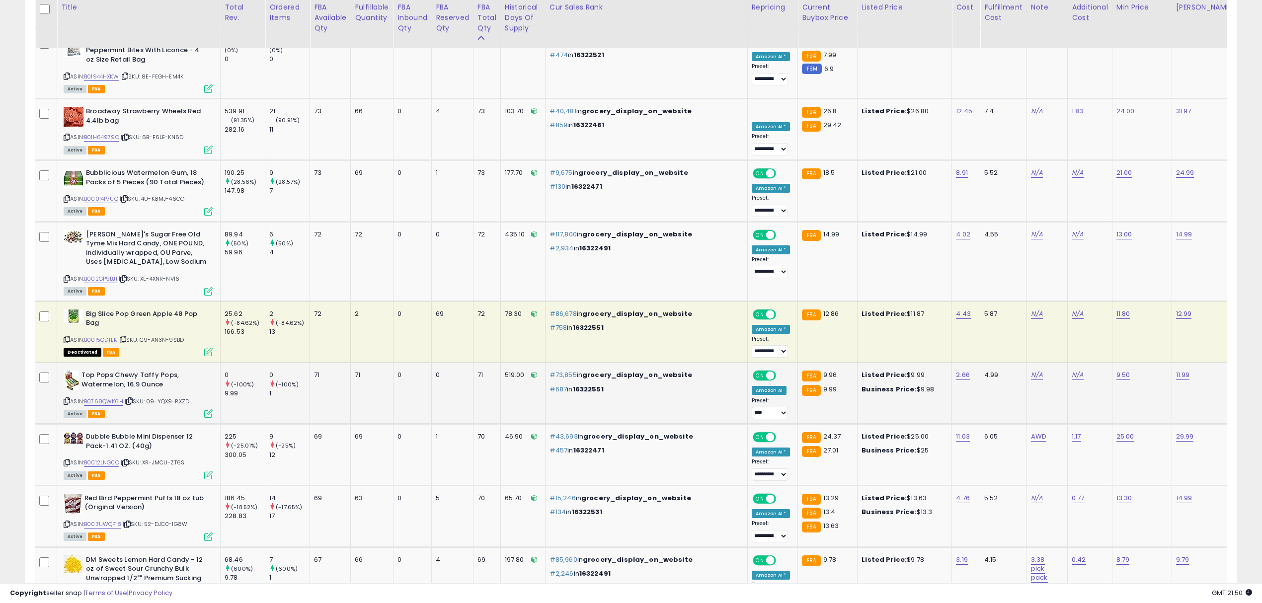
scroll to position [3552, 0]
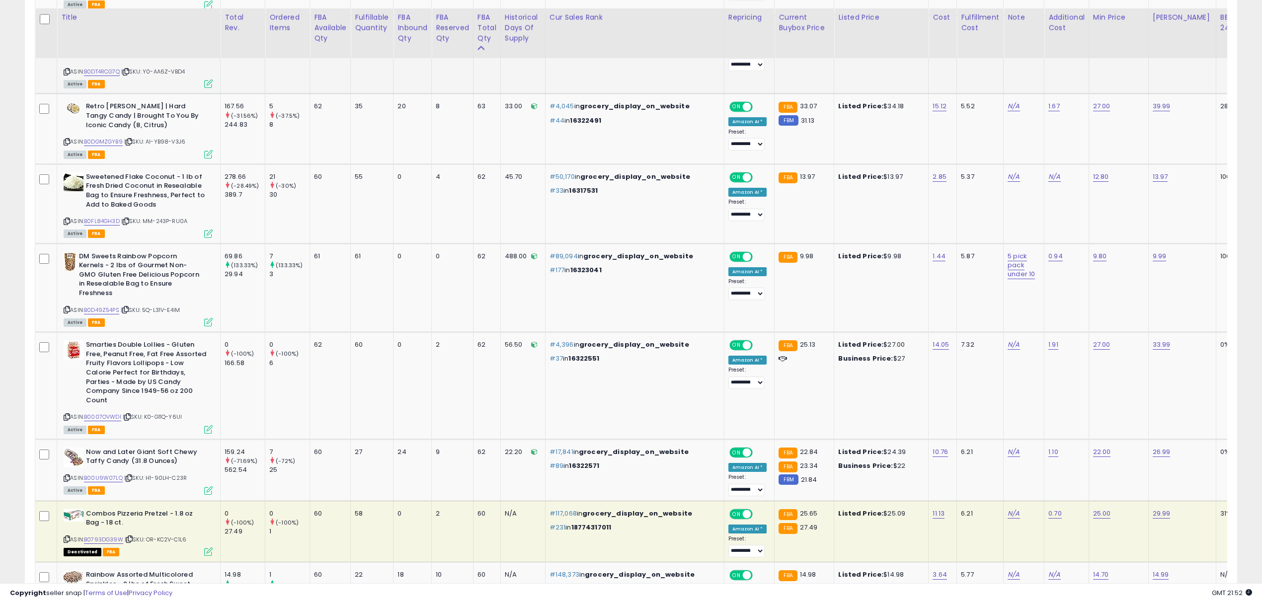
scroll to position [1086, 0]
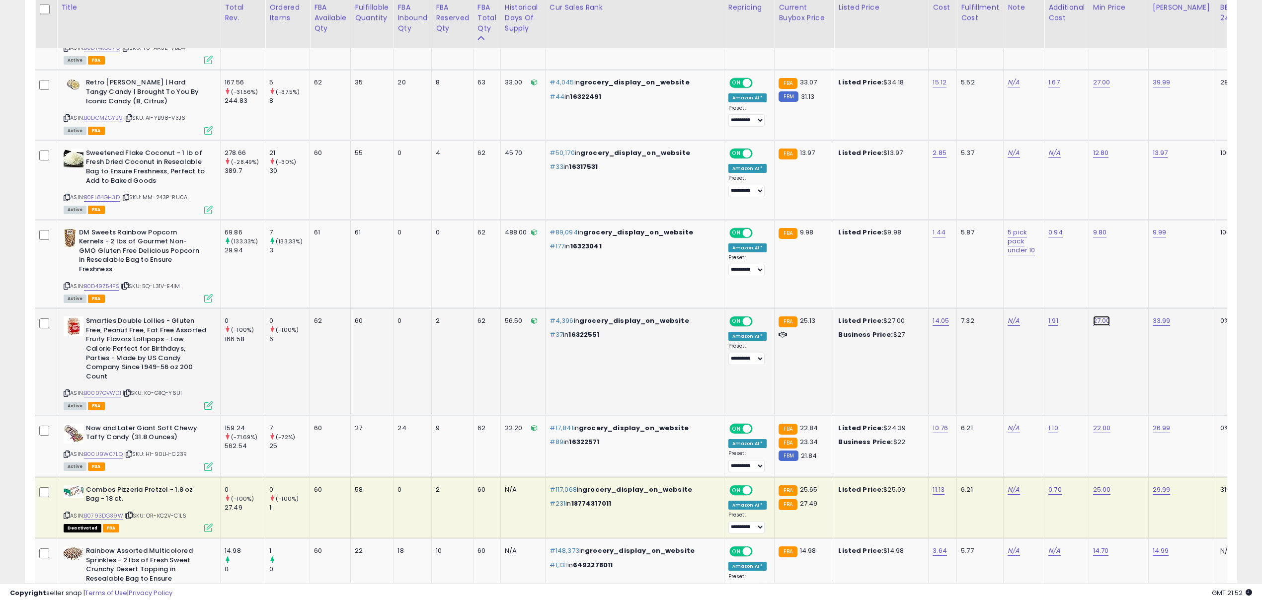
click at [1093, 316] on link "27.00" at bounding box center [1101, 321] width 17 height 10
drag, startPoint x: 1042, startPoint y: 274, endPoint x: 960, endPoint y: 279, distance: 81.6
type input "**"
click button "submit" at bounding box center [1085, 268] width 17 height 15
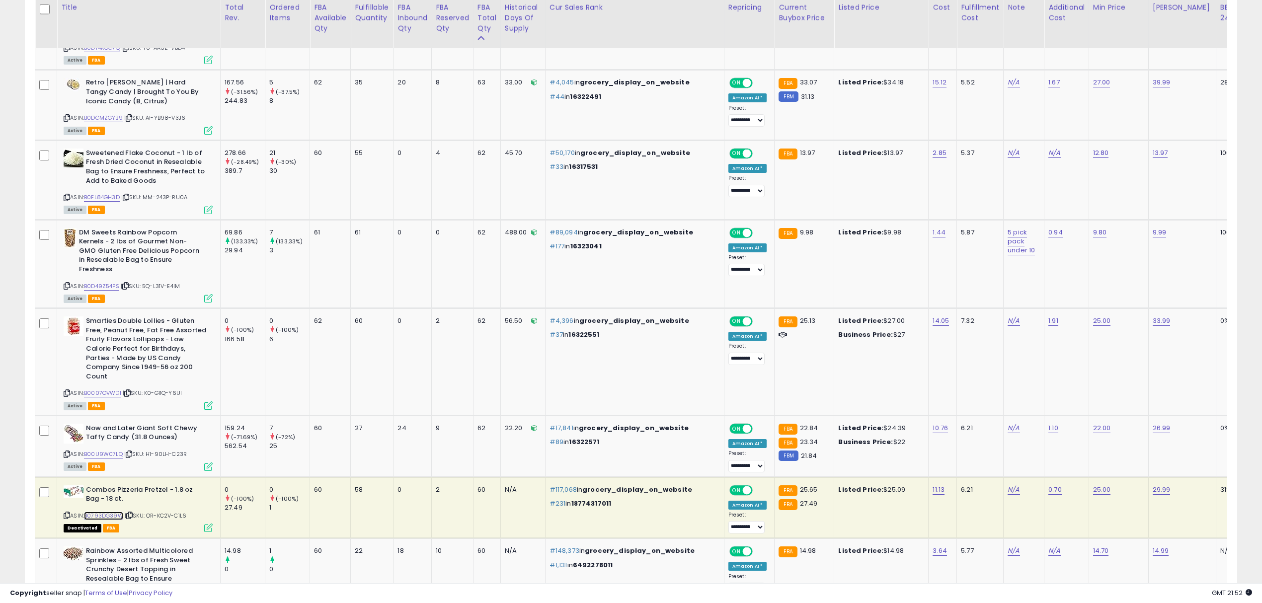
click at [123, 512] on link "B0793DG39W" at bounding box center [103, 516] width 39 height 8
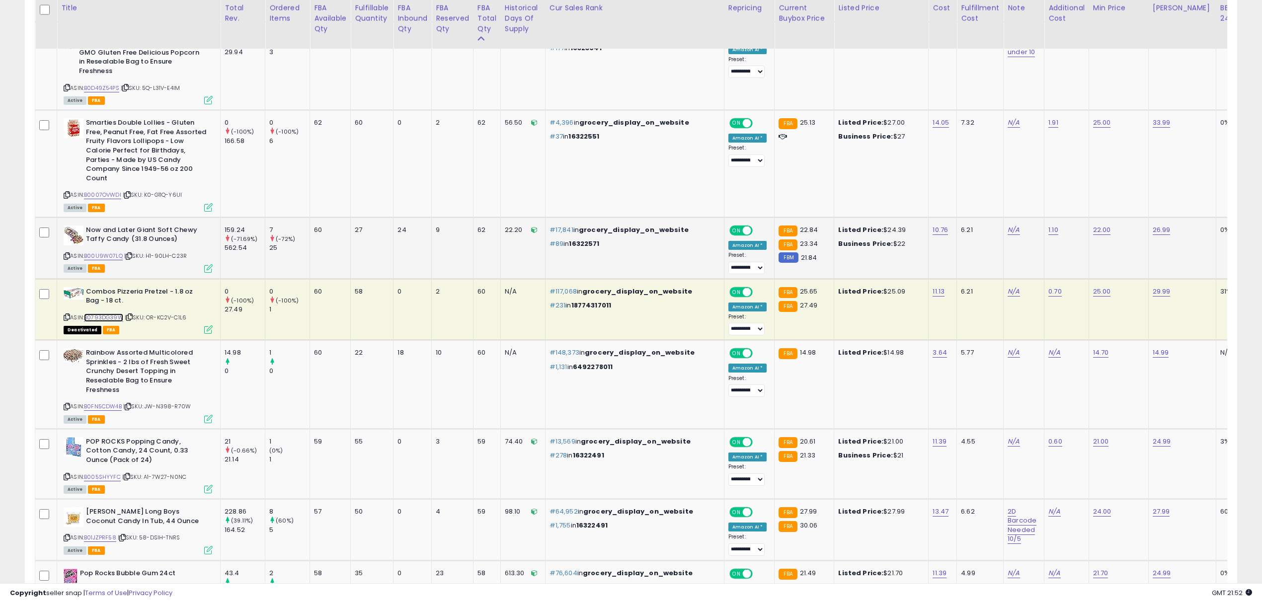
scroll to position [1285, 0]
click at [1153, 506] on link "27.99" at bounding box center [1161, 511] width 17 height 10
drag, startPoint x: 1104, startPoint y: 444, endPoint x: 1037, endPoint y: 446, distance: 66.1
click at [1037, 446] on div "*****" at bounding box center [1108, 442] width 143 height 26
type input "*****"
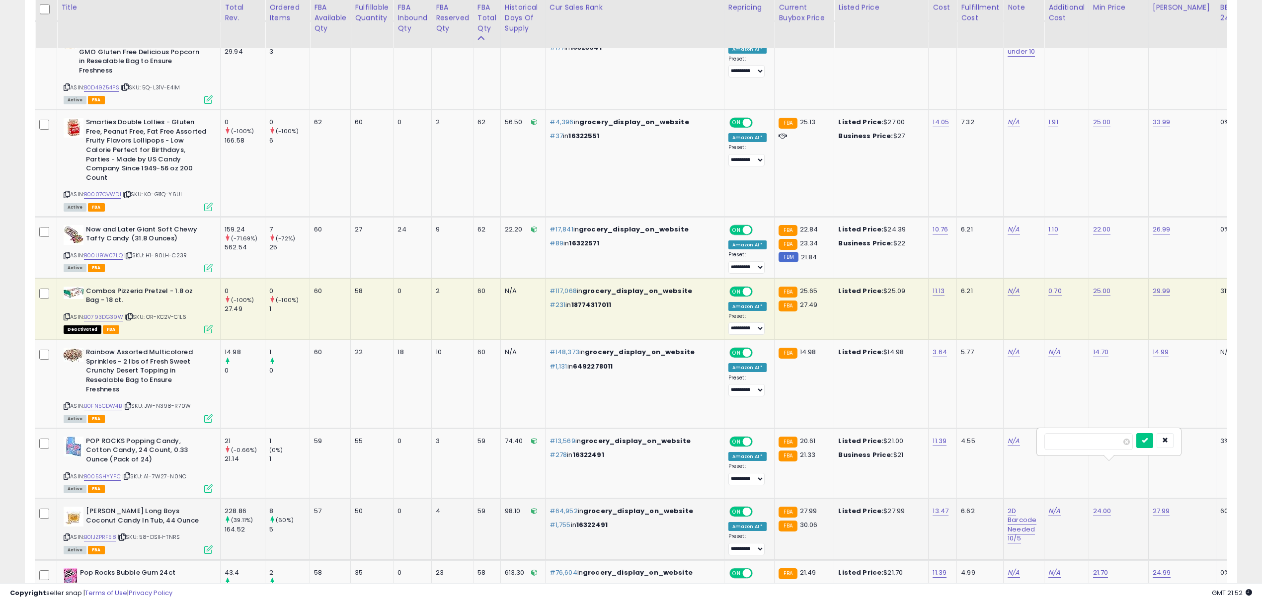
click button "submit" at bounding box center [1144, 440] width 17 height 15
click at [1093, 506] on link "24.00" at bounding box center [1102, 511] width 18 height 10
type input "**"
click button "submit" at bounding box center [1085, 440] width 17 height 15
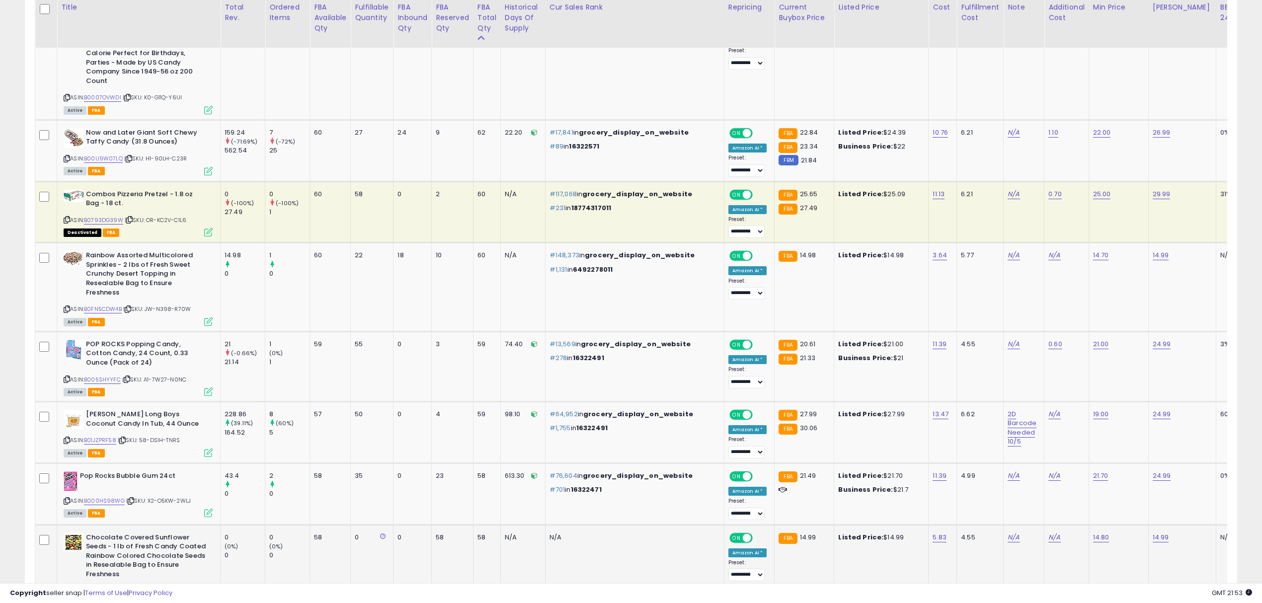
scroll to position [1187, 0]
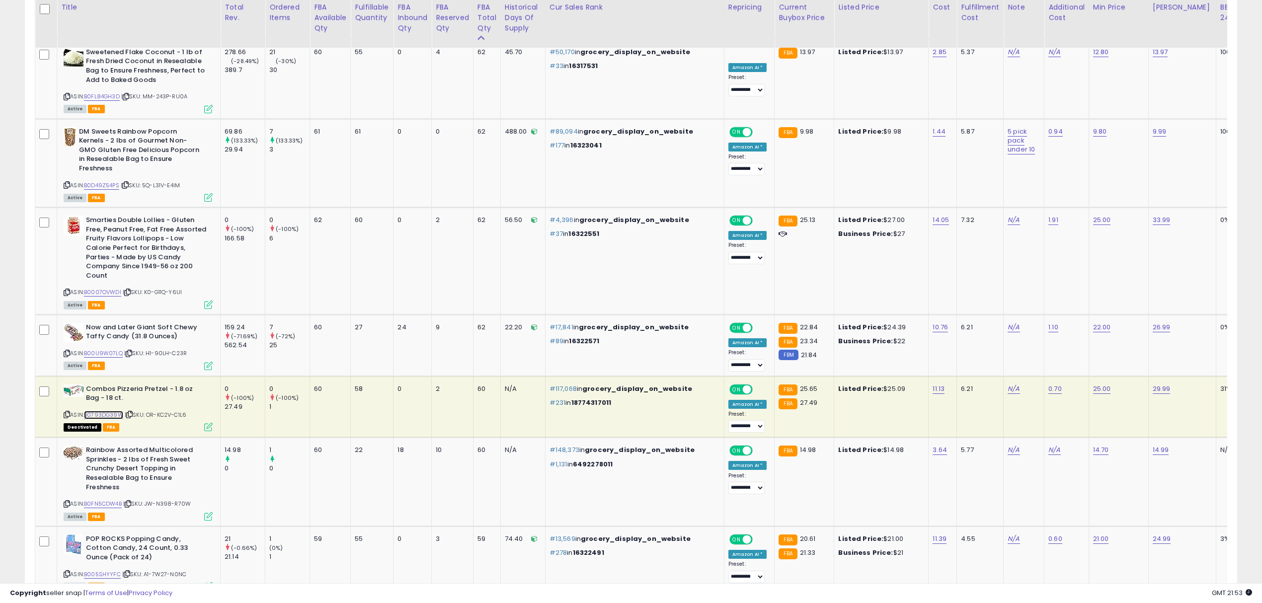
click at [125, 385] on div "ASIN: B0793DG39W | SKU: OR-KC2V-C1L6 Deactivated FBA" at bounding box center [138, 408] width 149 height 46
drag, startPoint x: 125, startPoint y: 379, endPoint x: 88, endPoint y: 381, distance: 37.3
click at [88, 385] on div "ASIN: B0793DG39W | SKU: OR-KC2V-C1L6 Deactivated FBA" at bounding box center [138, 408] width 149 height 46
copy div "B0793DG39W"
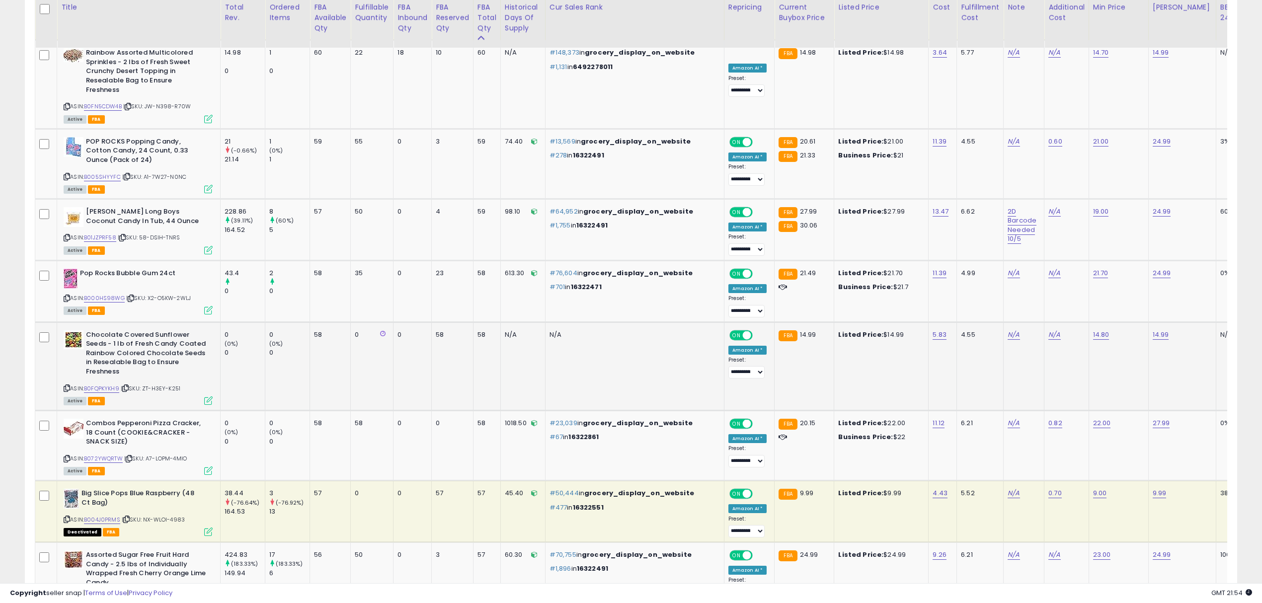
drag, startPoint x: 374, startPoint y: 351, endPoint x: 376, endPoint y: 356, distance: 5.7
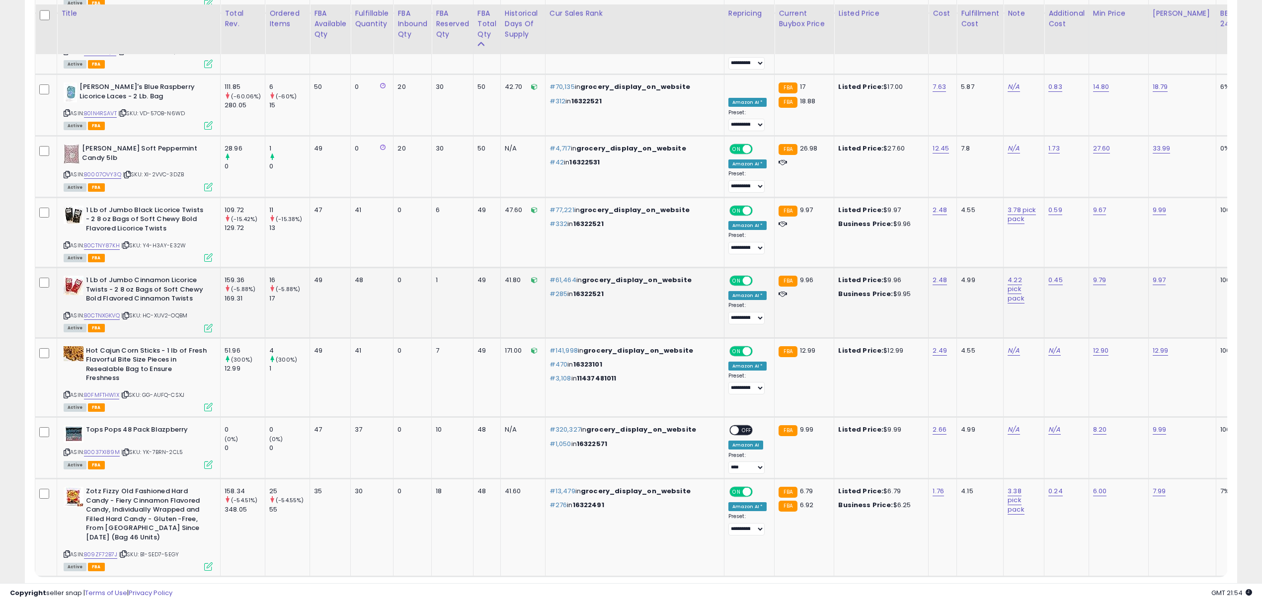
scroll to position [3514, 0]
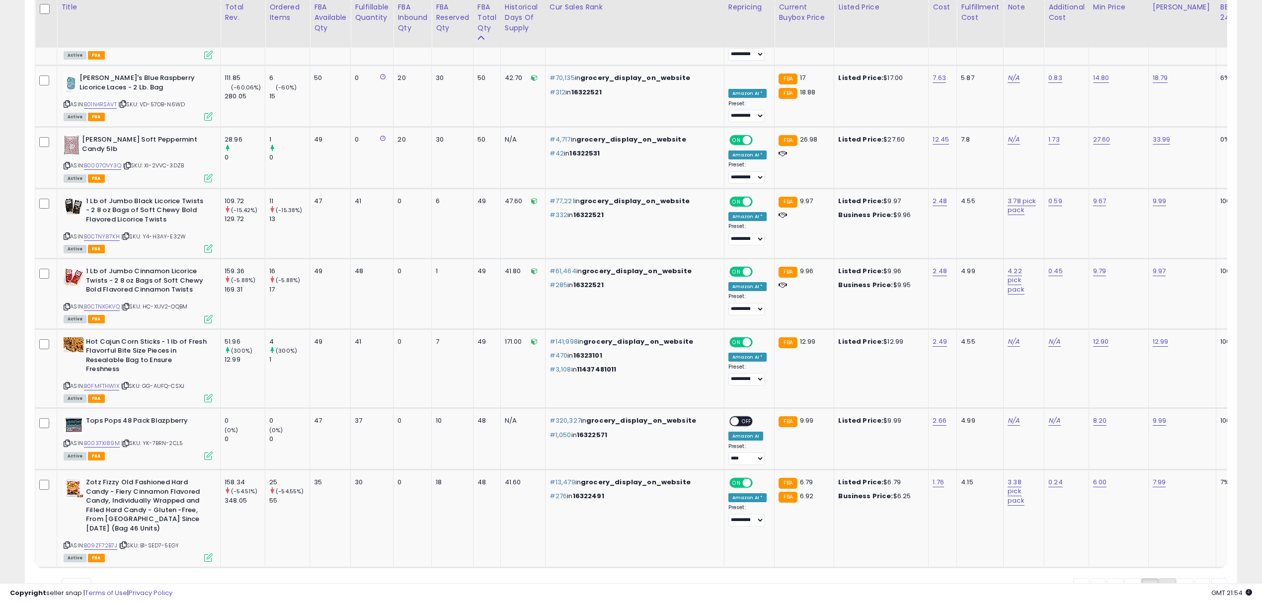
click at [1169, 578] on link "8" at bounding box center [1167, 586] width 17 height 17
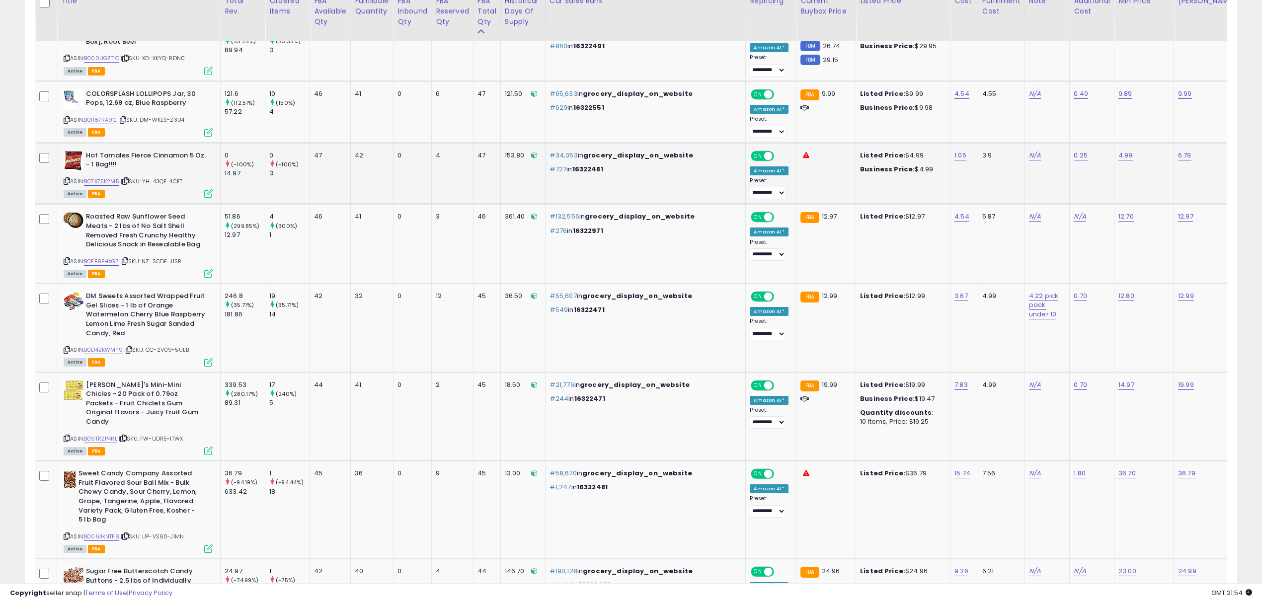
scroll to position [517, 0]
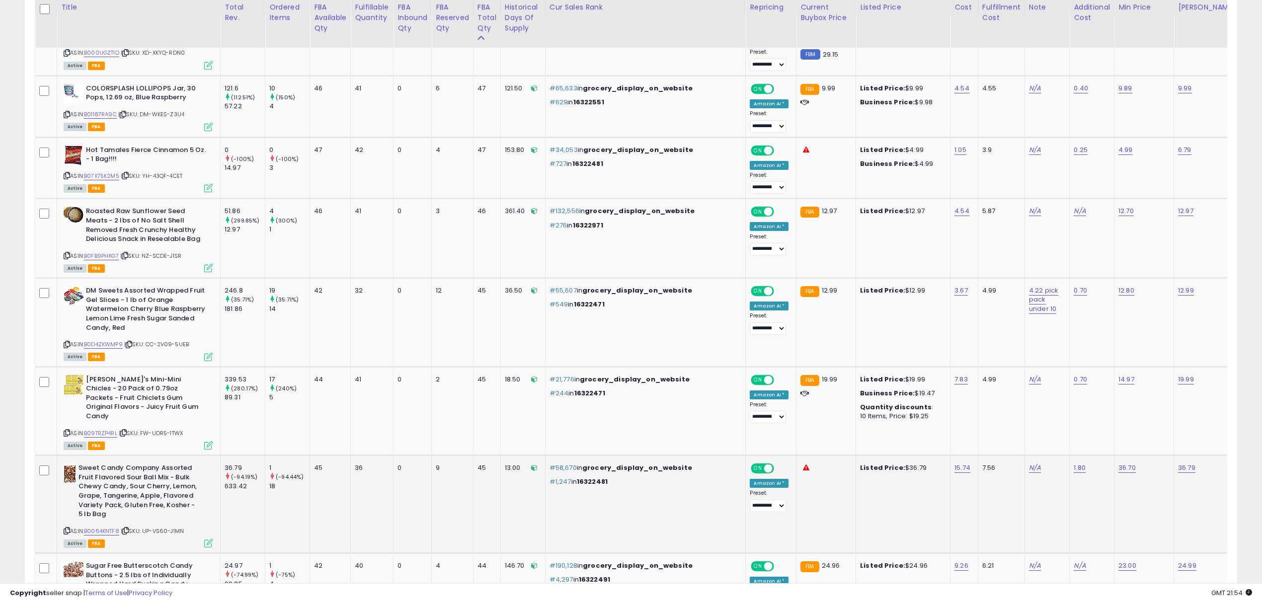
click at [1118, 464] on div "36.70" at bounding box center [1142, 468] width 48 height 9
click at [1118, 463] on link "36.70" at bounding box center [1126, 468] width 17 height 10
drag, startPoint x: 1059, startPoint y: 434, endPoint x: 928, endPoint y: 431, distance: 131.2
type input "****"
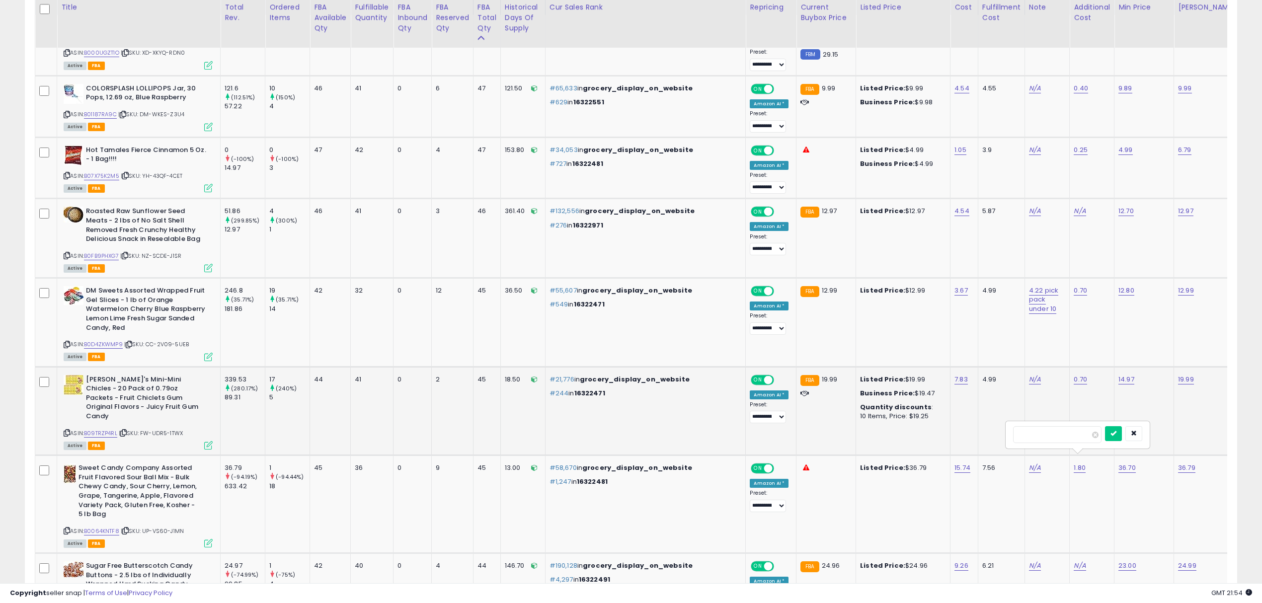
click button "submit" at bounding box center [1113, 433] width 17 height 15
click at [1178, 463] on link "36.79" at bounding box center [1186, 468] width 17 height 10
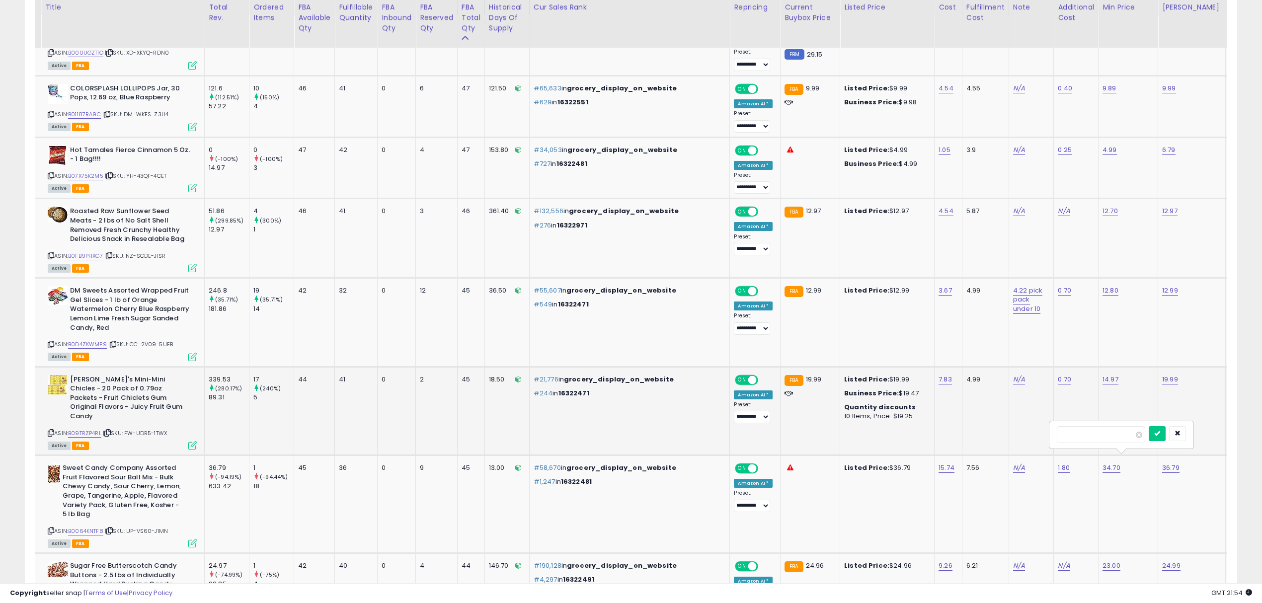
drag, startPoint x: 1050, startPoint y: 435, endPoint x: 1008, endPoint y: 435, distance: 41.7
type input "*****"
click button "submit" at bounding box center [1157, 433] width 17 height 15
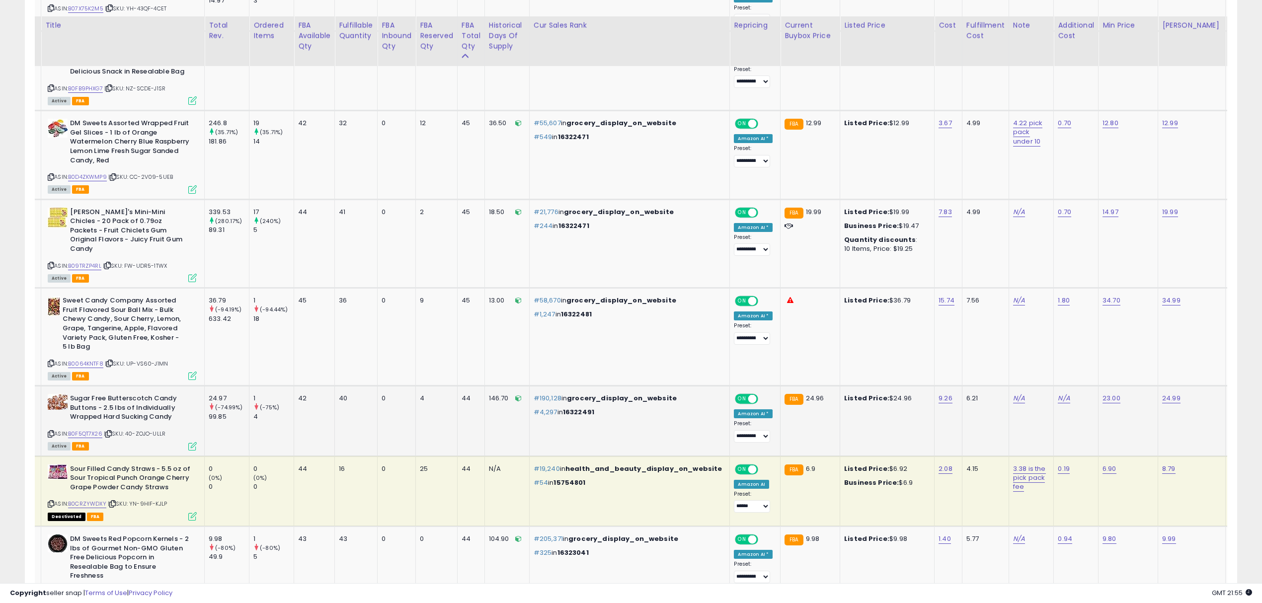
scroll to position [817, 0]
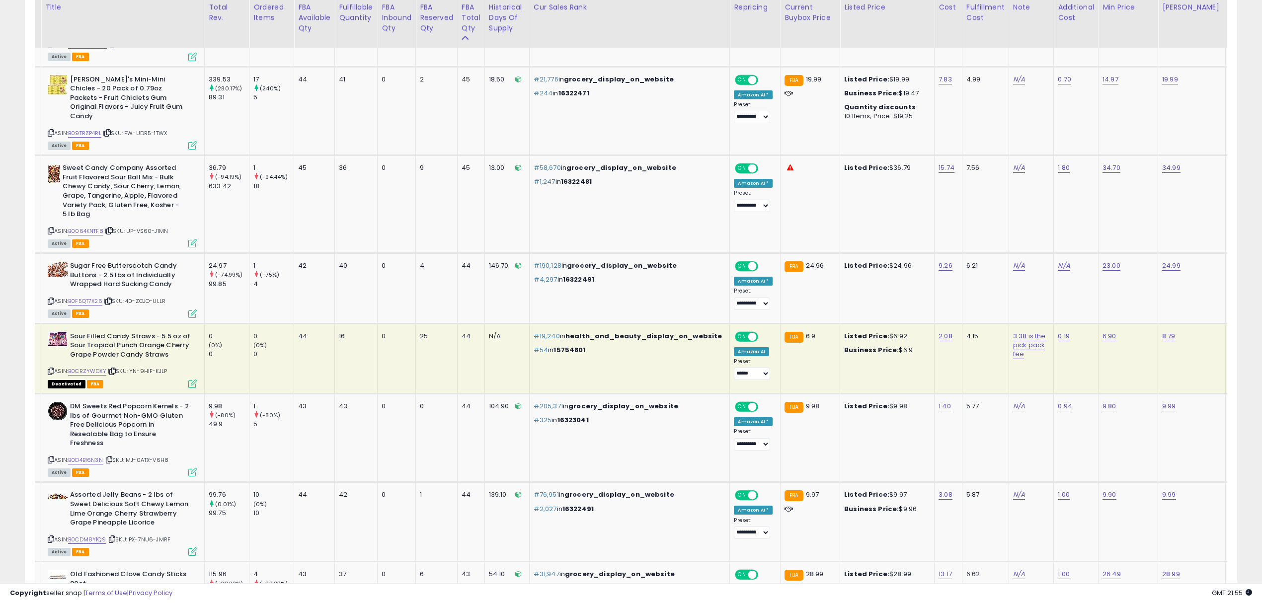
drag, startPoint x: 413, startPoint y: 379, endPoint x: 410, endPoint y: 394, distance: 15.2
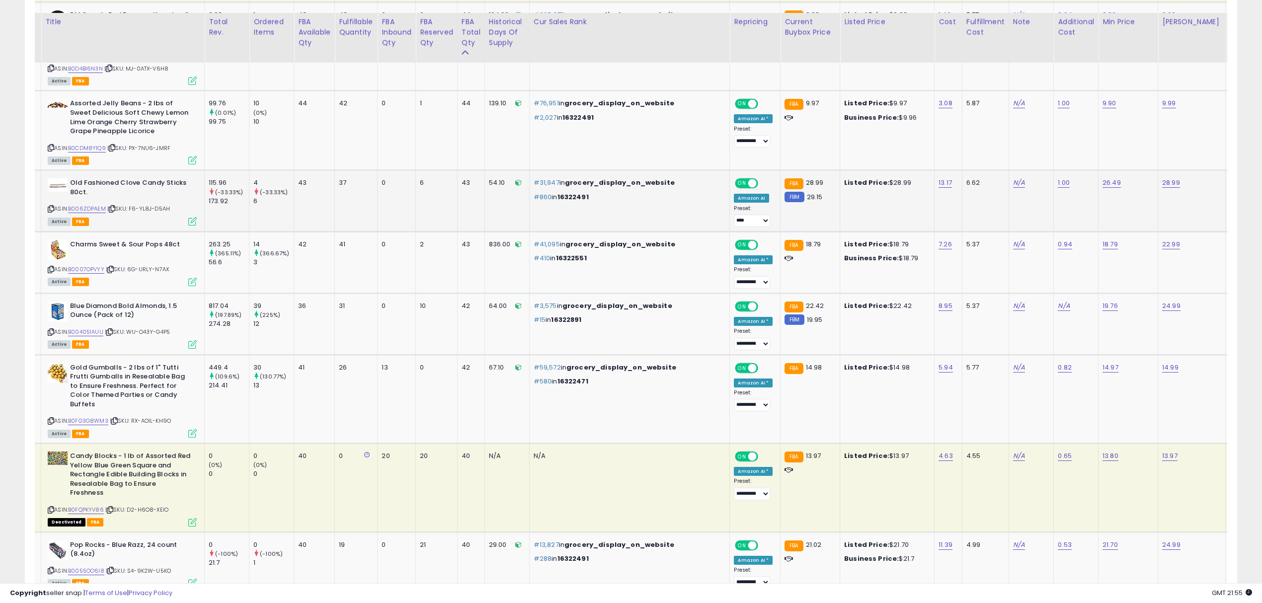
scroll to position [1223, 0]
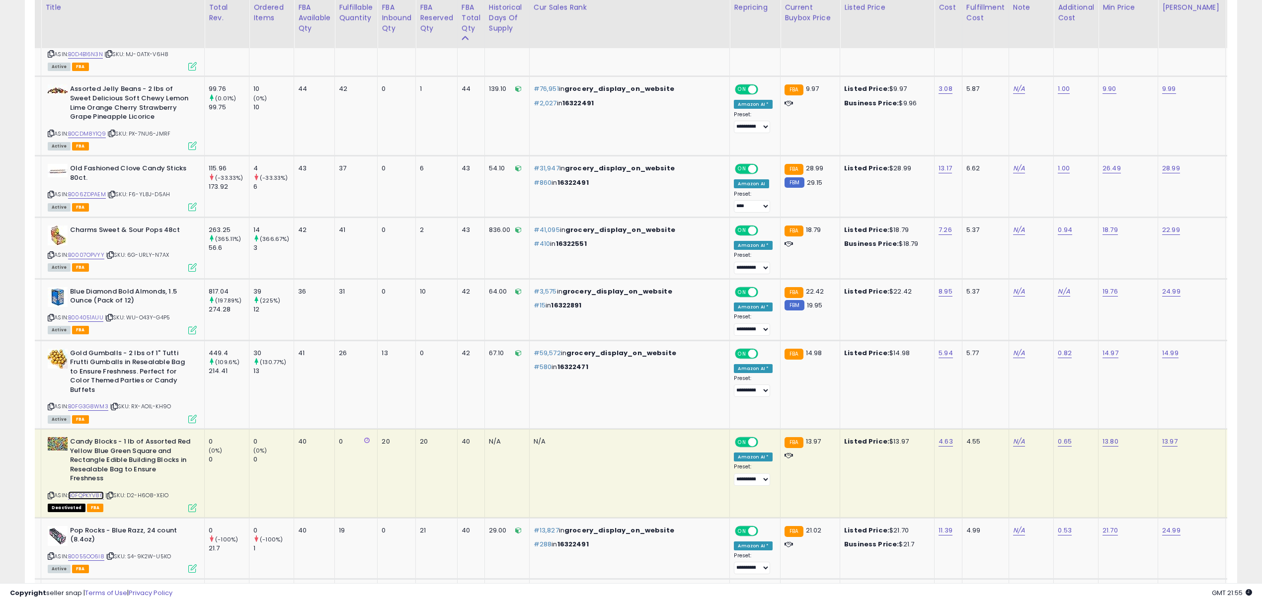
click at [86, 491] on link "B0FQPKYV86" at bounding box center [86, 495] width 36 height 8
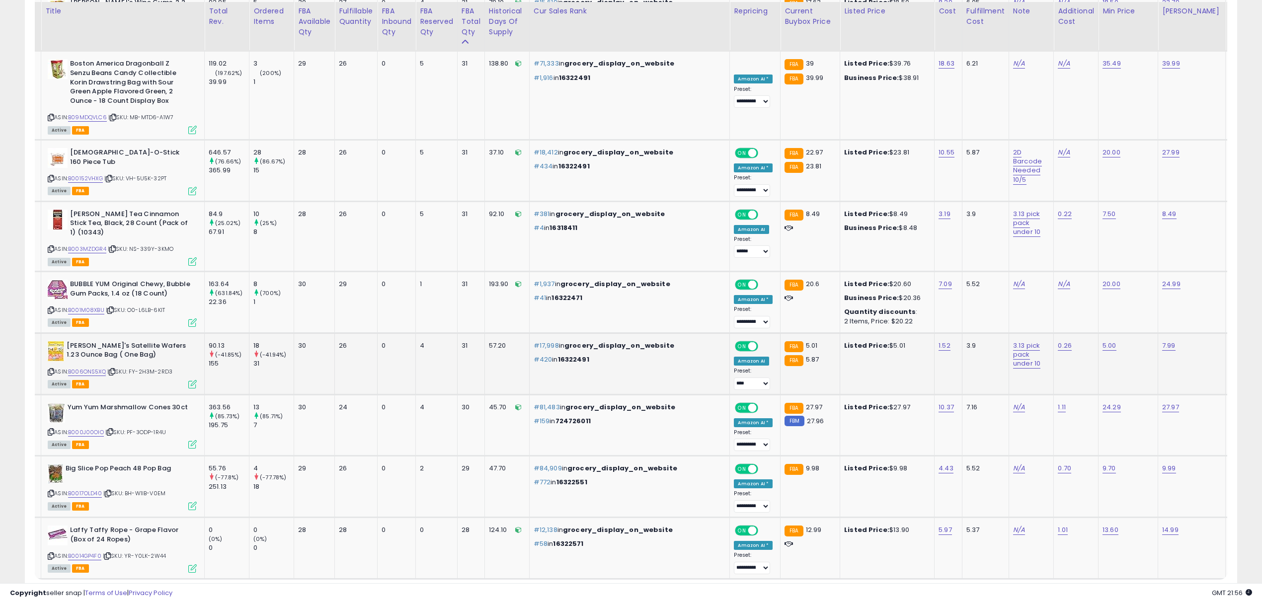
scroll to position [3454, 0]
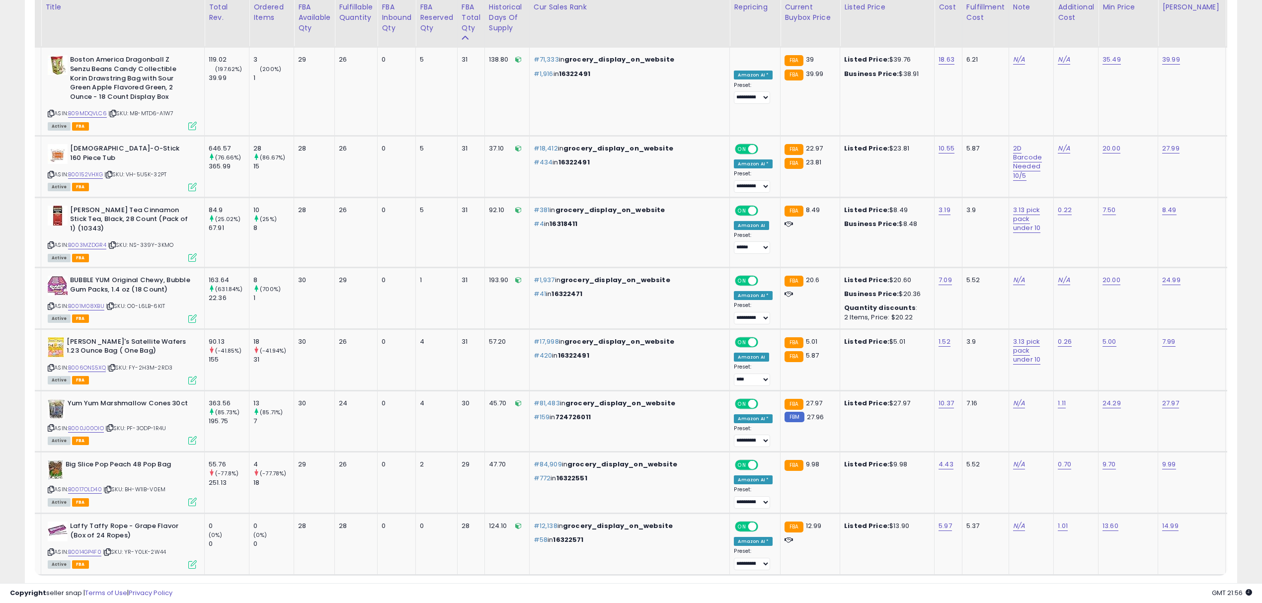
click at [1157, 586] on link "9" at bounding box center [1165, 594] width 17 height 17
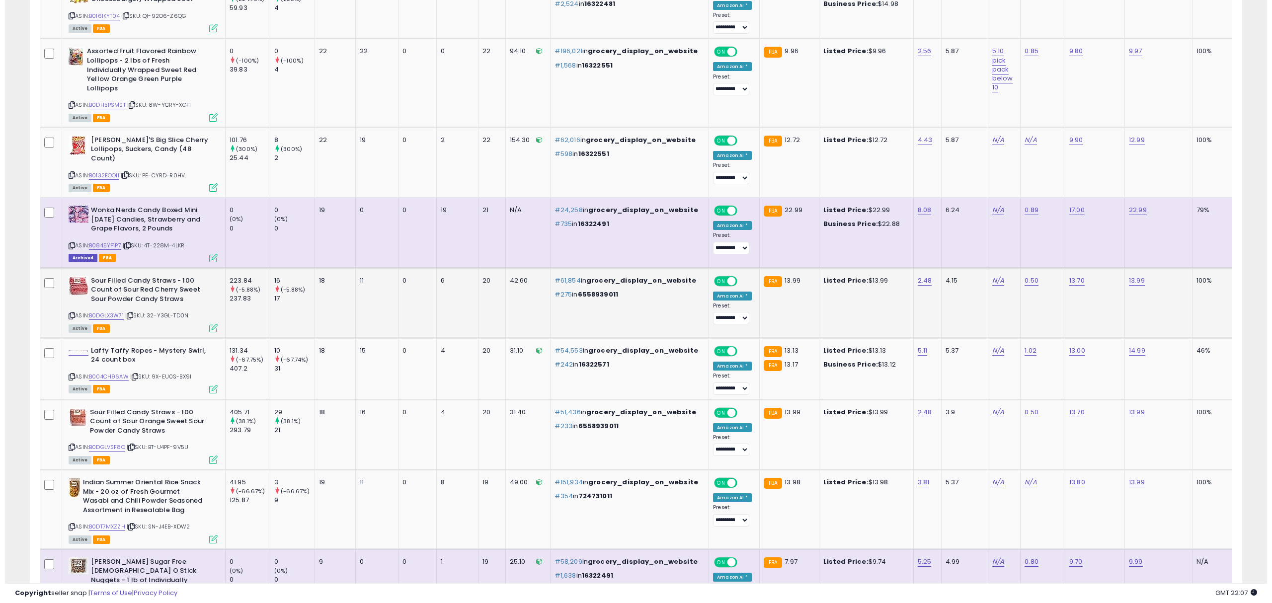
scroll to position [0, 0]
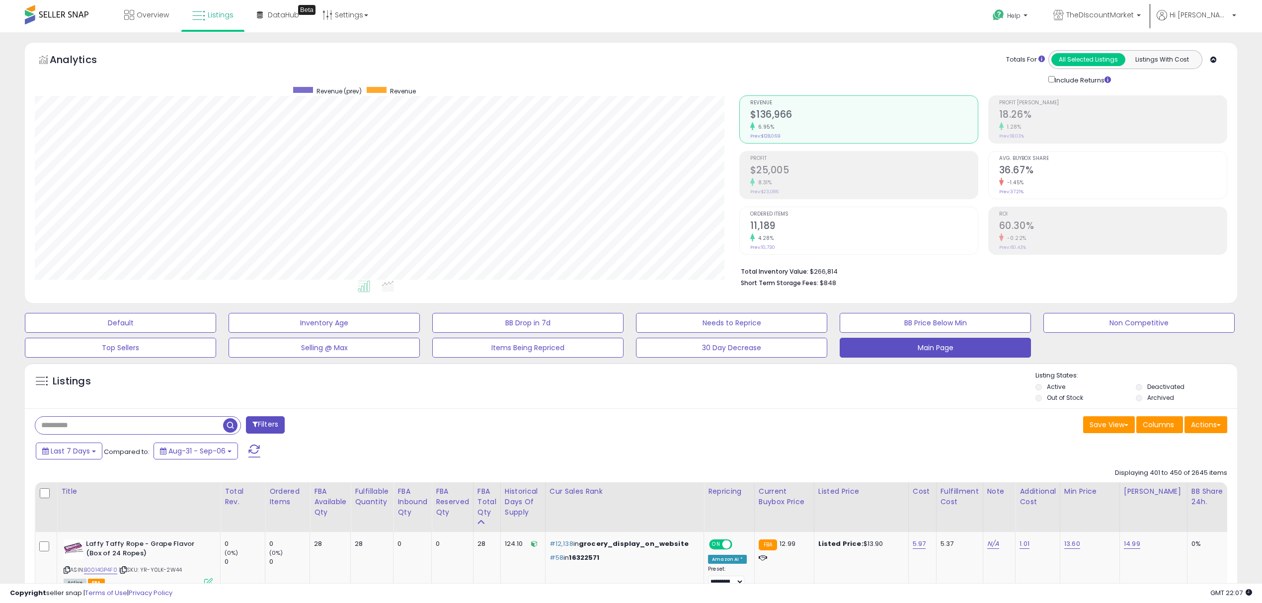
click at [218, 426] on input "text" at bounding box center [129, 425] width 188 height 17
type input "**********"
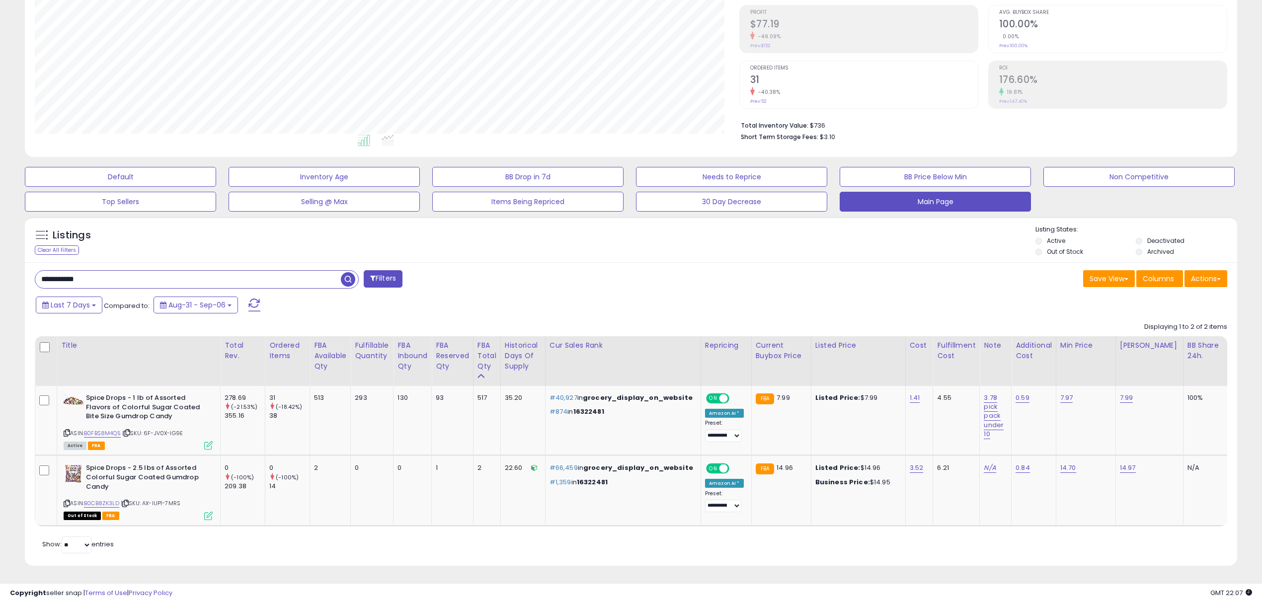
scroll to position [203, 704]
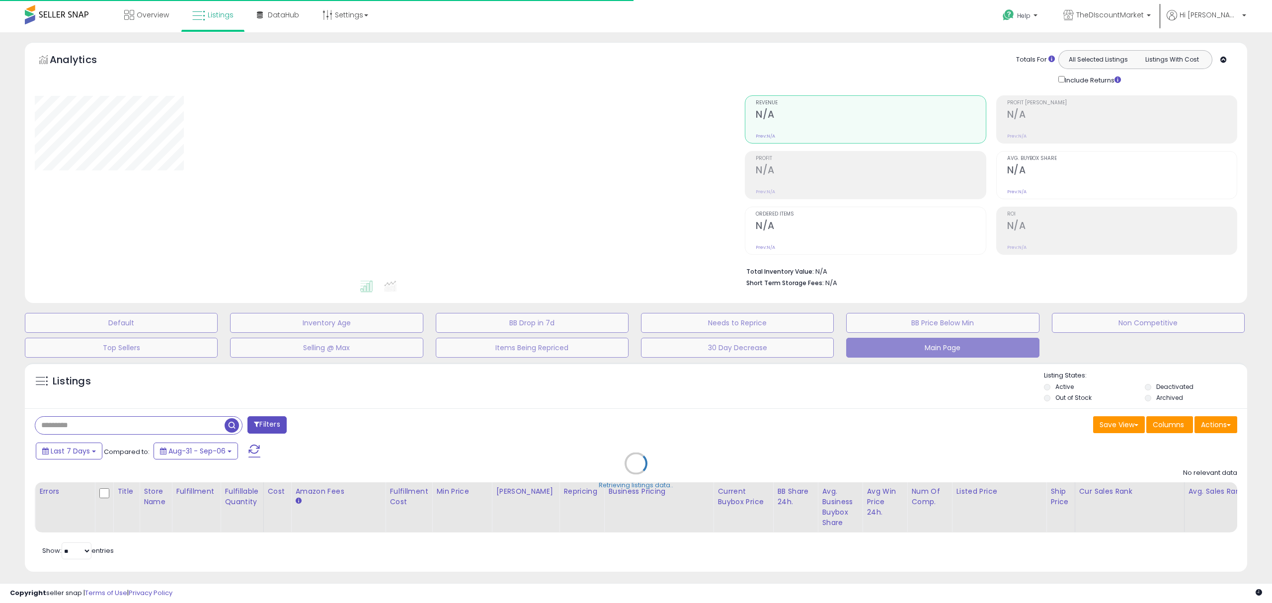
click at [147, 422] on div "Retrieving listings data.." at bounding box center [635, 471] width 1237 height 227
click at [148, 422] on div "Retrieving listings data.." at bounding box center [635, 471] width 1237 height 227
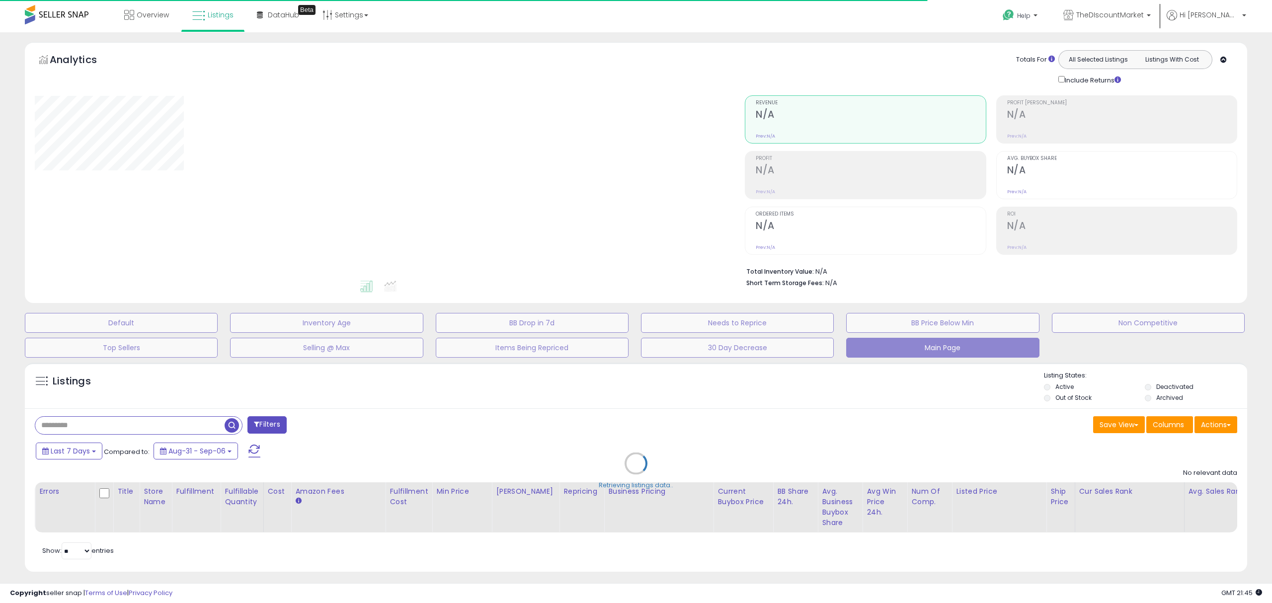
click at [148, 422] on div "Retrieving listings data.." at bounding box center [635, 471] width 1237 height 227
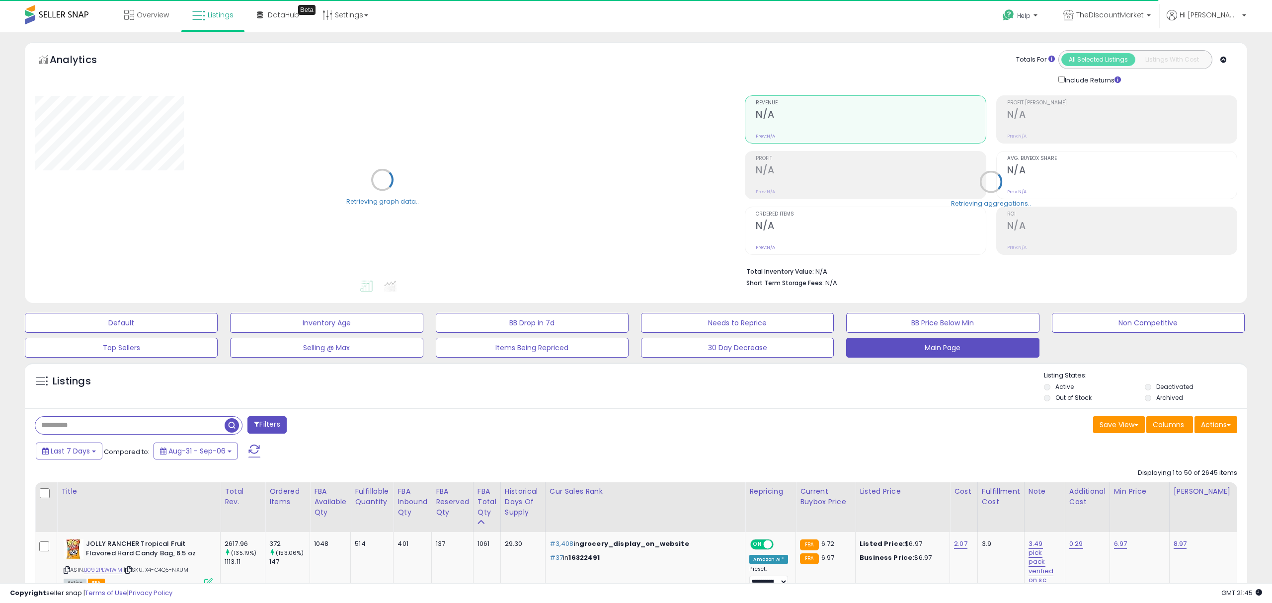
select select "**"
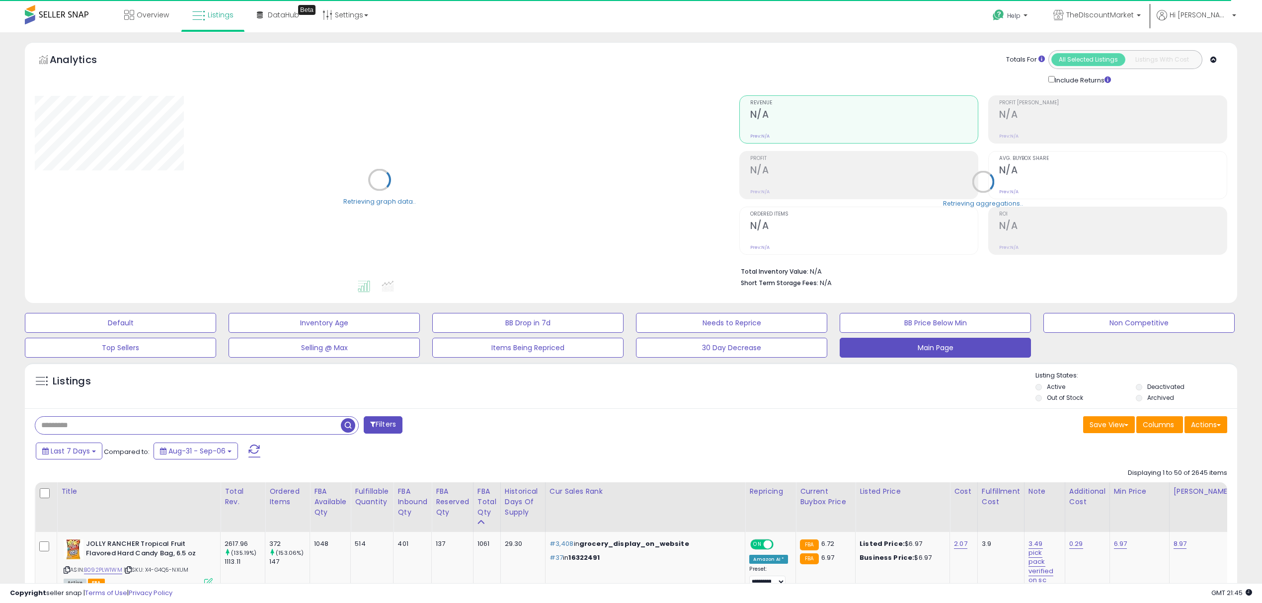
click at [150, 426] on input "text" at bounding box center [188, 425] width 306 height 17
type input "*********"
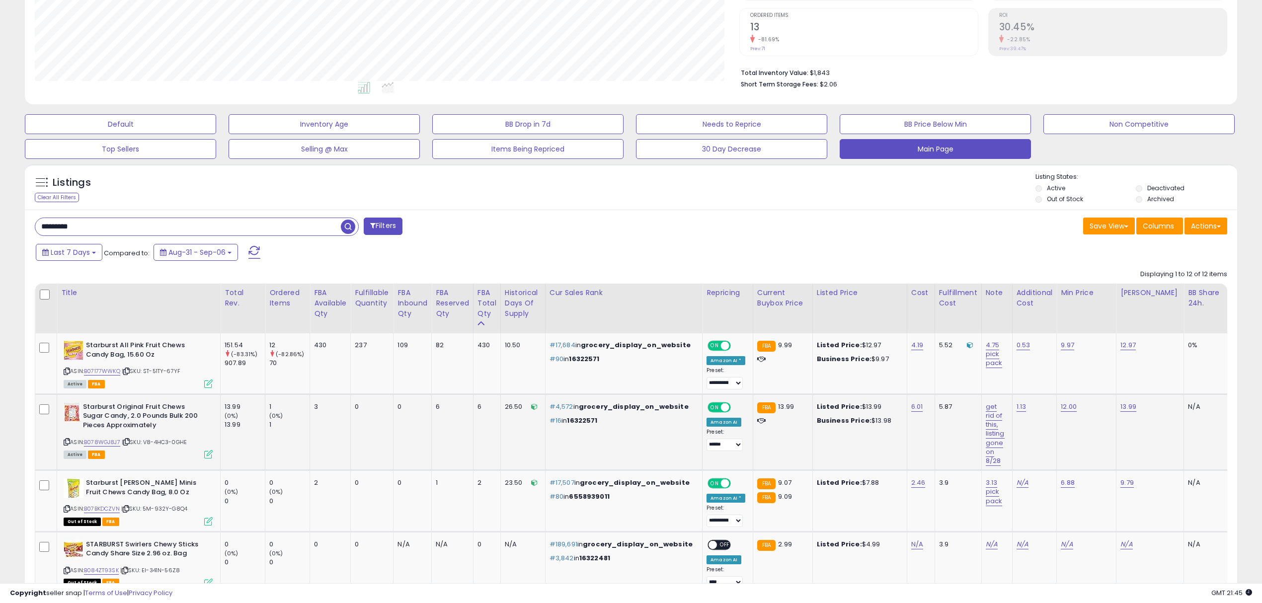
scroll to position [203, 704]
